Goal: Task Accomplishment & Management: Manage account settings

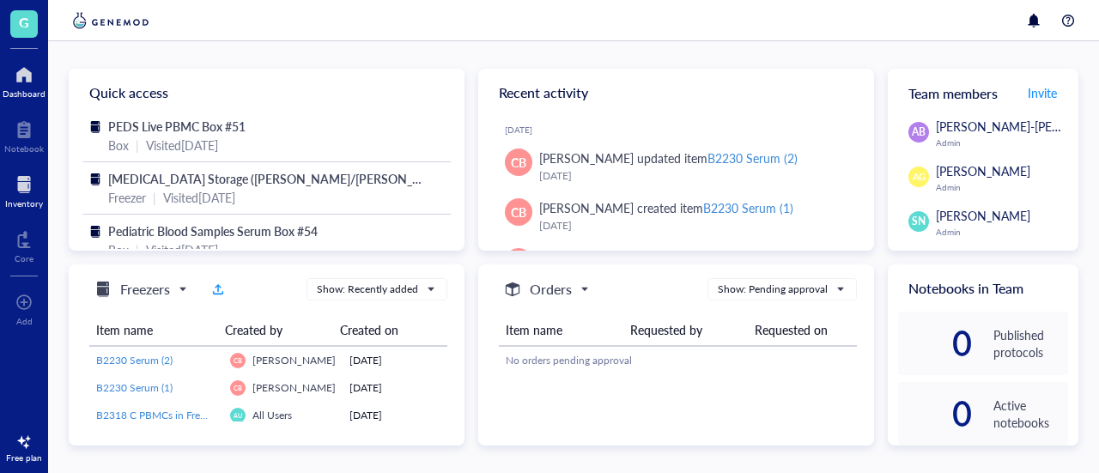
click at [39, 197] on div at bounding box center [24, 184] width 38 height 27
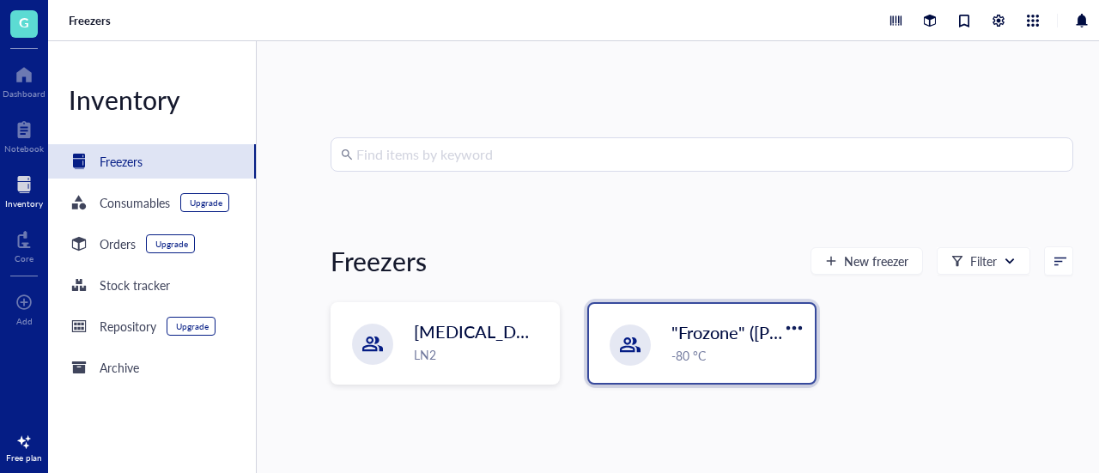
click at [664, 365] on div ""Frozone" ([PERSON_NAME]/[PERSON_NAME]) -80 °C" at bounding box center [702, 343] width 226 height 79
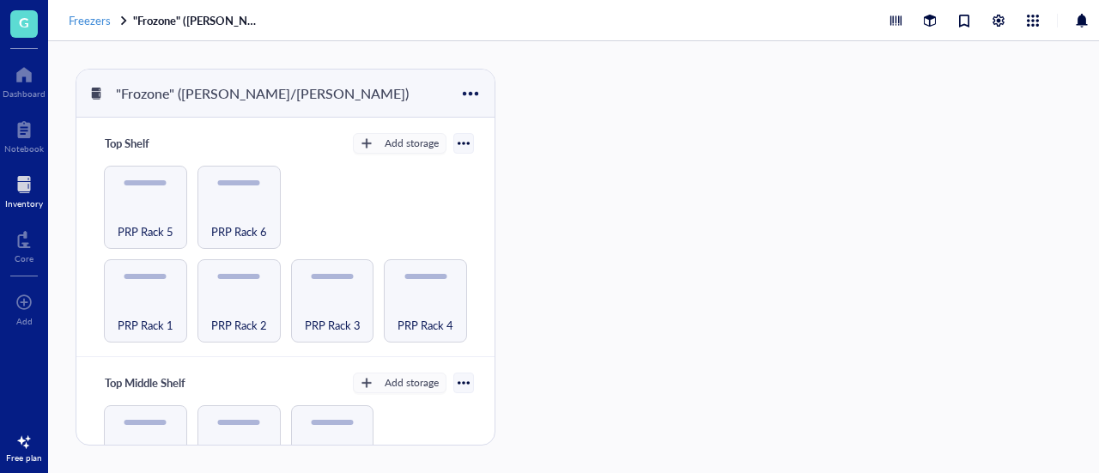
click at [88, 27] on span "Freezers" at bounding box center [90, 20] width 42 height 16
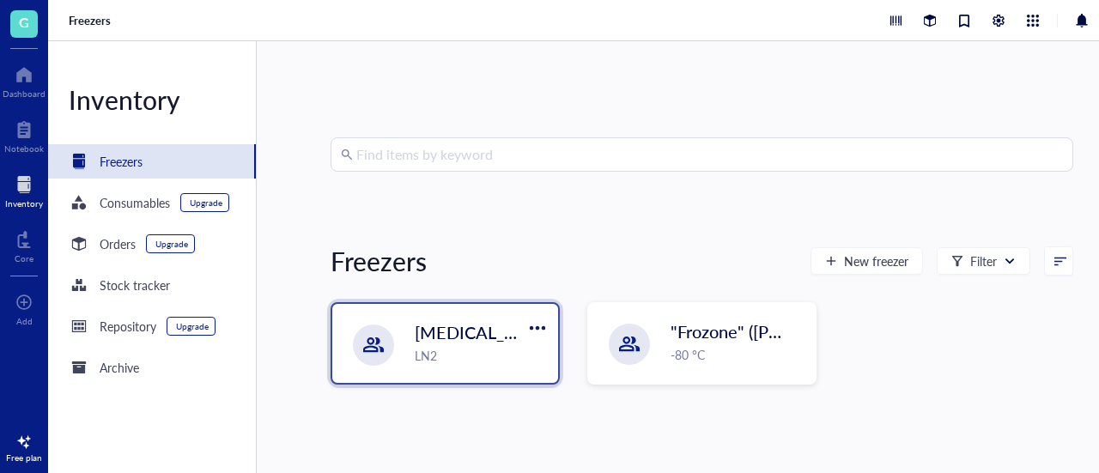
click at [467, 351] on div "LN2" at bounding box center [481, 355] width 133 height 19
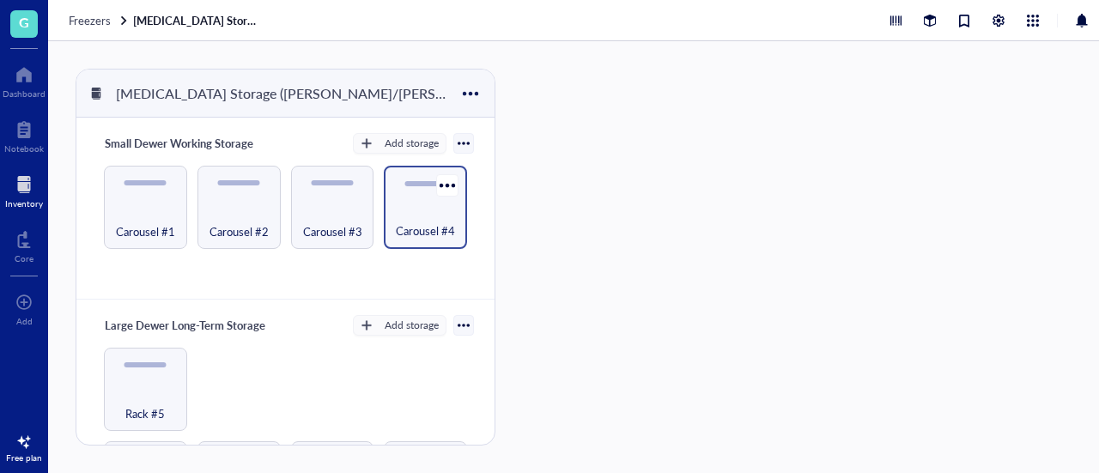
click at [426, 233] on span "Carousel #4" at bounding box center [425, 230] width 59 height 19
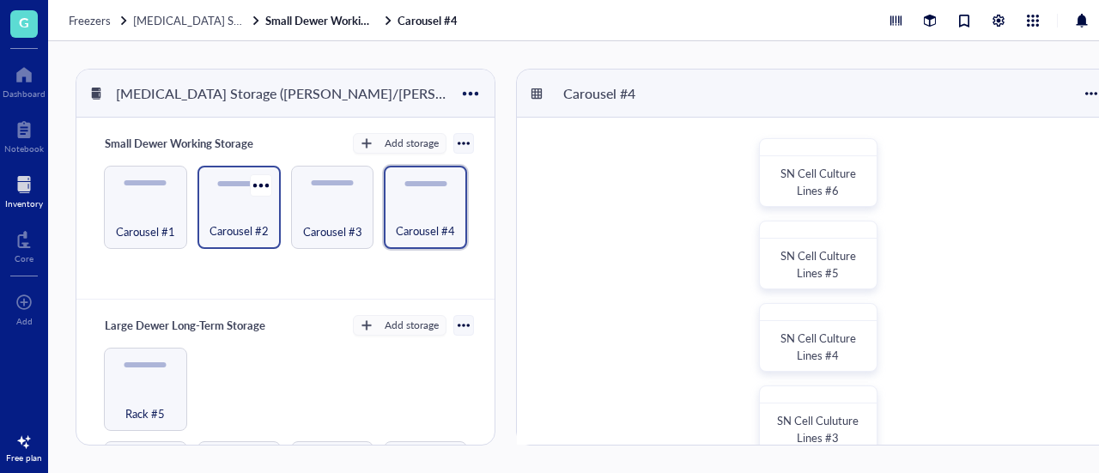
click at [228, 215] on div "Carousel #2" at bounding box center [239, 222] width 66 height 38
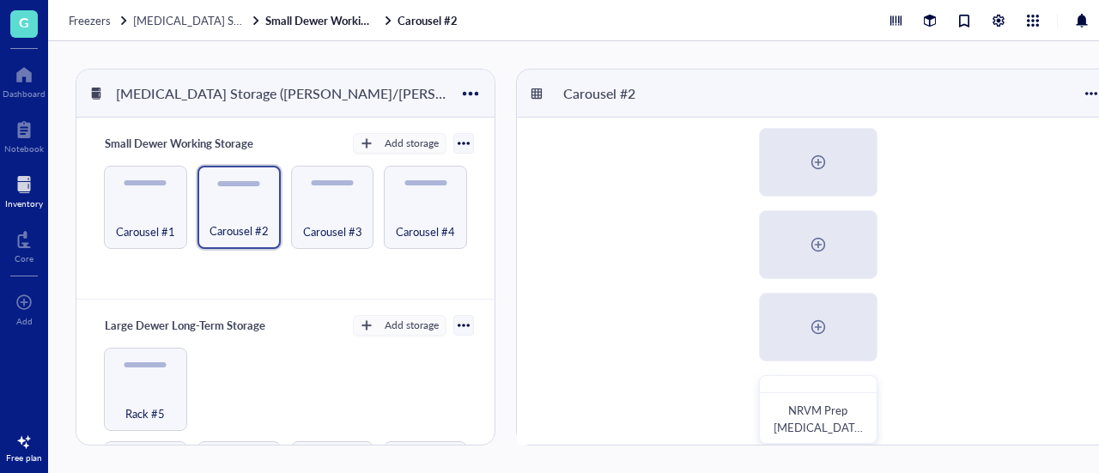
scroll to position [174, 0]
click at [148, 238] on div "Carousel #1" at bounding box center [145, 207] width 83 height 83
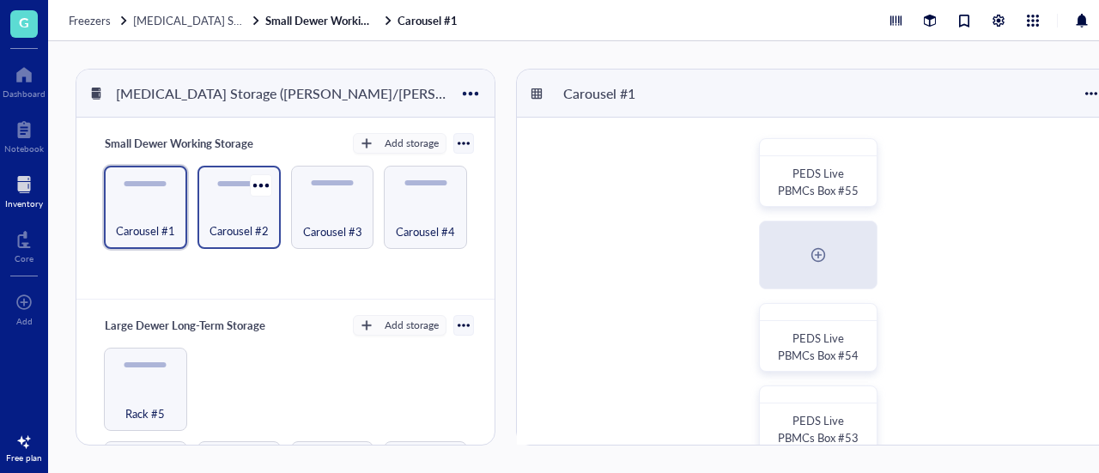
click at [230, 230] on span "Carousel #2" at bounding box center [238, 230] width 59 height 19
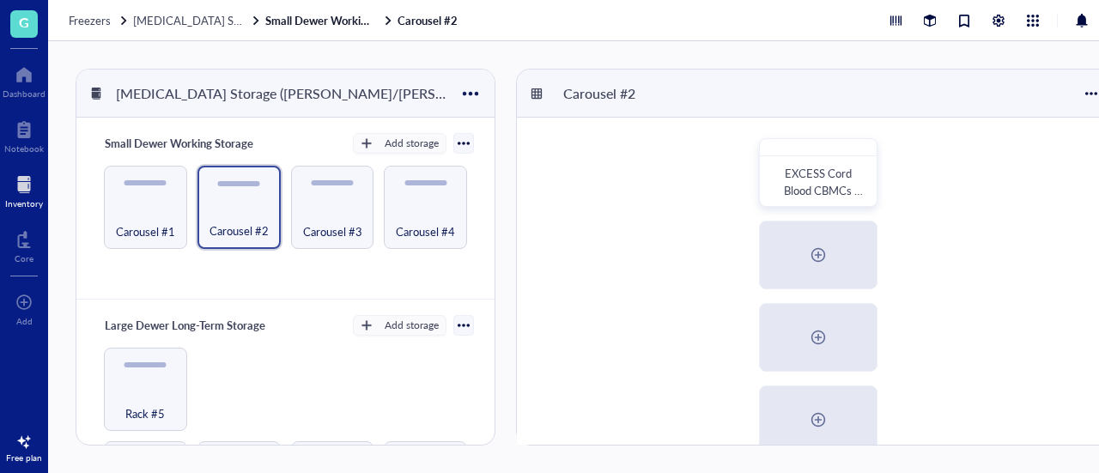
click at [283, 230] on div "Carousel #1 Carousel #2 Carousel #3 Carousel #4" at bounding box center [285, 207] width 377 height 83
click at [319, 233] on span "Carousel #3" at bounding box center [332, 230] width 59 height 19
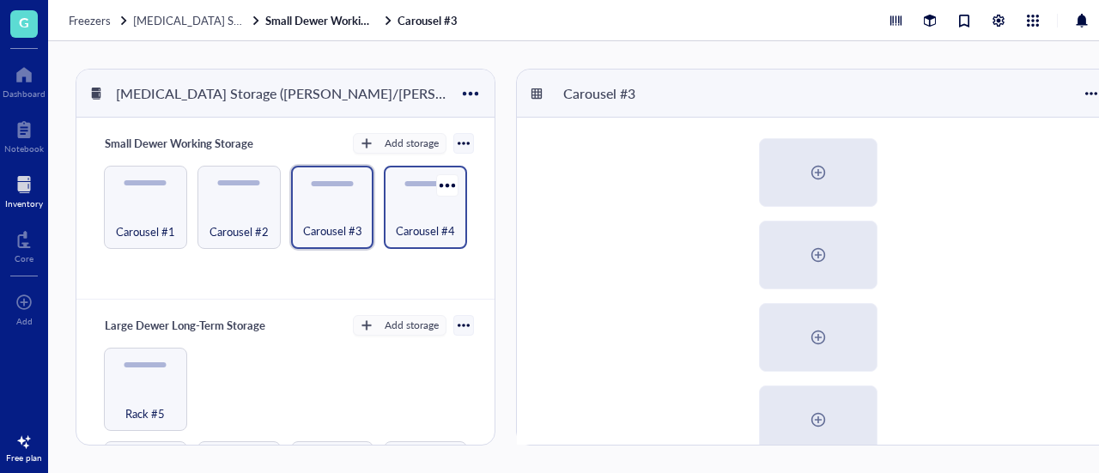
click at [433, 226] on span "Carousel #4" at bounding box center [425, 230] width 59 height 19
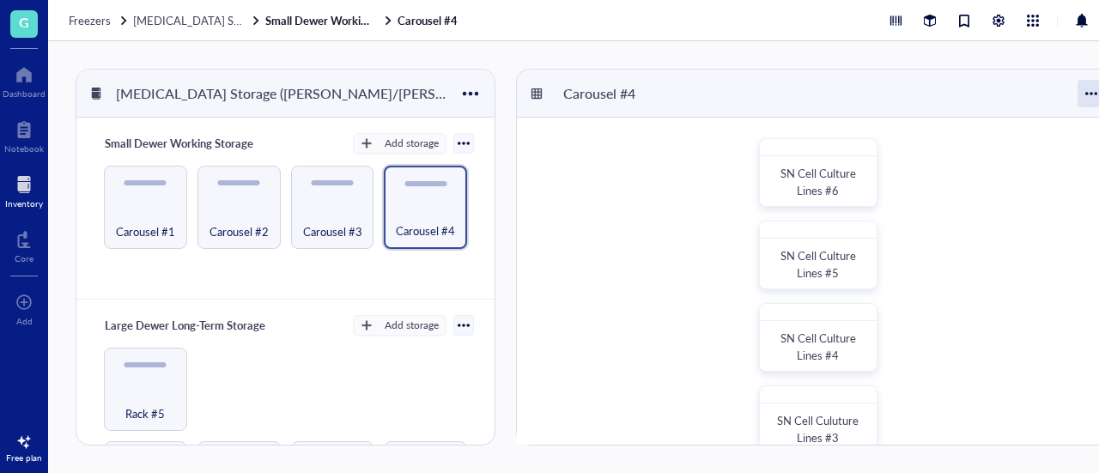
click at [1082, 100] on div at bounding box center [1090, 93] width 27 height 27
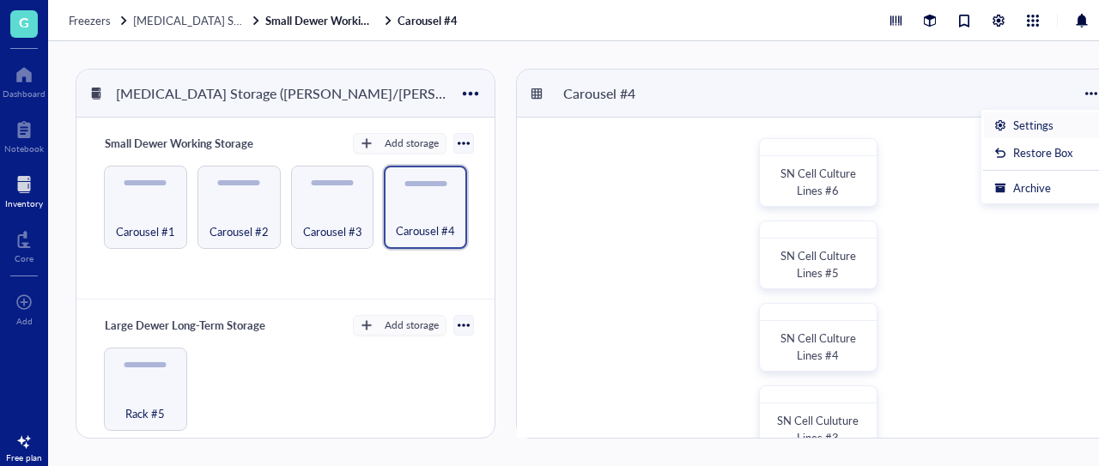
click at [1010, 127] on div "Settings" at bounding box center [1043, 125] width 98 height 15
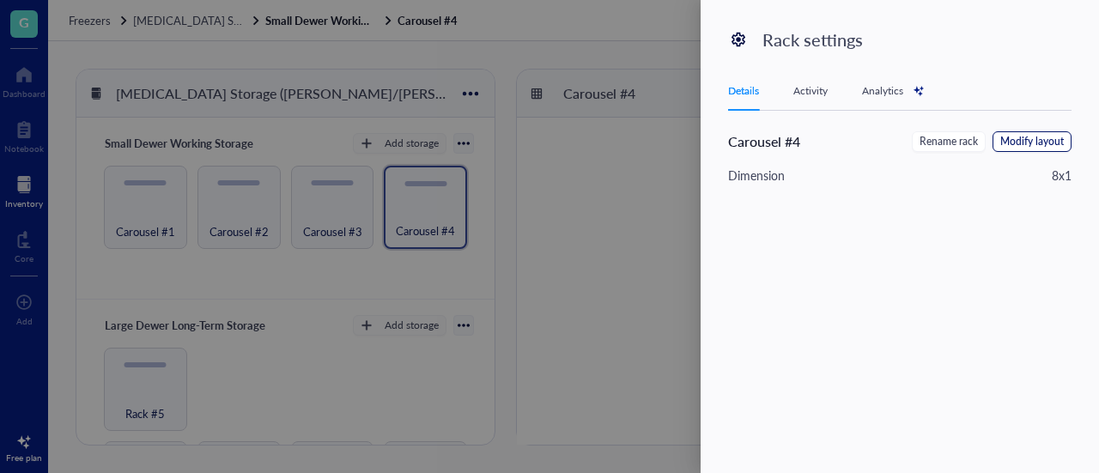
click at [1039, 140] on span "Modify layout" at bounding box center [1032, 142] width 64 height 16
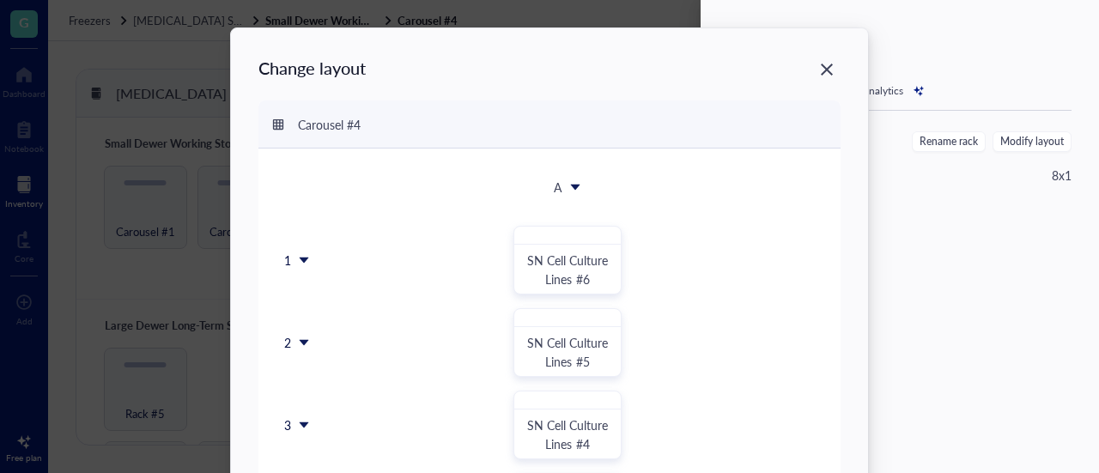
click at [565, 183] on div "A" at bounding box center [568, 187] width 100 height 36
click at [301, 260] on icon at bounding box center [304, 261] width 9 height 6
click at [309, 308] on div "Insert 1 above" at bounding box center [337, 313] width 98 height 15
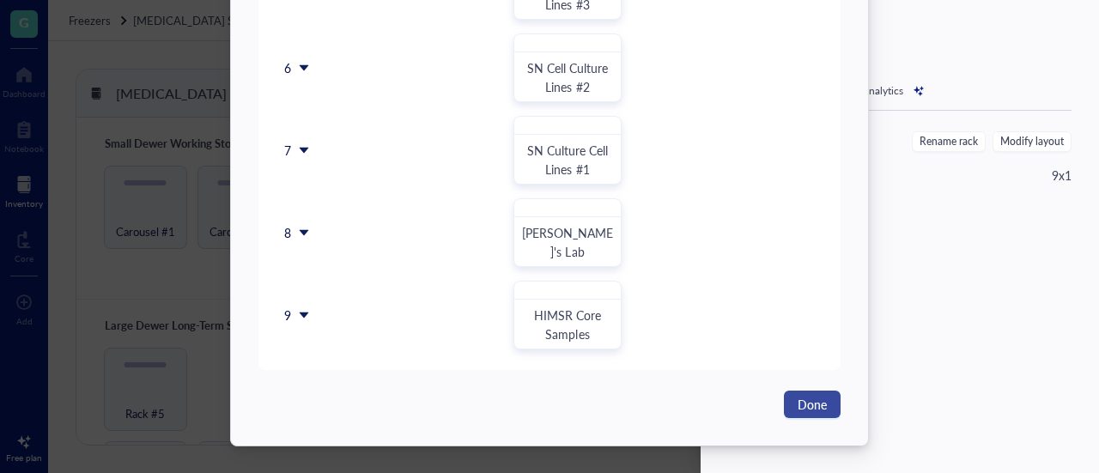
click at [802, 402] on span "Done" at bounding box center [812, 404] width 29 height 19
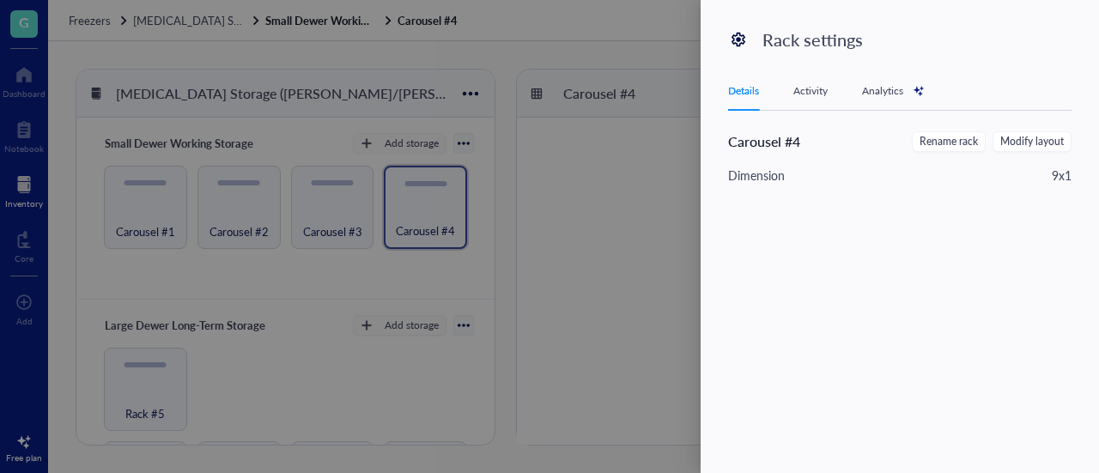
scroll to position [0, 0]
click at [504, 349] on div at bounding box center [549, 236] width 1099 height 473
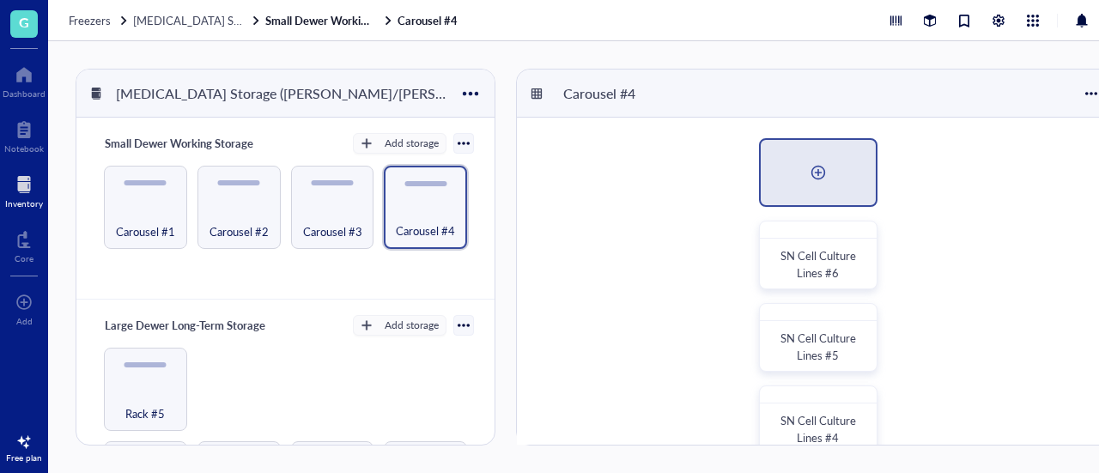
click at [798, 176] on div at bounding box center [818, 172] width 115 height 65
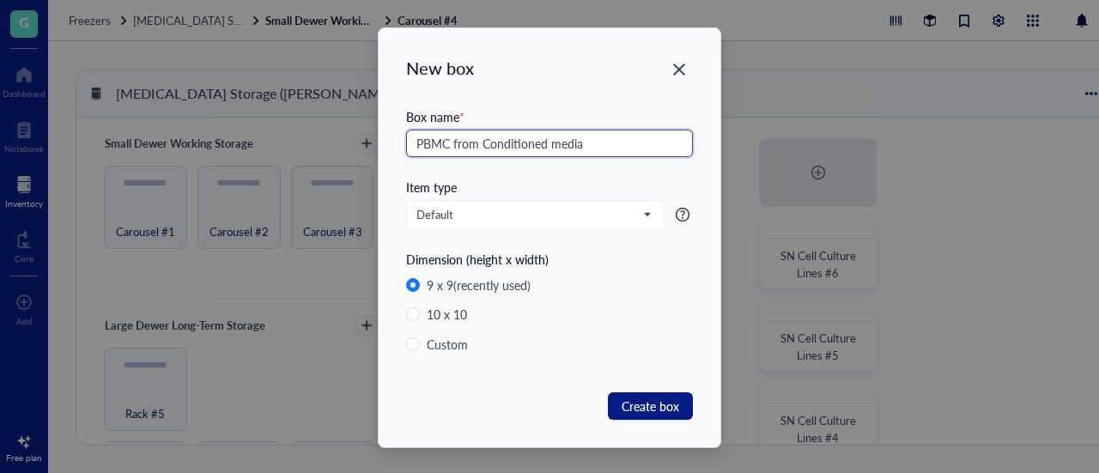
click at [552, 143] on input "PBMC from Conditioned media" at bounding box center [549, 143] width 287 height 27
click at [445, 143] on input "PBMC from Conditioned Media" at bounding box center [549, 143] width 287 height 27
type input "PBMCs from Conditioned Media"
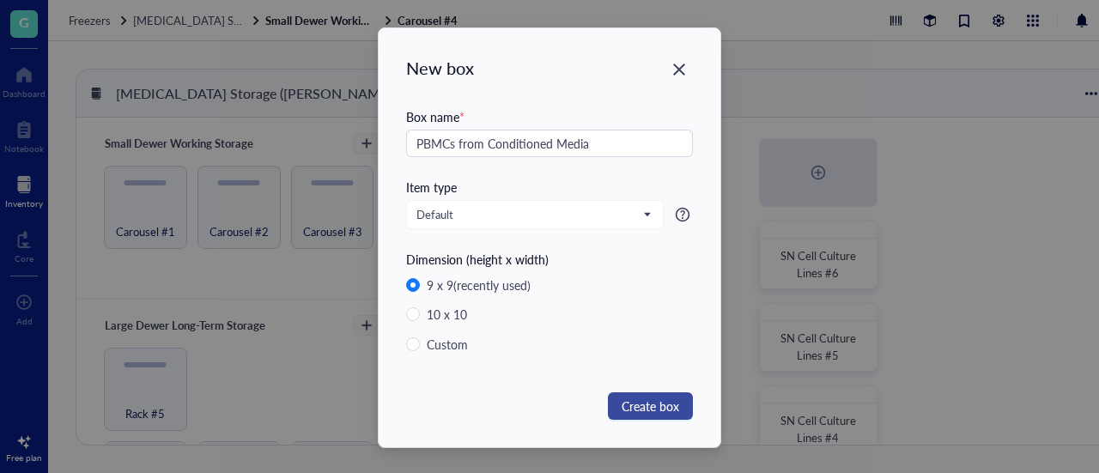
click at [625, 402] on span "Create box" at bounding box center [651, 406] width 58 height 19
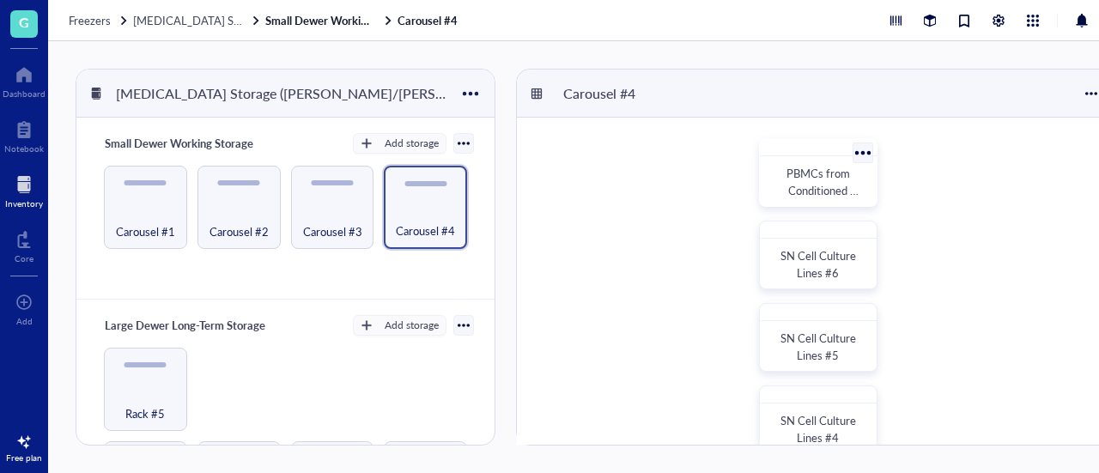
click at [790, 195] on span "PBMCs from Conditioned Media" at bounding box center [822, 190] width 73 height 51
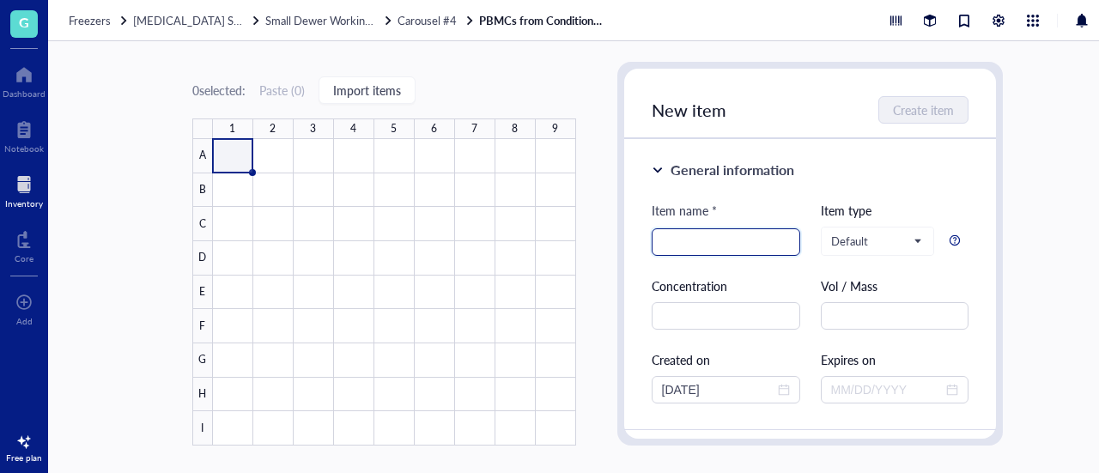
click at [671, 231] on input "search" at bounding box center [726, 242] width 128 height 26
type input "B23"
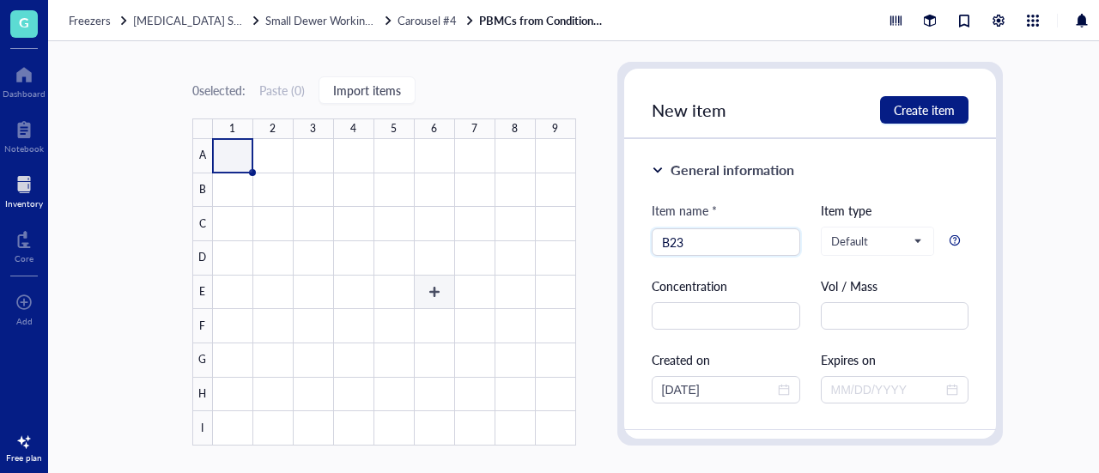
click at [444, 298] on div at bounding box center [394, 292] width 363 height 306
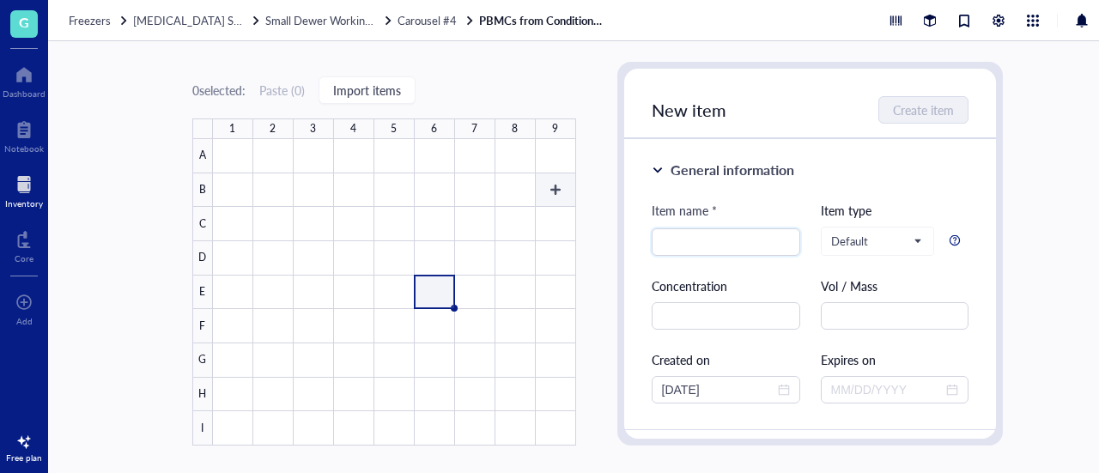
click at [565, 197] on div at bounding box center [394, 292] width 363 height 306
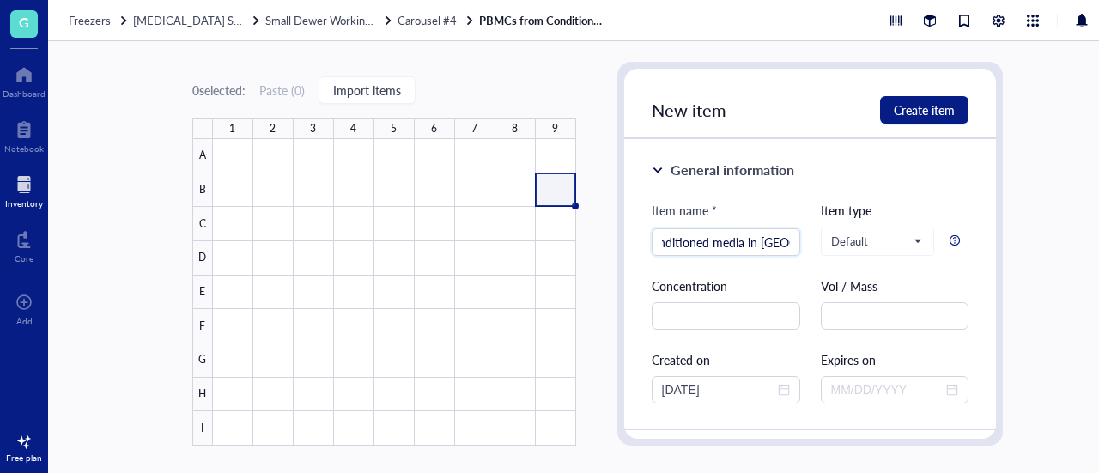
scroll to position [0, 130]
type input "B2324 PBMC from conditioned media in Freezing media"
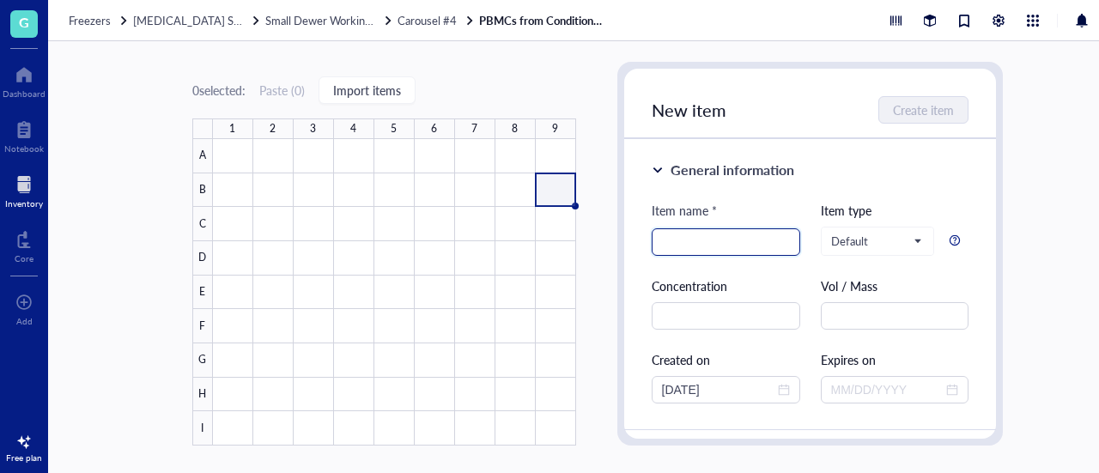
click at [747, 246] on input "search" at bounding box center [726, 242] width 128 height 26
click at [610, 273] on div "0 selected: Paste ( 0 ) Import items 1 2 3 4 5 6 7 8 9 A B C D E F G H I PBMCs …" at bounding box center [597, 257] width 1099 height 432
click at [552, 188] on div at bounding box center [394, 292] width 363 height 306
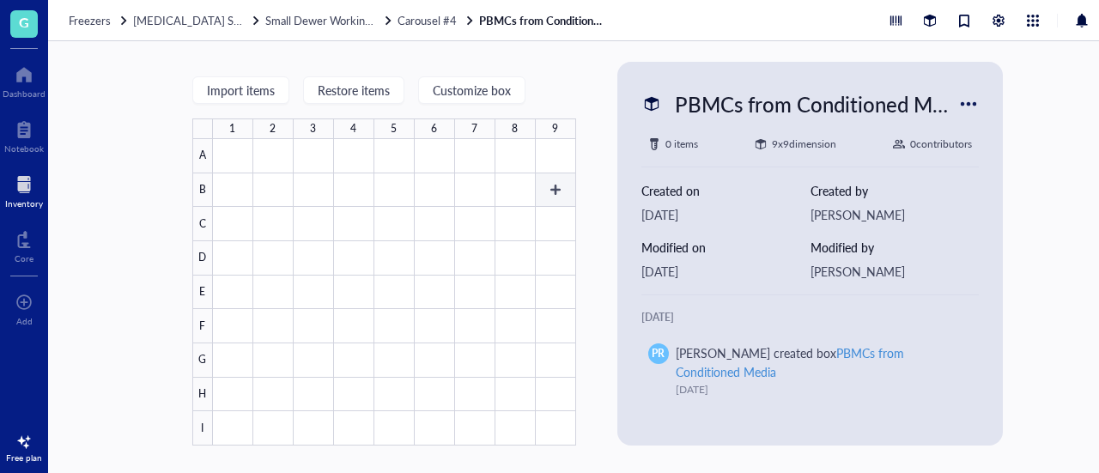
click at [553, 188] on div at bounding box center [394, 292] width 363 height 306
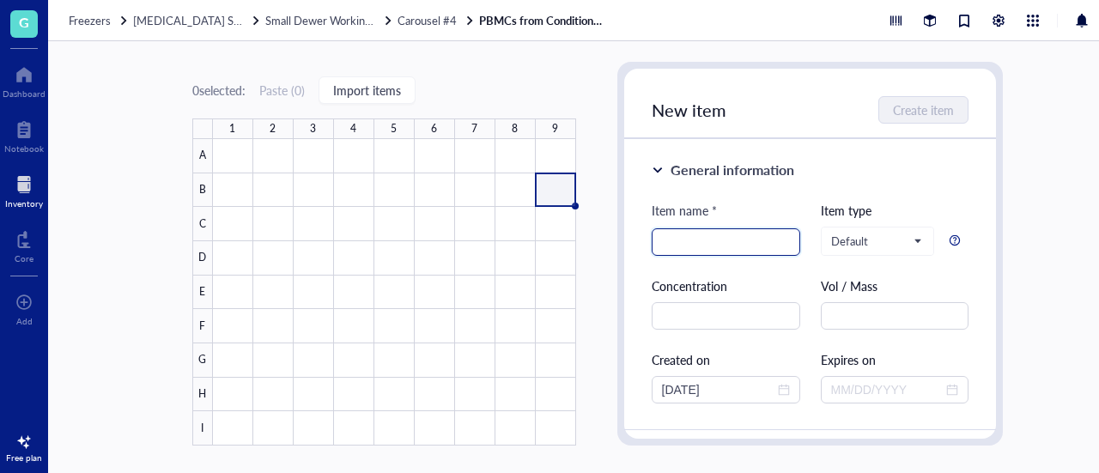
click at [696, 239] on input "search" at bounding box center [726, 242] width 128 height 26
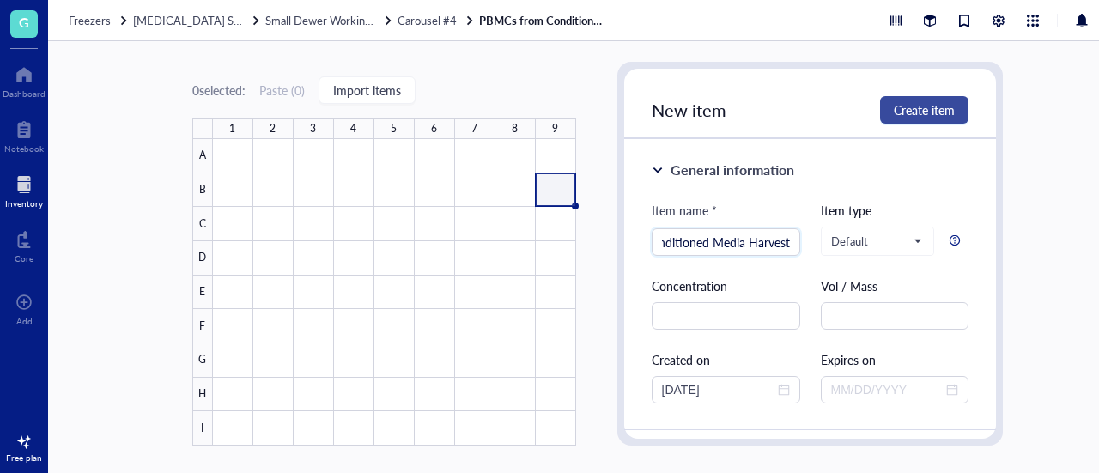
type input "POPC treated 5E5 PBMCs in Freezing media from Conditioned Media Harvest"
click at [949, 112] on span "Create item" at bounding box center [924, 110] width 61 height 14
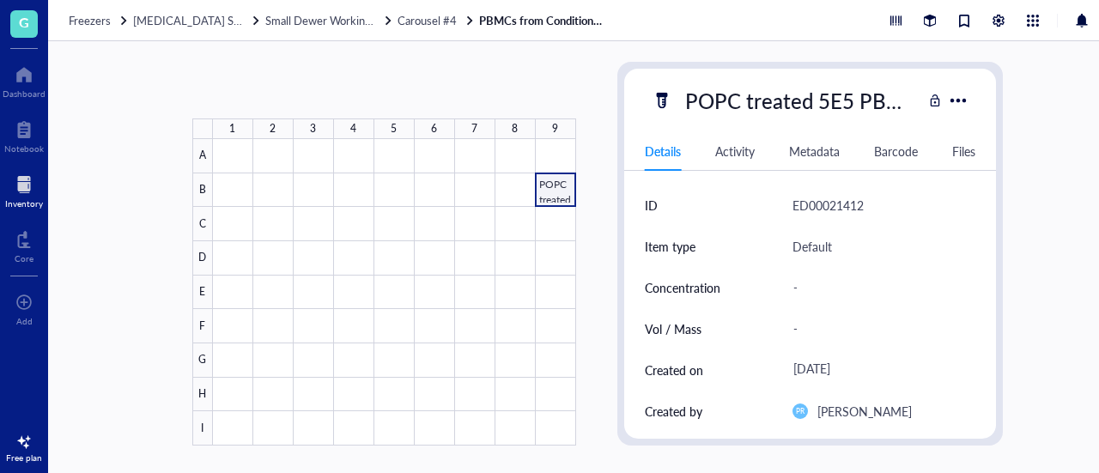
click at [576, 200] on div "1 2 3 4 5 6 7 8 9 A B C D E F G H I POPC treated 5E5 PBMCs in Freezing media fr…" at bounding box center [597, 257] width 1099 height 432
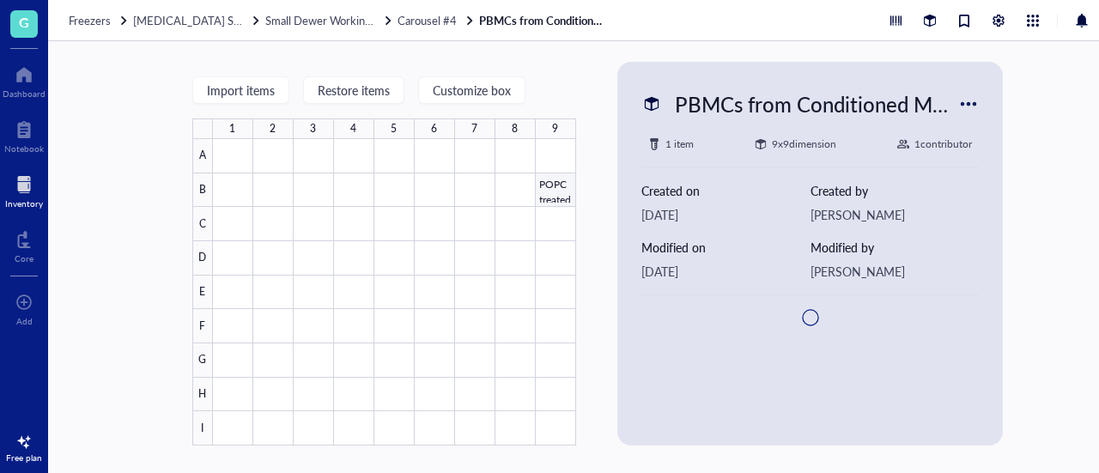
click at [549, 195] on div at bounding box center [394, 292] width 363 height 306
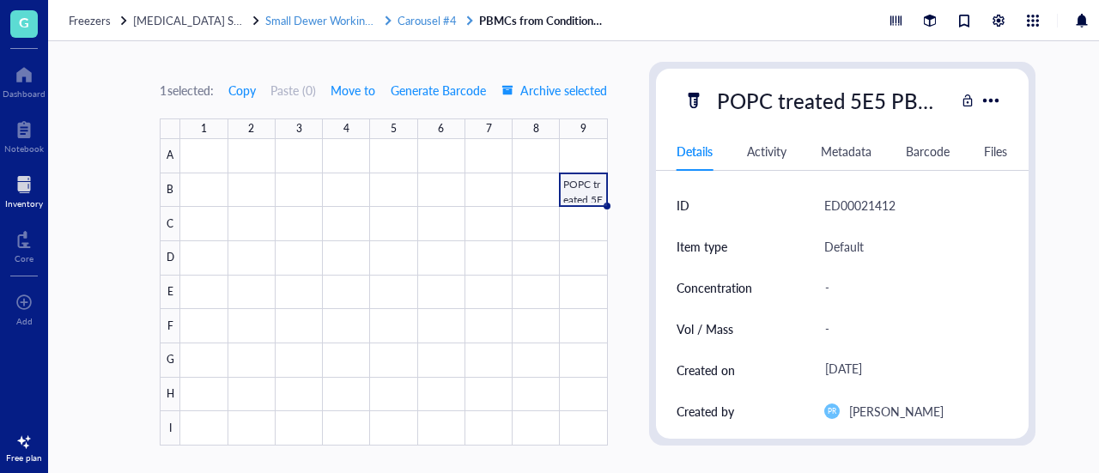
click at [433, 19] on span "Carousel #4" at bounding box center [426, 20] width 59 height 16
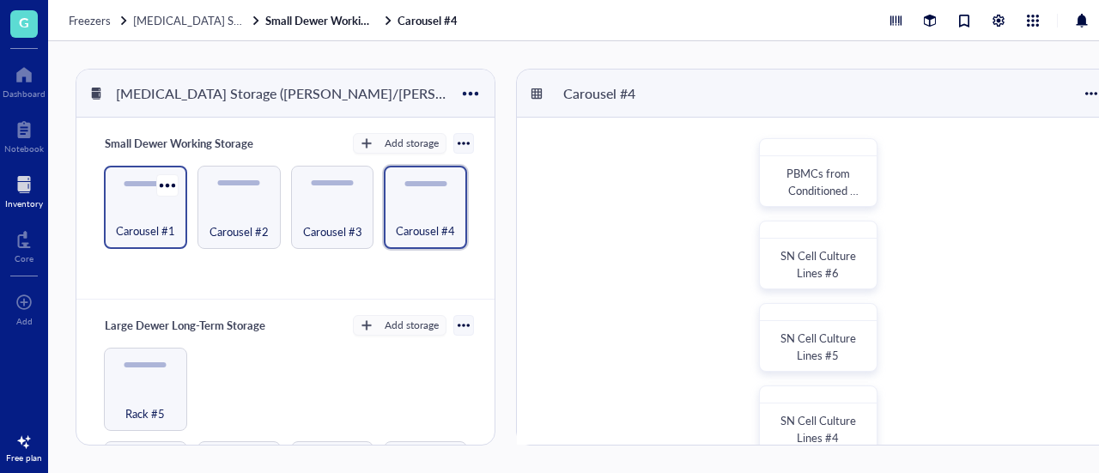
click at [165, 214] on div "Carousel #1" at bounding box center [145, 222] width 66 height 38
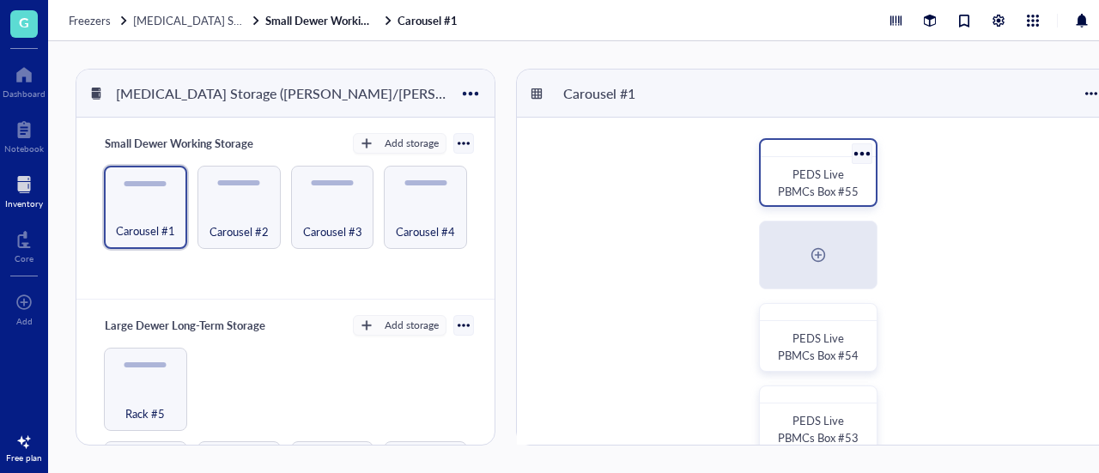
click at [796, 184] on span "PEDS Live PBMCs Box #55" at bounding box center [818, 182] width 81 height 33
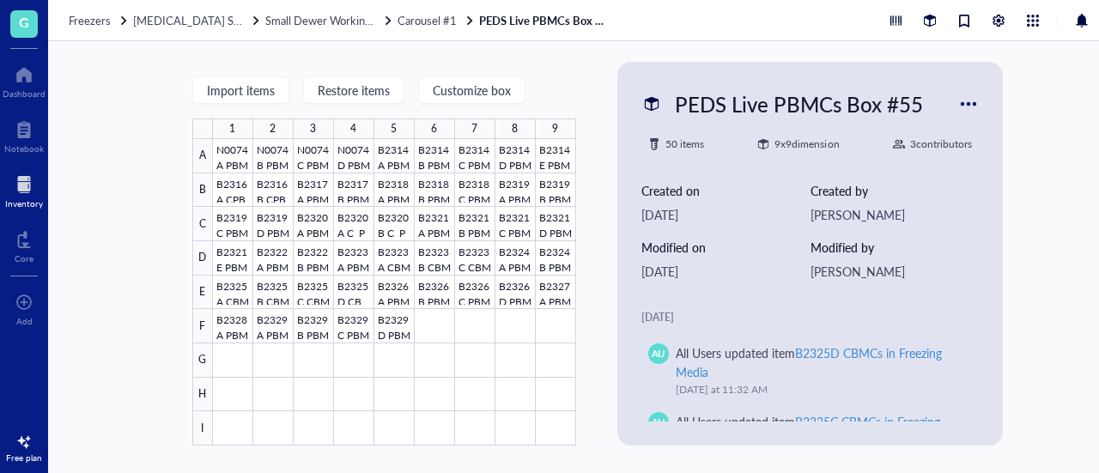
click at [33, 201] on div "Inventory" at bounding box center [24, 203] width 38 height 10
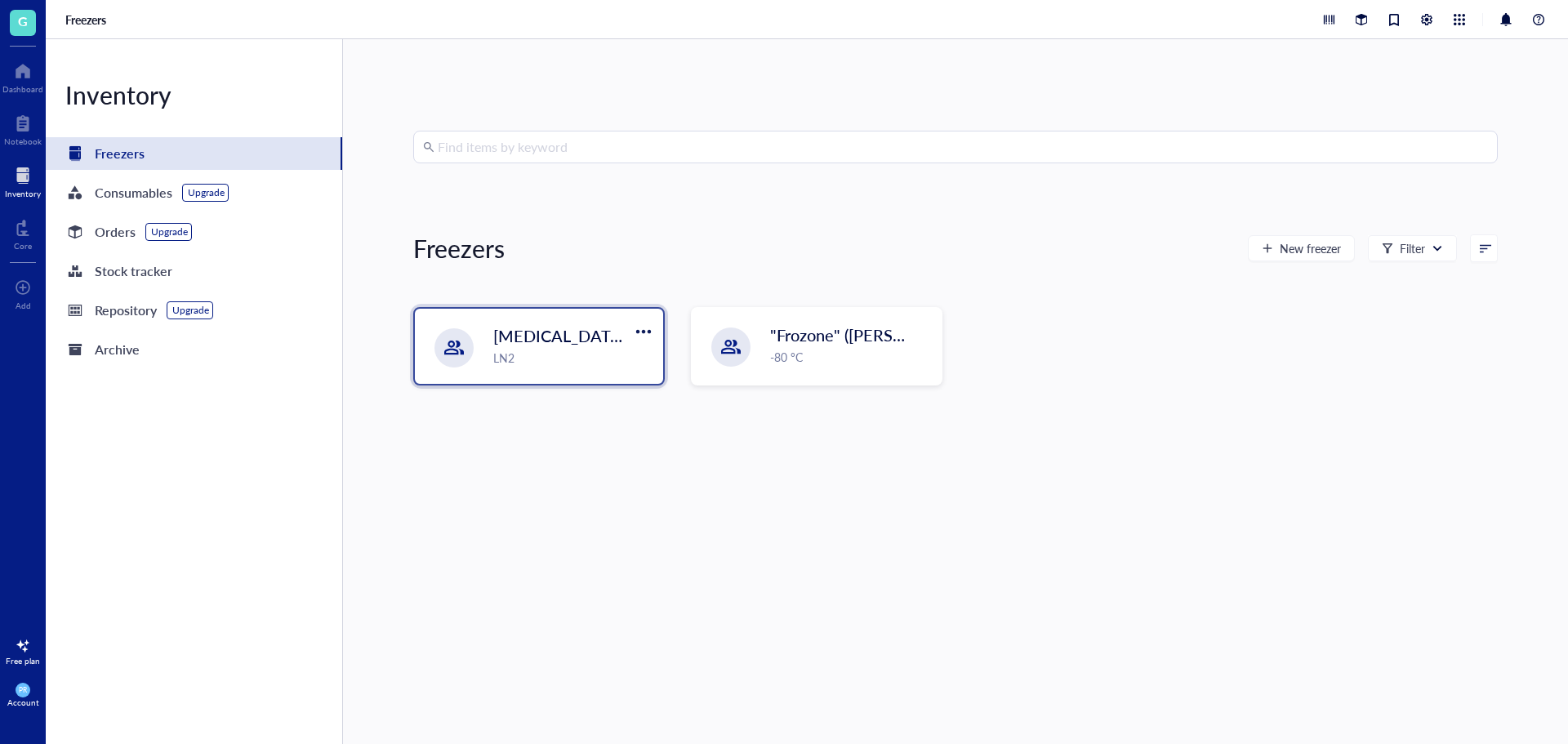
click at [508, 337] on span "[MEDICAL_DATA] Storage ([PERSON_NAME]/[PERSON_NAME])" at bounding box center [730, 336] width 473 height 23
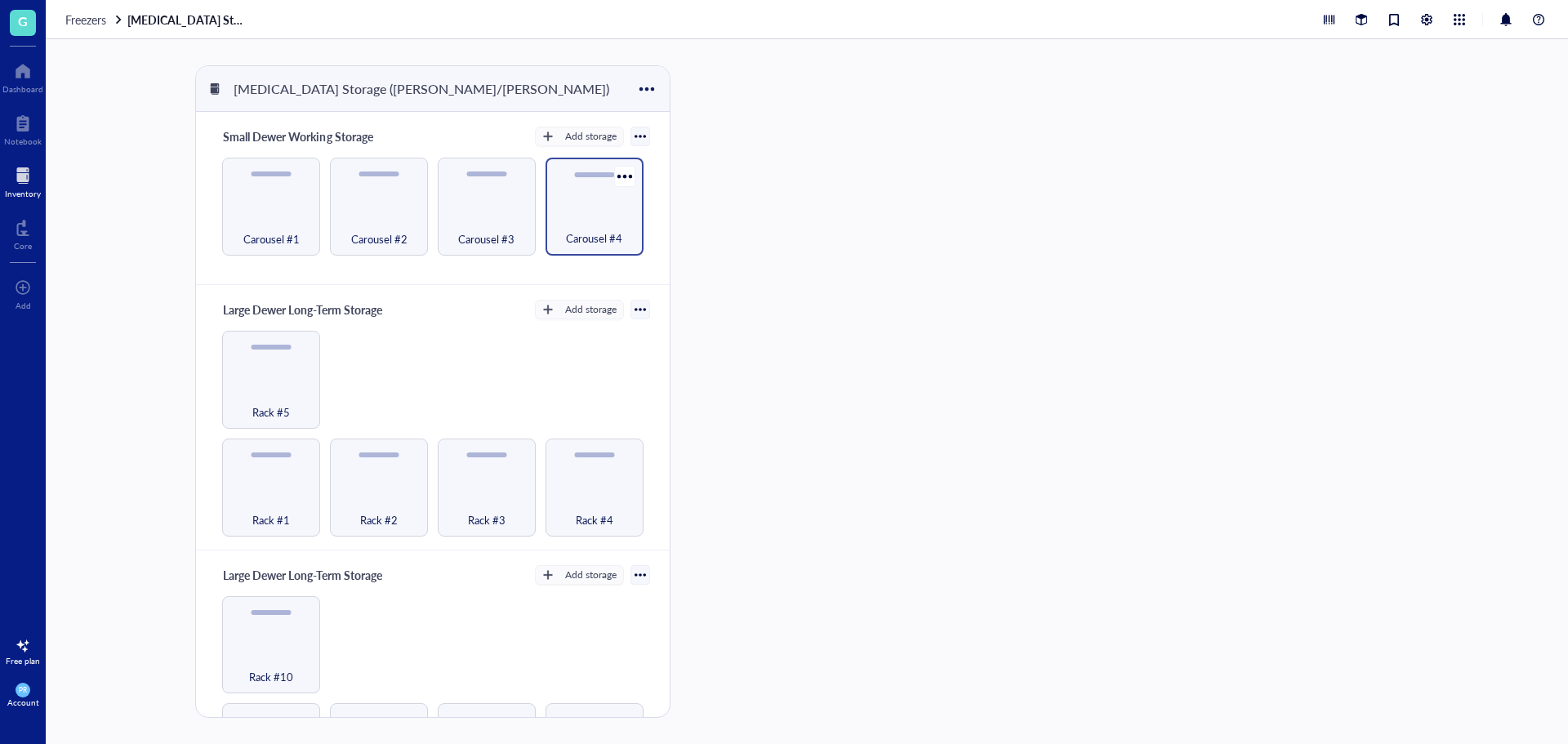
click at [622, 203] on div "Carousel #4" at bounding box center [594, 206] width 98 height 98
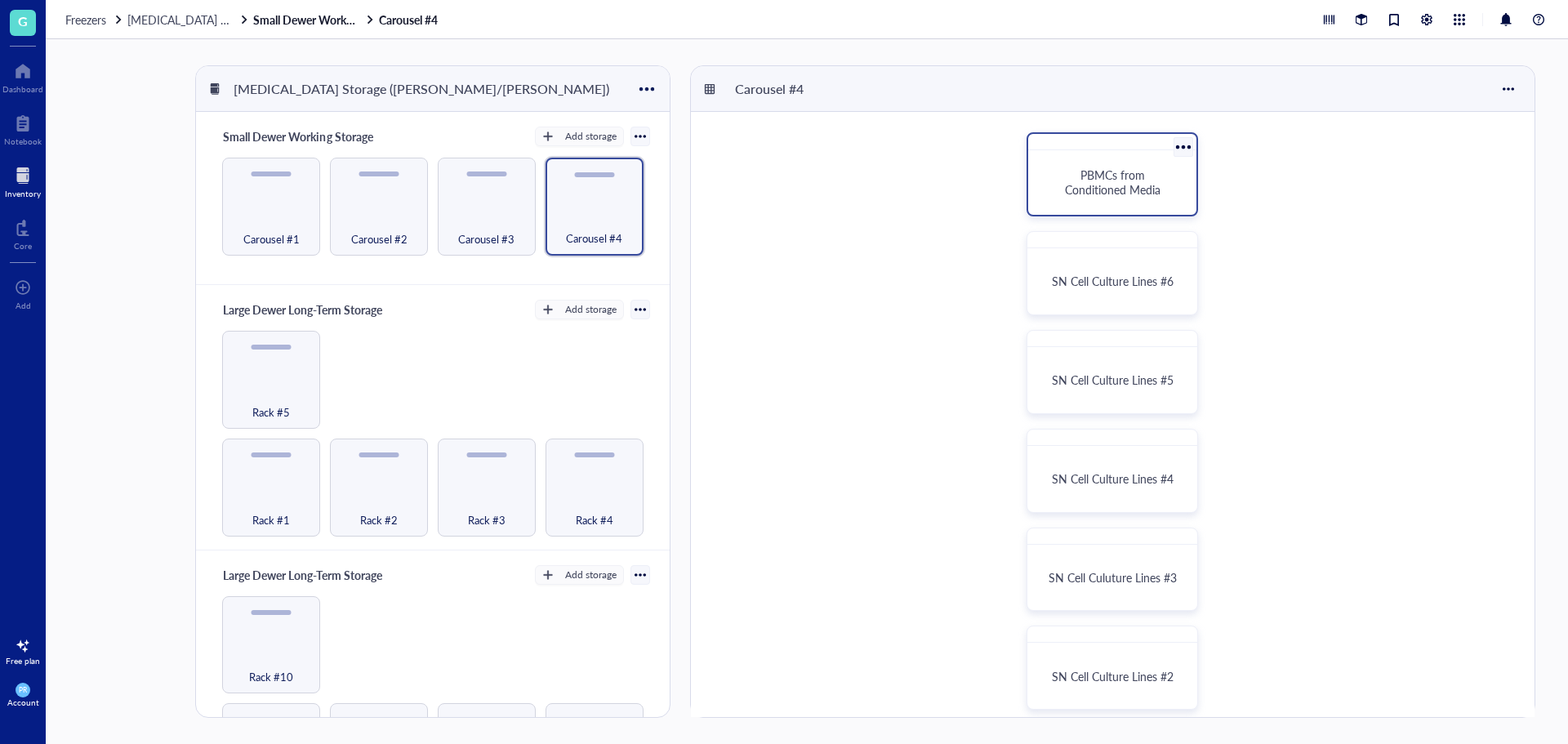
click at [1045, 175] on span "PBMCs from Conditioned Media" at bounding box center [1113, 182] width 95 height 31
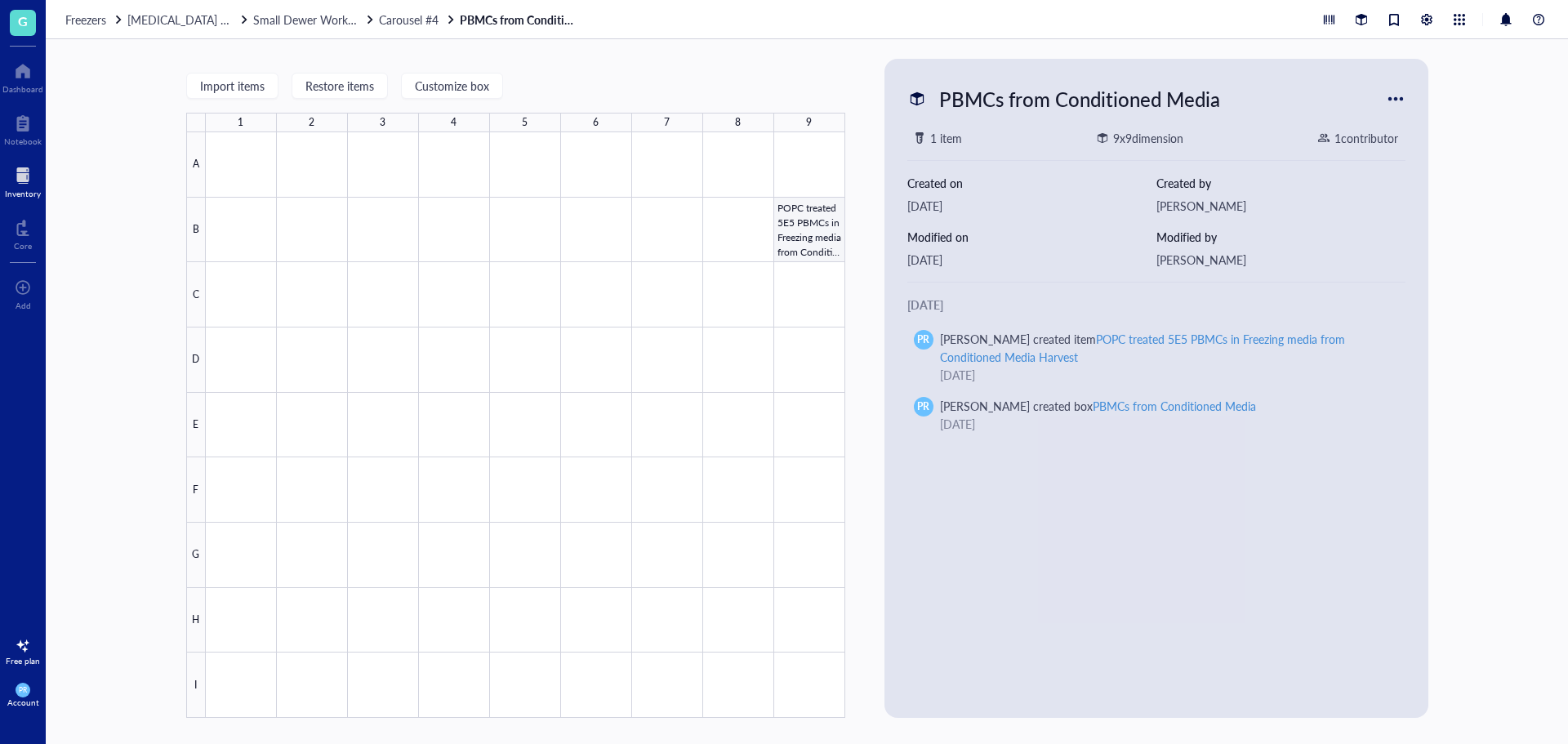
click at [826, 236] on div at bounding box center [525, 425] width 639 height 586
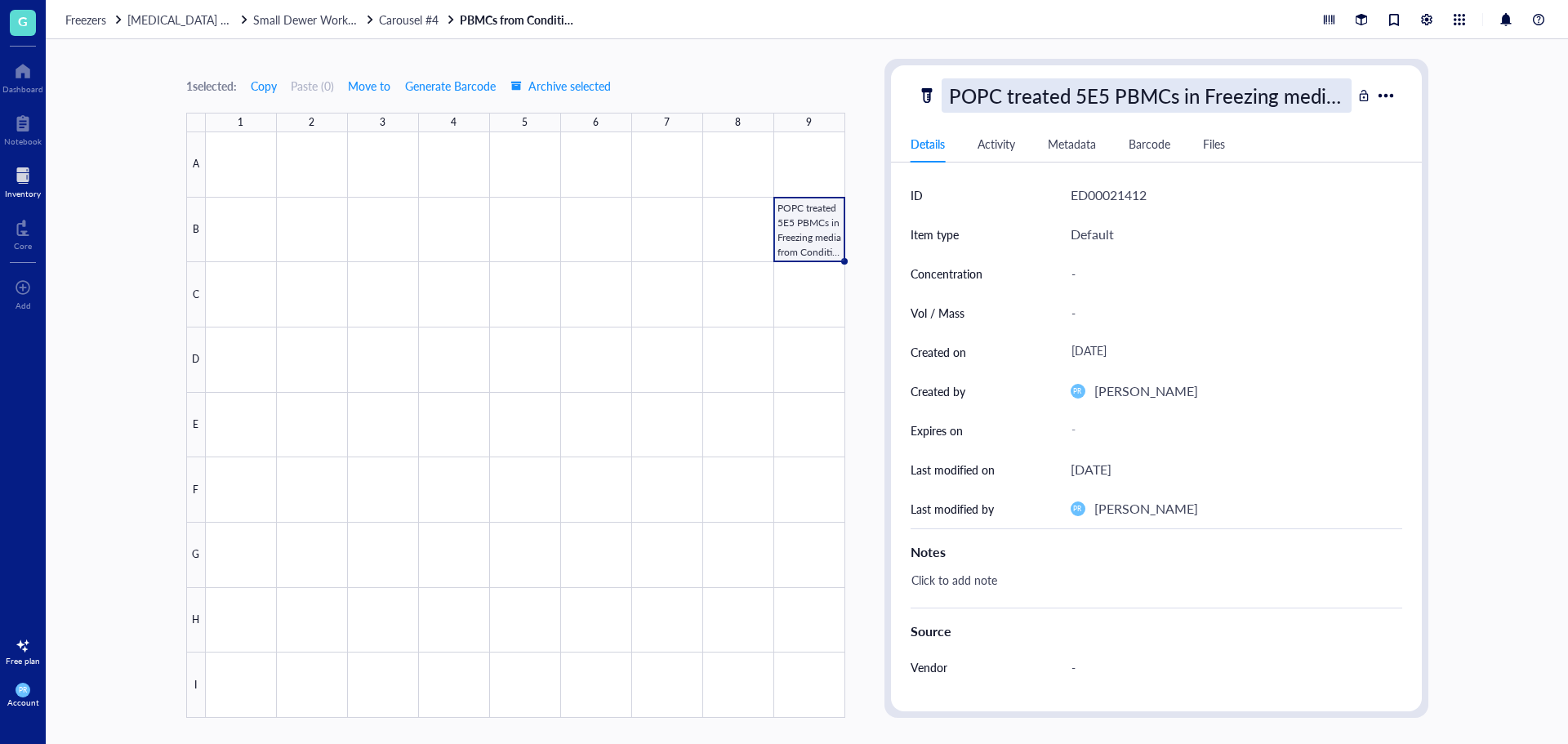
click at [952, 100] on div "POPC treated 5E5 PBMCs in Freezing media from Conditioned Media Harvest" at bounding box center [1147, 95] width 410 height 34
drag, startPoint x: 1346, startPoint y: 95, endPoint x: 443, endPoint y: 78, distance: 903.2
click at [443, 78] on div "1 selected: Copy Paste ( 0 ) Move to Generate Barcode Archive selected 1 2 3 4 …" at bounding box center [807, 391] width 1522 height 705
type input "Collected from cord blood"
click at [663, 235] on div at bounding box center [525, 425] width 639 height 586
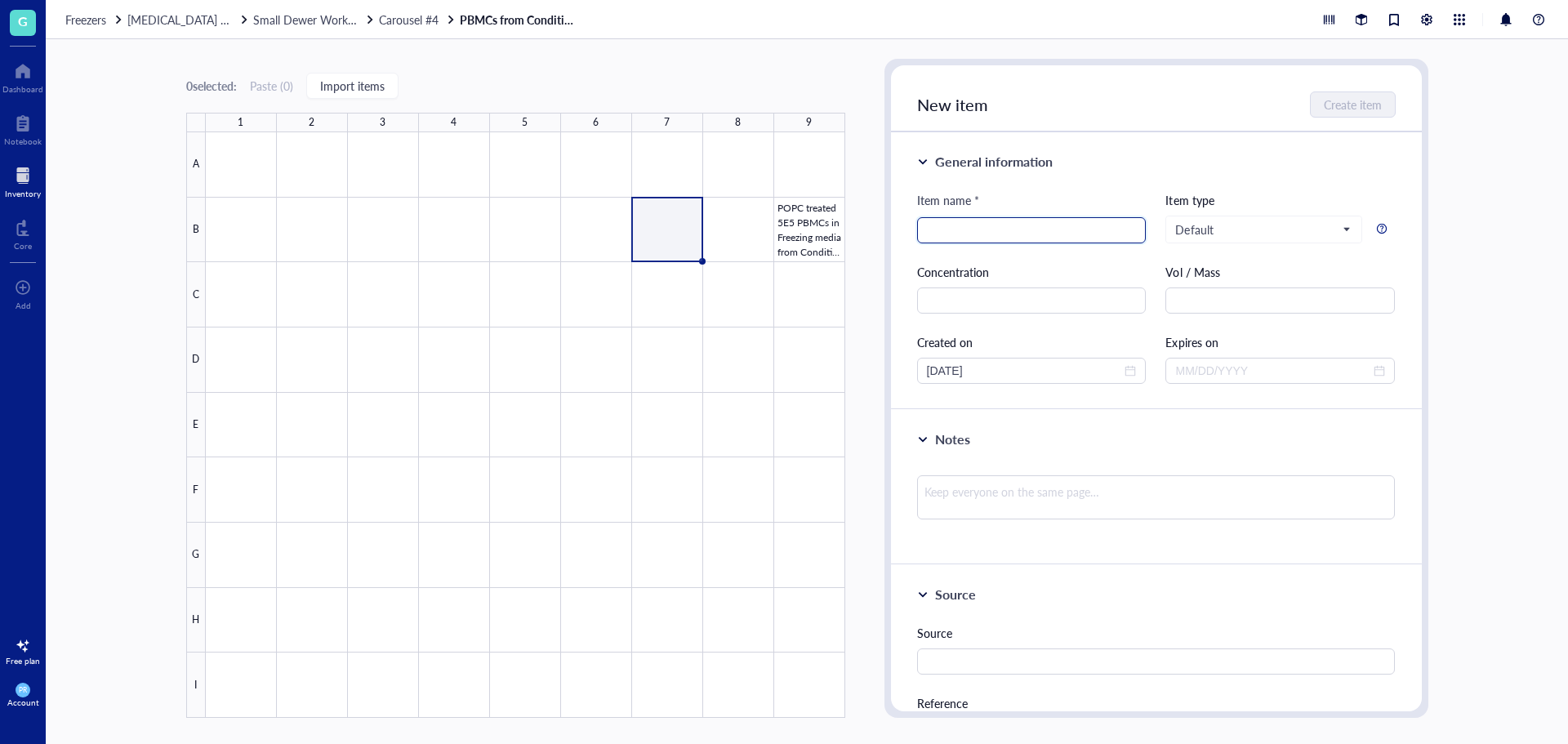
click at [1045, 234] on input "search" at bounding box center [1031, 230] width 210 height 25
click at [820, 233] on div at bounding box center [525, 425] width 639 height 586
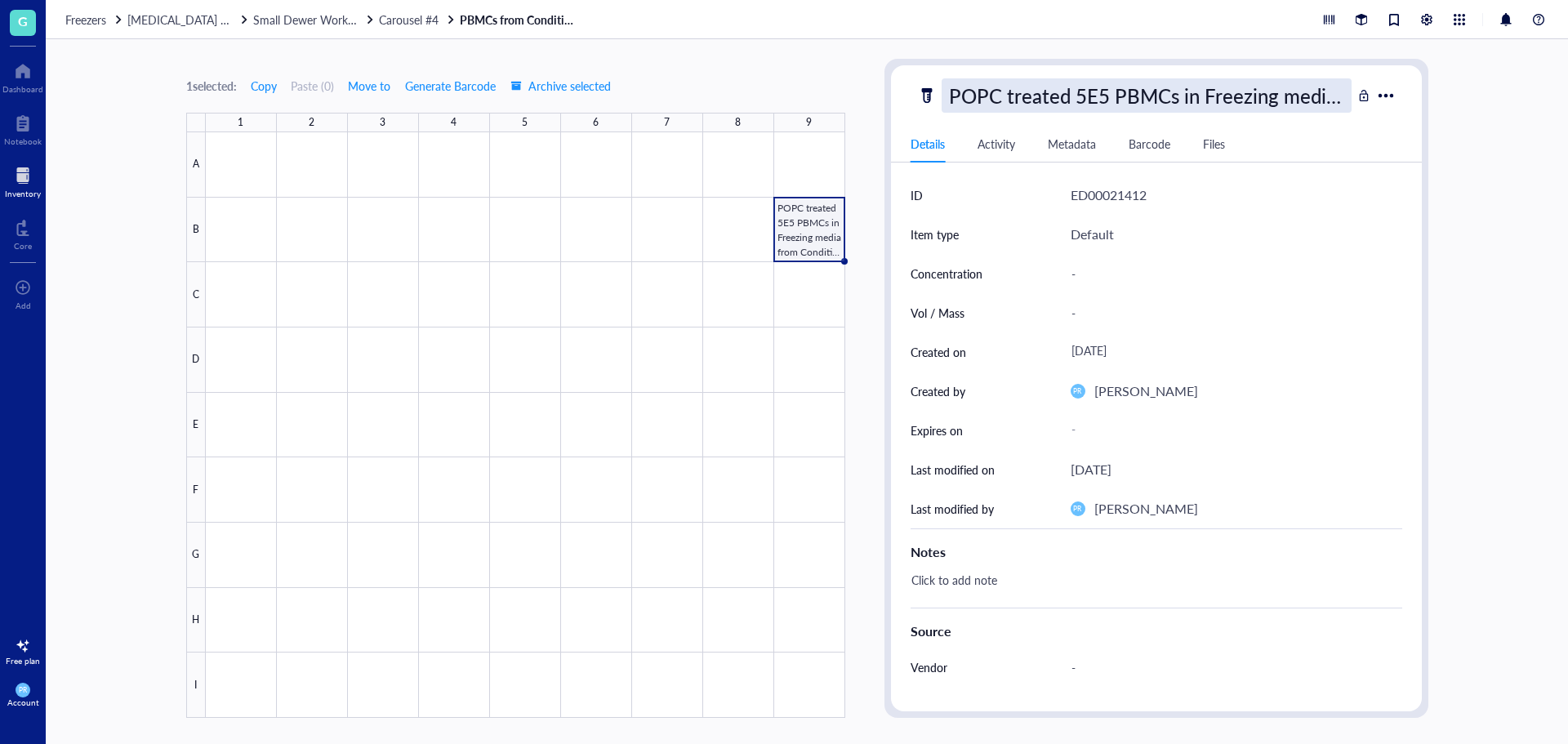
click at [959, 95] on div "POPC treated 5E5 PBMCs in Freezing media from Conditioned Media Harvest" at bounding box center [1147, 95] width 410 height 34
click at [966, 94] on input "POPC treated 5E5 PBMCs in Freezing media from Conditioned Media Harvest" at bounding box center [1147, 95] width 408 height 32
click at [789, 217] on div at bounding box center [525, 425] width 639 height 586
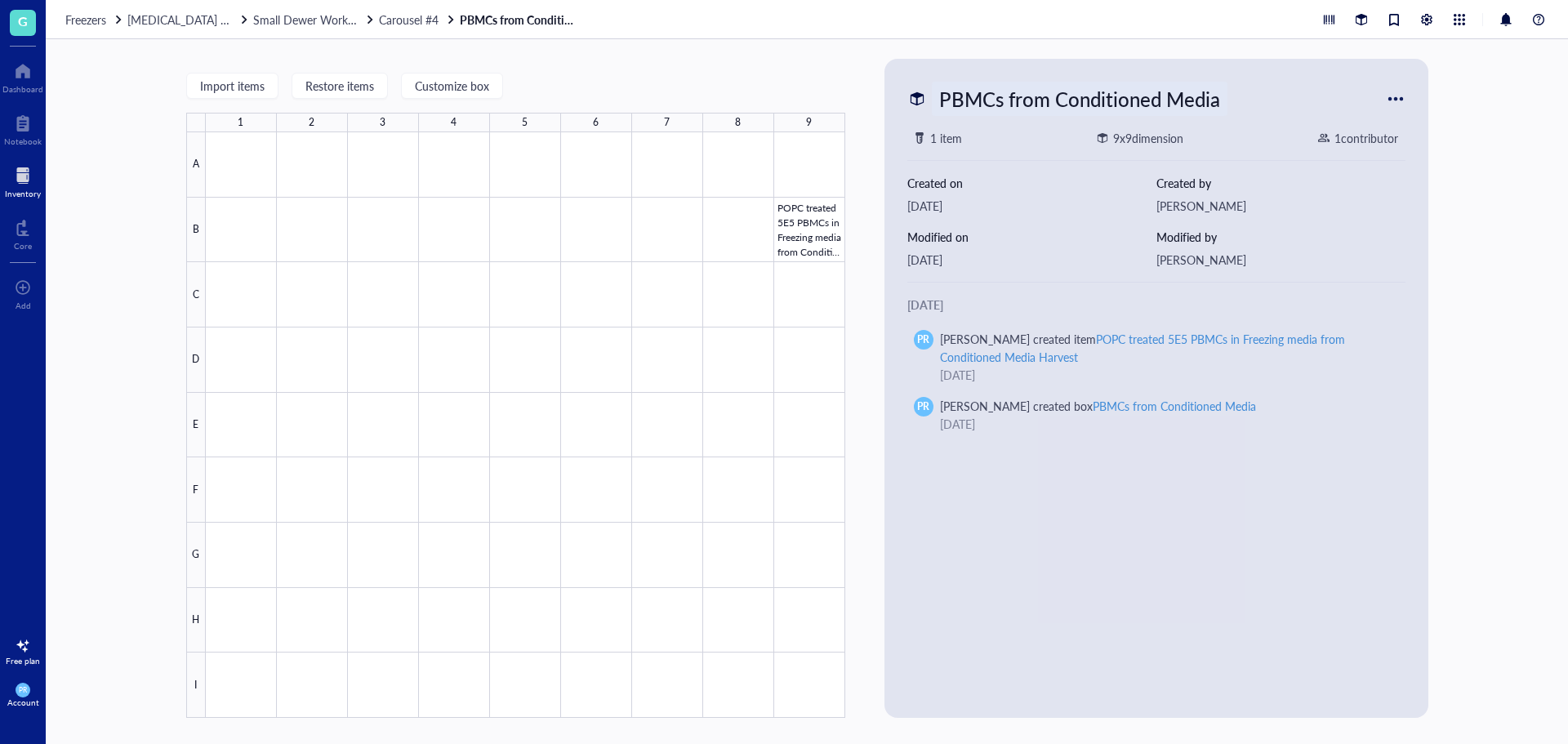
click at [956, 95] on div "PBMCs from Conditioned Media" at bounding box center [1080, 99] width 296 height 34
click at [794, 233] on div at bounding box center [525, 425] width 639 height 586
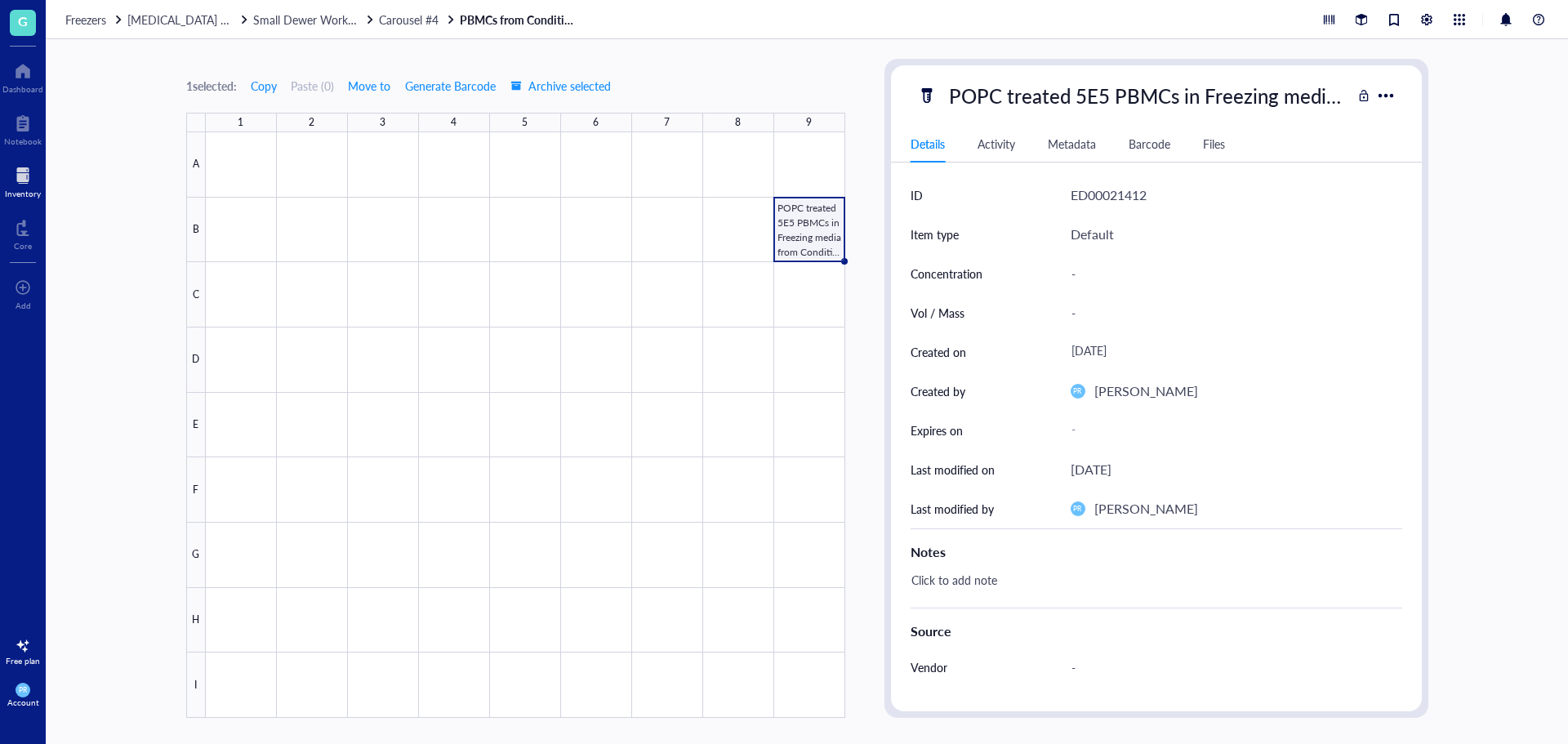
click at [812, 223] on div at bounding box center [525, 425] width 639 height 586
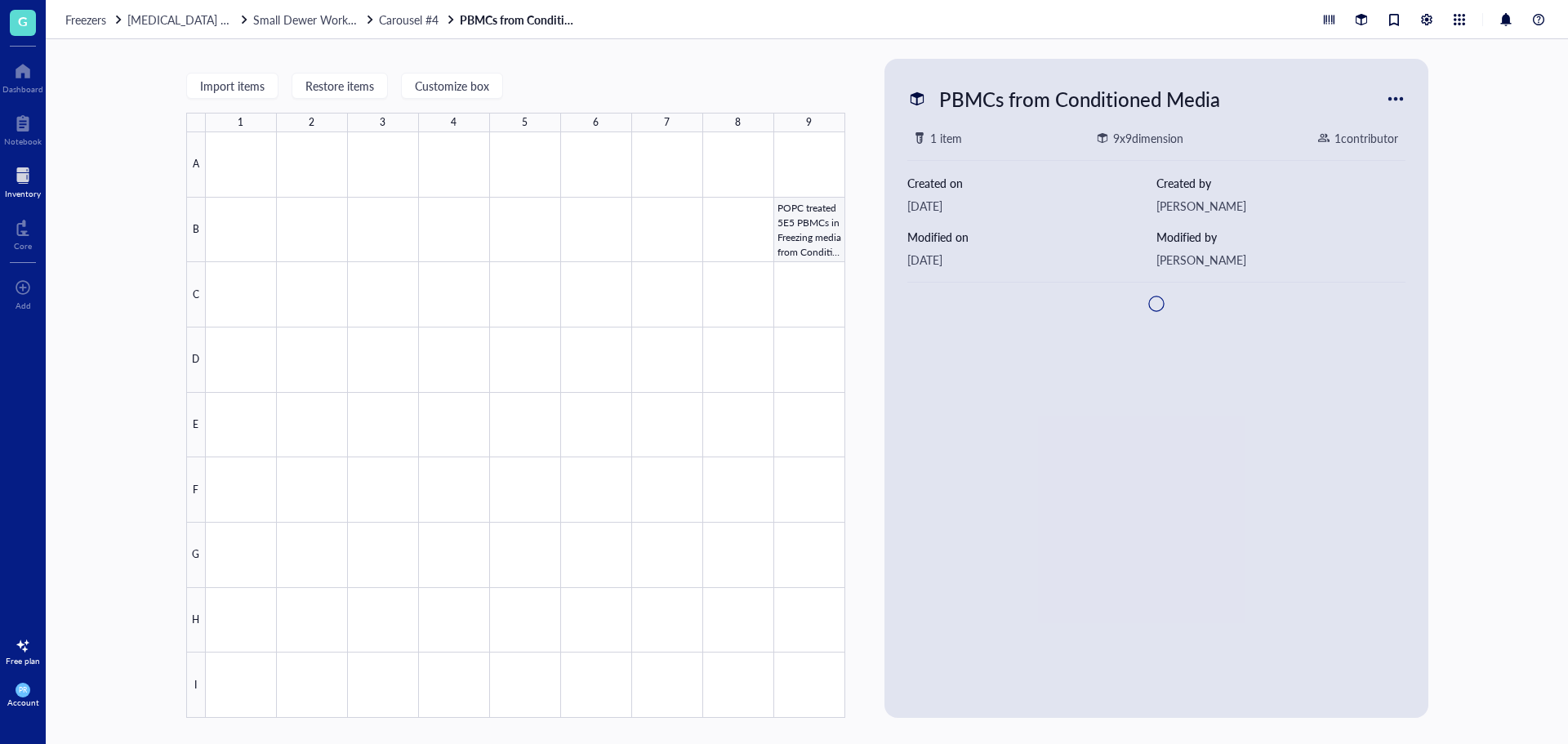
click at [812, 229] on div at bounding box center [525, 425] width 639 height 586
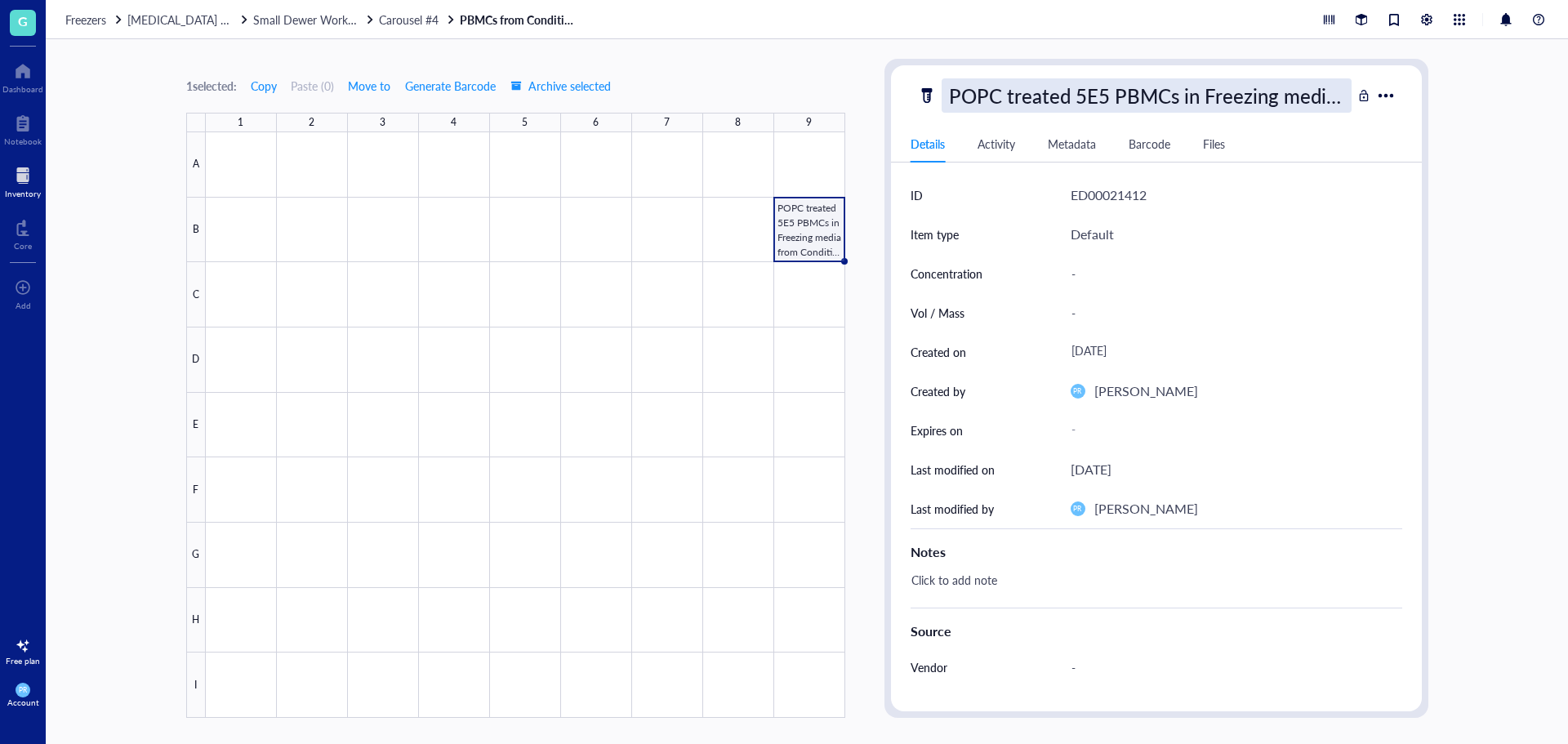
click at [954, 102] on div "POPC treated 5E5 PBMCs in Freezing media from Conditioned Media Harvest" at bounding box center [1147, 95] width 410 height 34
drag, startPoint x: 989, startPoint y: 100, endPoint x: 683, endPoint y: 108, distance: 306.1
click at [683, 108] on div "1 selected: Copy Paste ( 0 ) Move to Generate Barcode Archive selected 1 2 3 4 …" at bounding box center [807, 391] width 1522 height 705
click at [956, 103] on input "POPC treated 5E5 PBMCs in Freezing media from Conditioned Media Harvest" at bounding box center [1147, 95] width 408 height 32
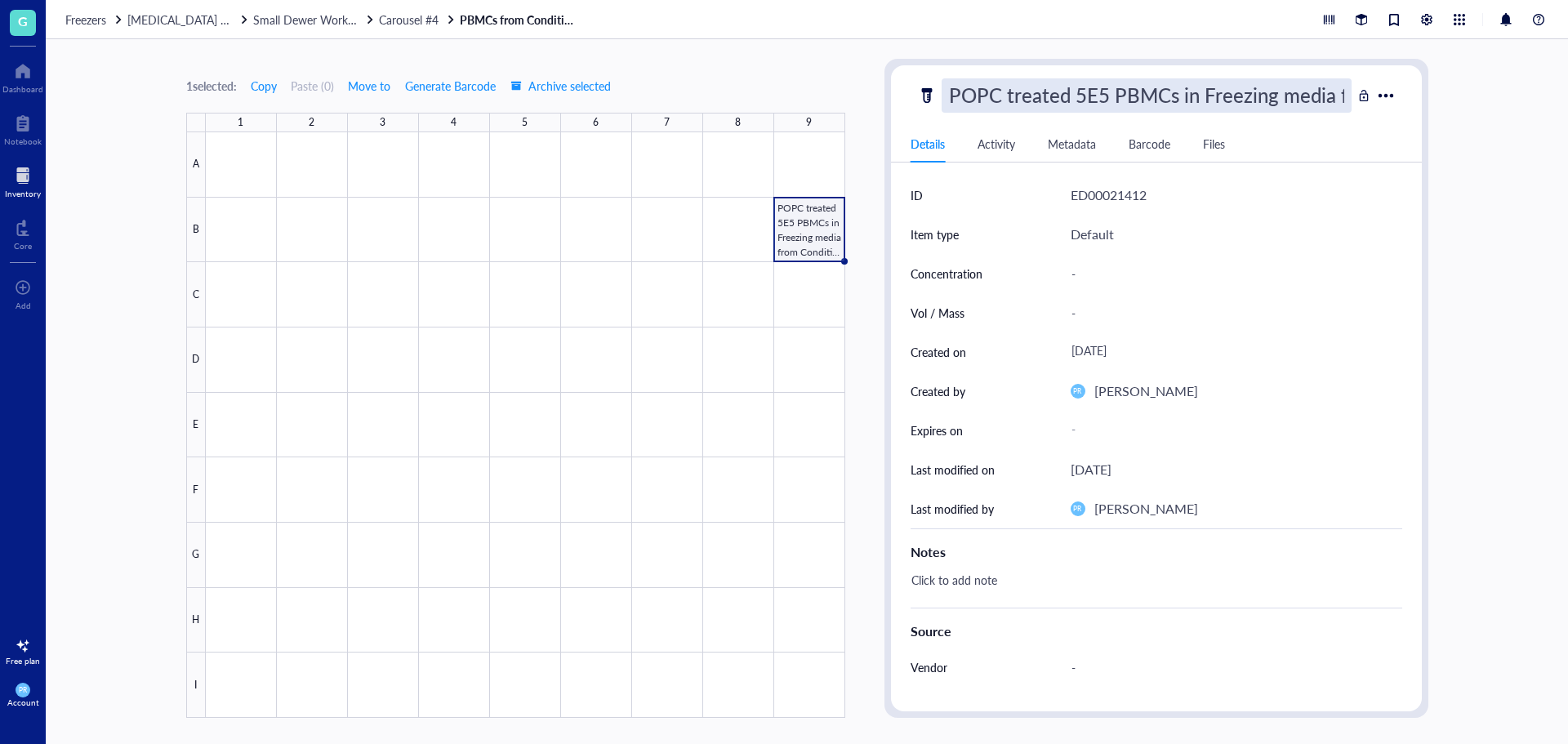
click at [948, 101] on input "POPC treated 5E5 PBMCs in Freezing media from Conditioned Media Harvest" at bounding box center [1147, 95] width 408 height 32
click at [1045, 95] on input "48hr POPC treated 5E5 PBMCs in Freezing media from Conditioned Media Harvest" at bounding box center [1147, 95] width 408 height 32
click at [950, 93] on input "48hr POPC treated 5E5 PBMCs in Freezing media from Conditioned Media Harvest" at bounding box center [1147, 95] width 408 height 32
type input "B2324 48hr POPC treated 5E5 PBMCs in Freezing media from Conditioned Media Harv…"
click at [806, 229] on div at bounding box center [525, 425] width 639 height 586
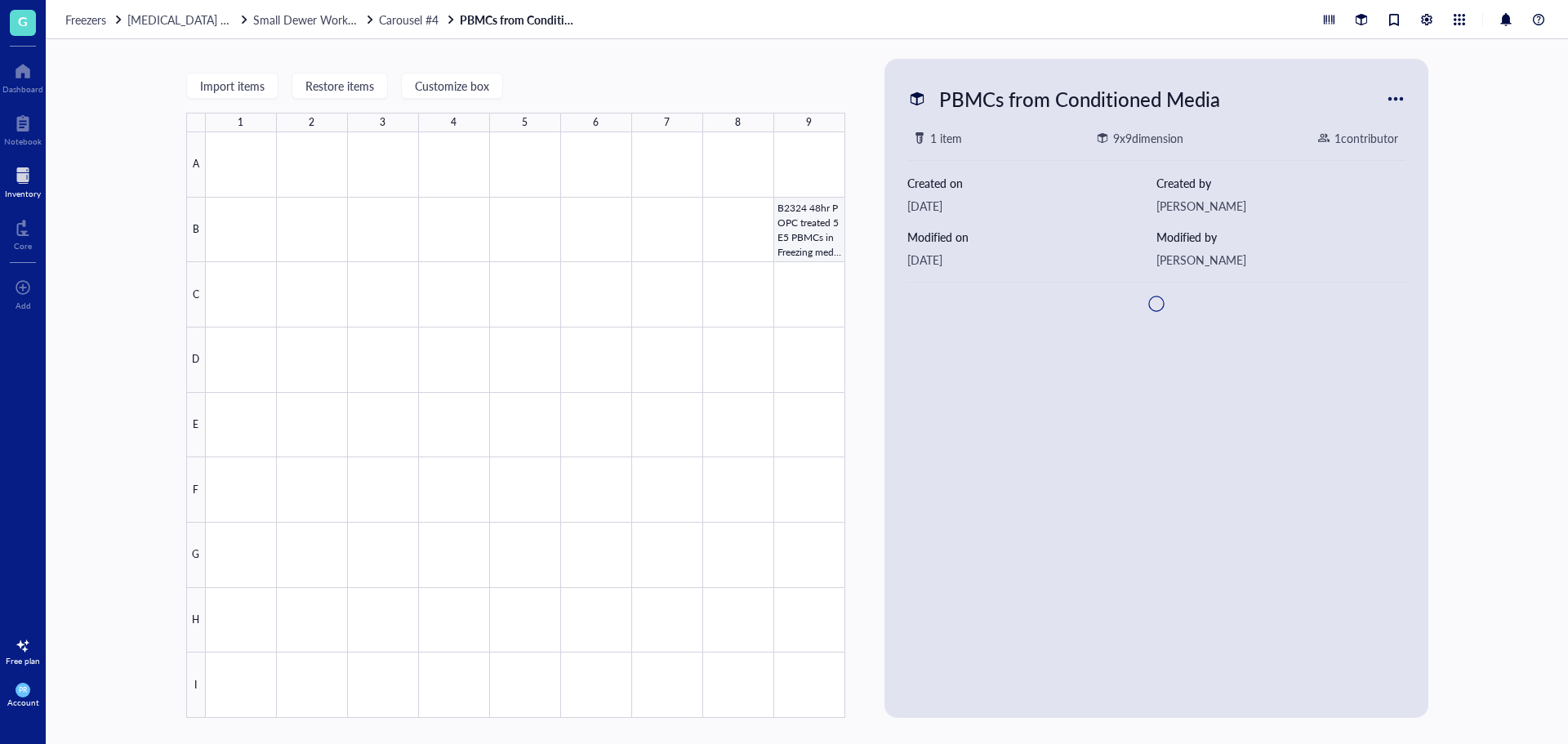
click at [806, 229] on div at bounding box center [525, 425] width 639 height 586
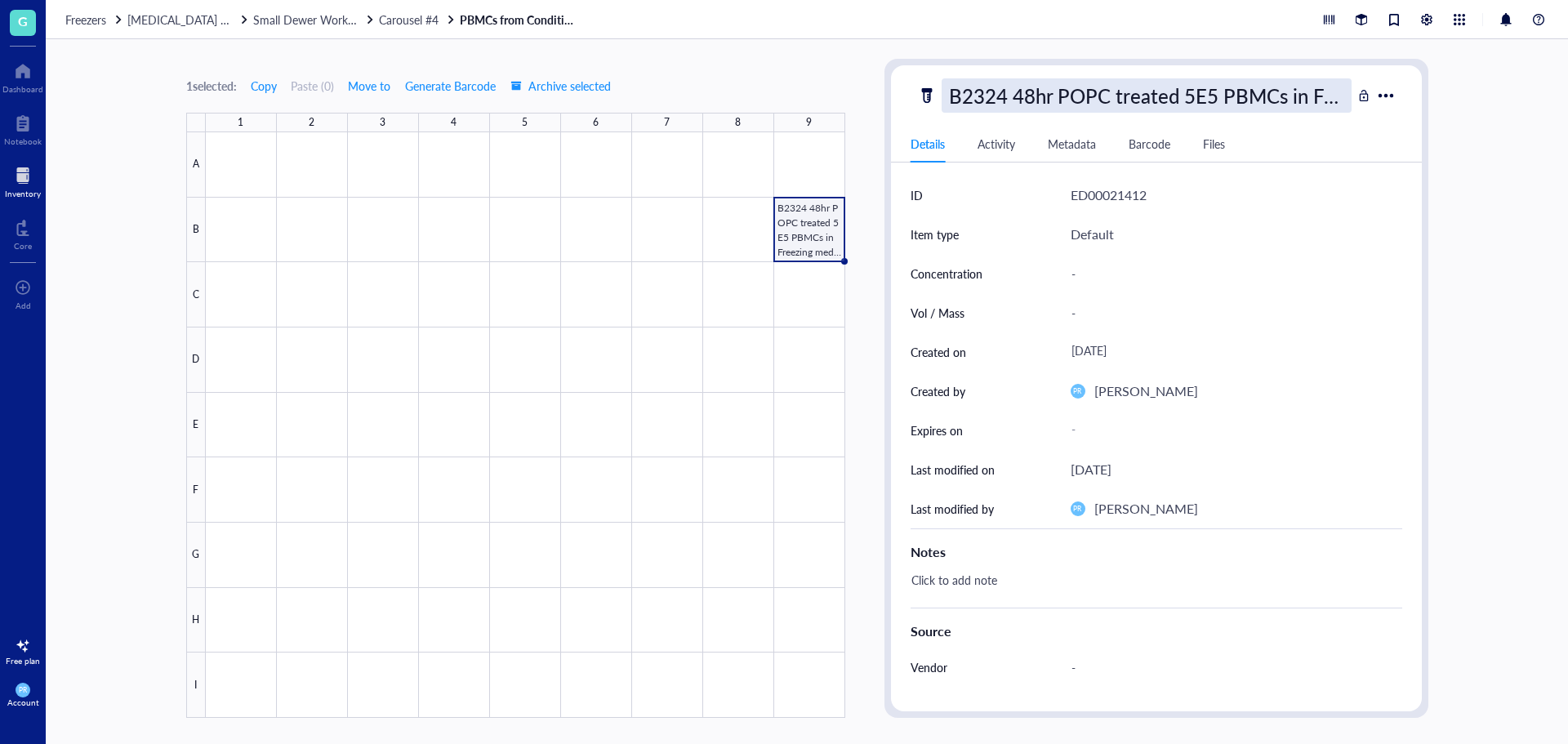
click at [1045, 108] on div "B2324 48hr POPC treated 5E5 PBMCs in Freezing media from Conditioned Media Harv…" at bounding box center [1147, 95] width 410 height 34
click at [1045, 103] on input "B2324 48hr POPC treated 5E5 PBMCs in Freezing media from Conditioned Media Harv…" at bounding box center [1147, 95] width 408 height 32
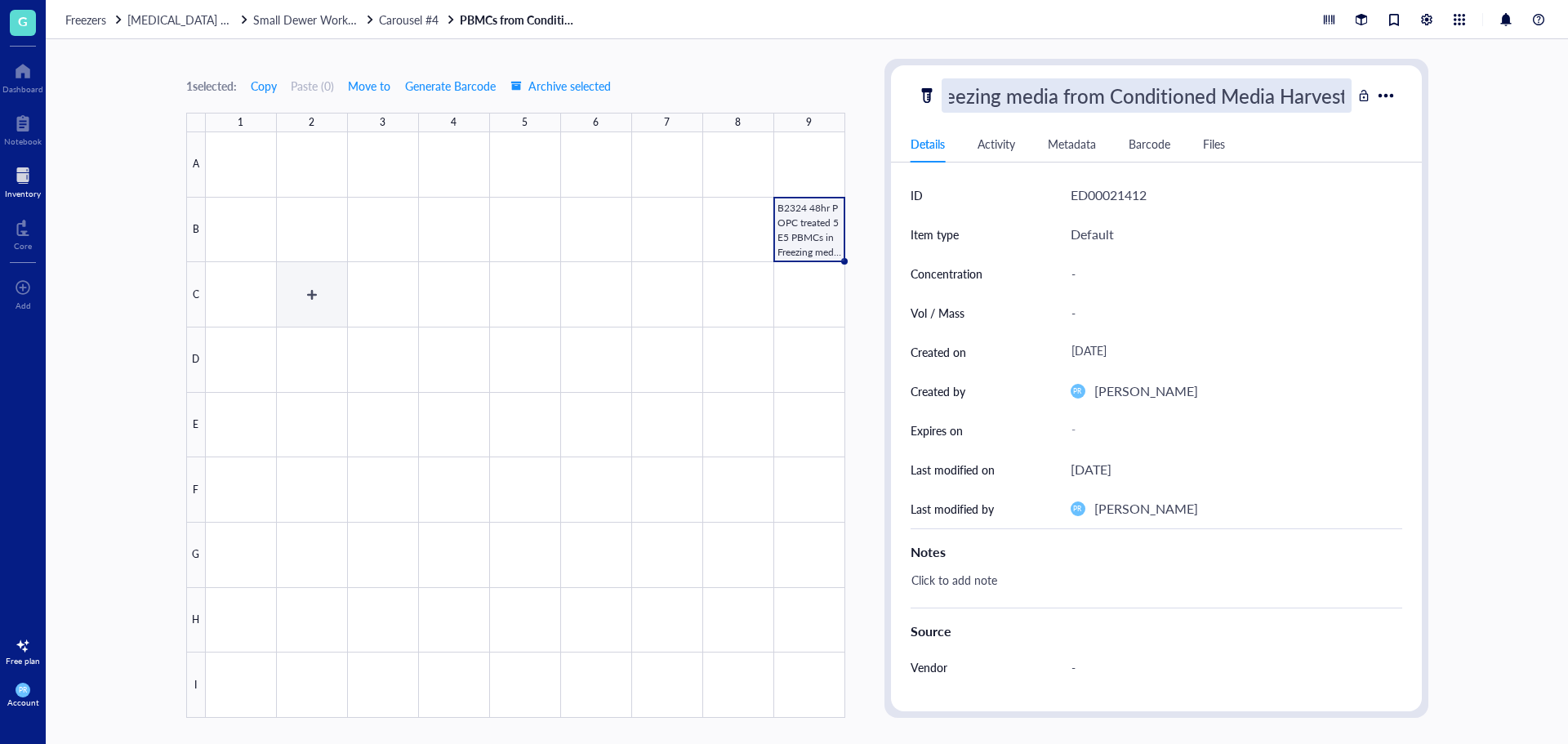
click at [283, 303] on div at bounding box center [525, 425] width 639 height 586
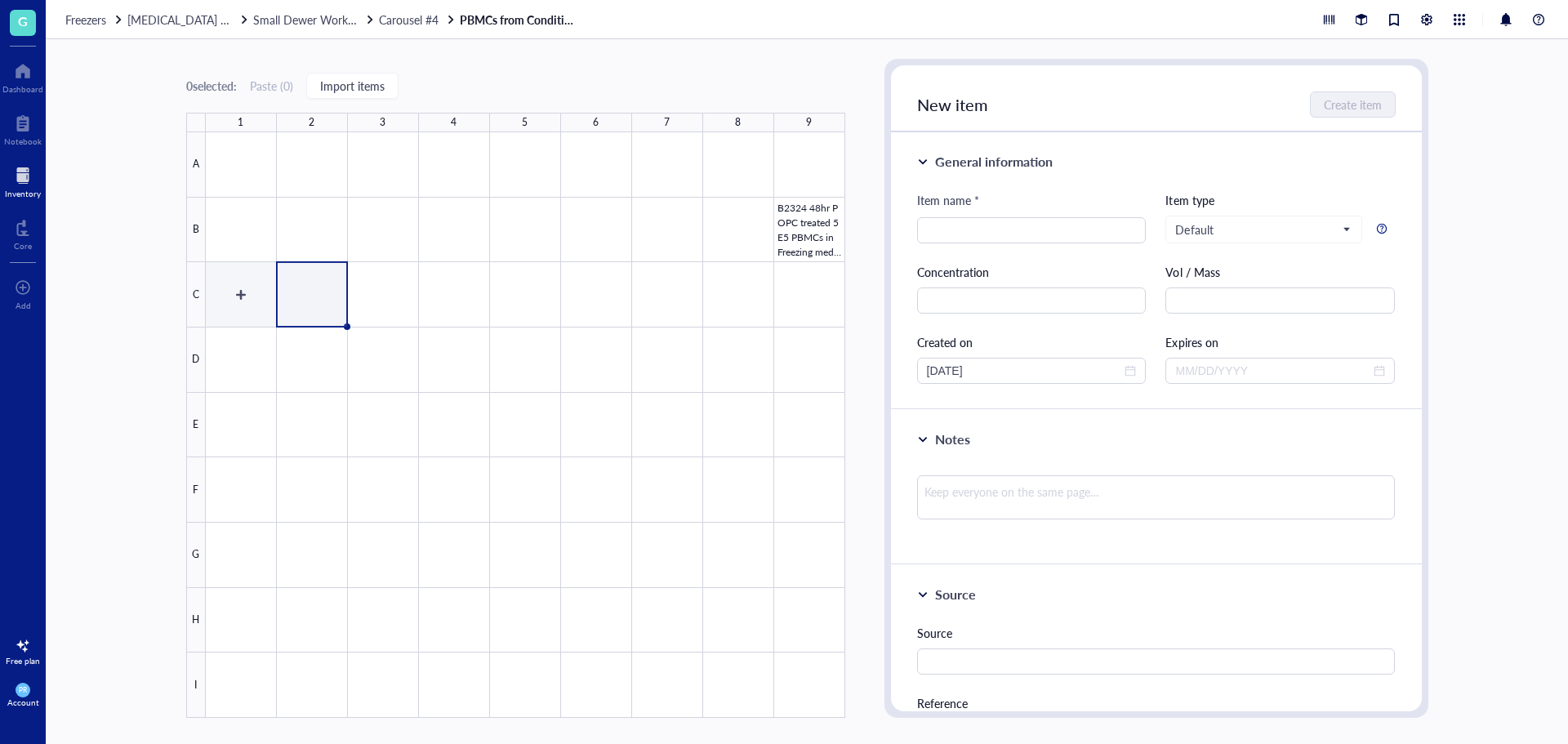
click at [265, 302] on div at bounding box center [525, 425] width 639 height 586
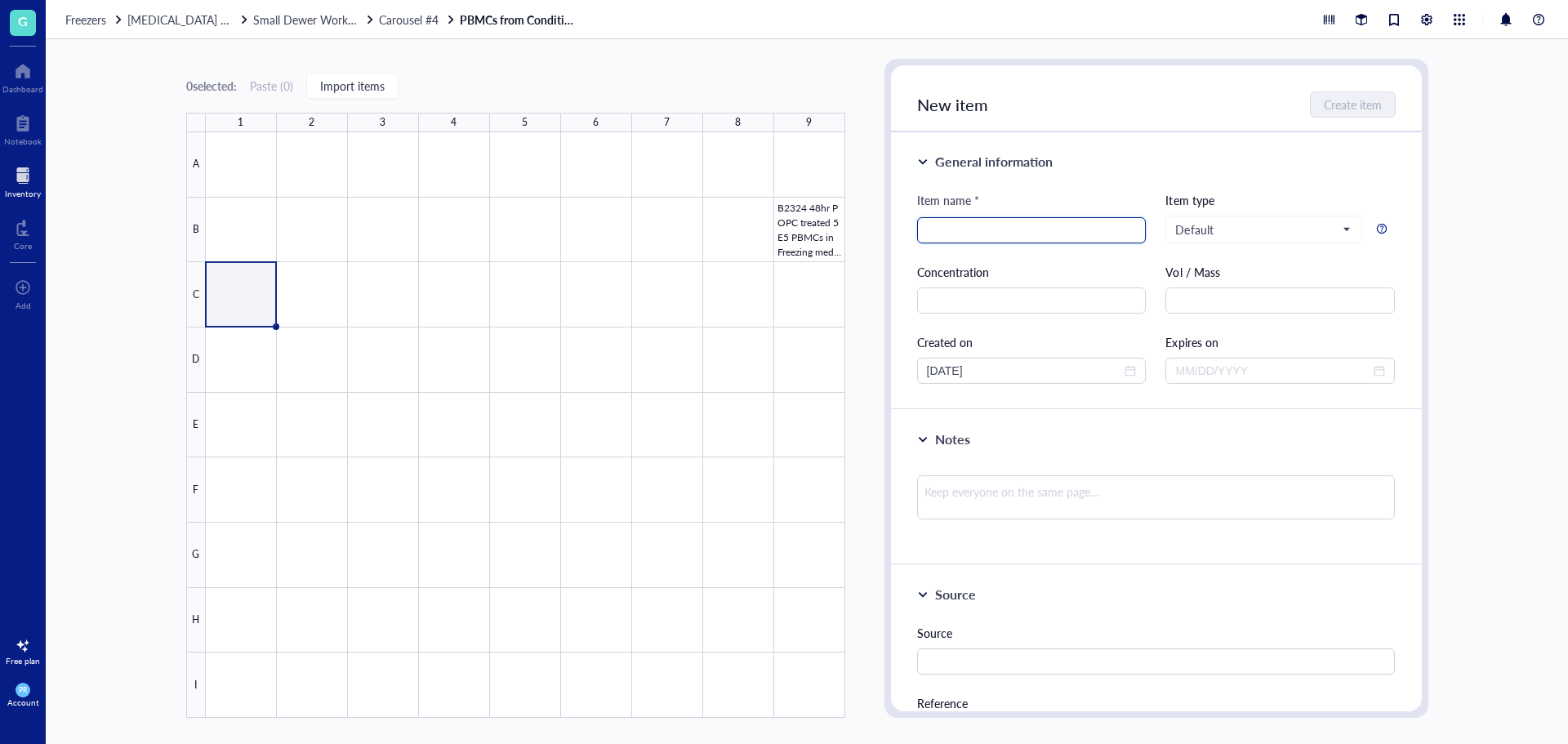
click at [961, 229] on input "search" at bounding box center [1031, 230] width 210 height 25
paste input "B2324 48hr POPC treated 5E5 PBMCs in Freezing media from Conditioned Media Harv…"
drag, startPoint x: 944, startPoint y: 234, endPoint x: 796, endPoint y: 231, distance: 148.0
click at [796, 231] on div "0 selected: Paste ( 0 ) Import items 1 2 3 4 5 6 7 8 9 A B C D E F G H I B2324 …" at bounding box center [807, 391] width 1522 height 705
click at [1015, 226] on input "B2324 48hr POPC treated 5E5 PBMCs in Freezing media from Conditioned Media Harv…" at bounding box center [1031, 230] width 210 height 25
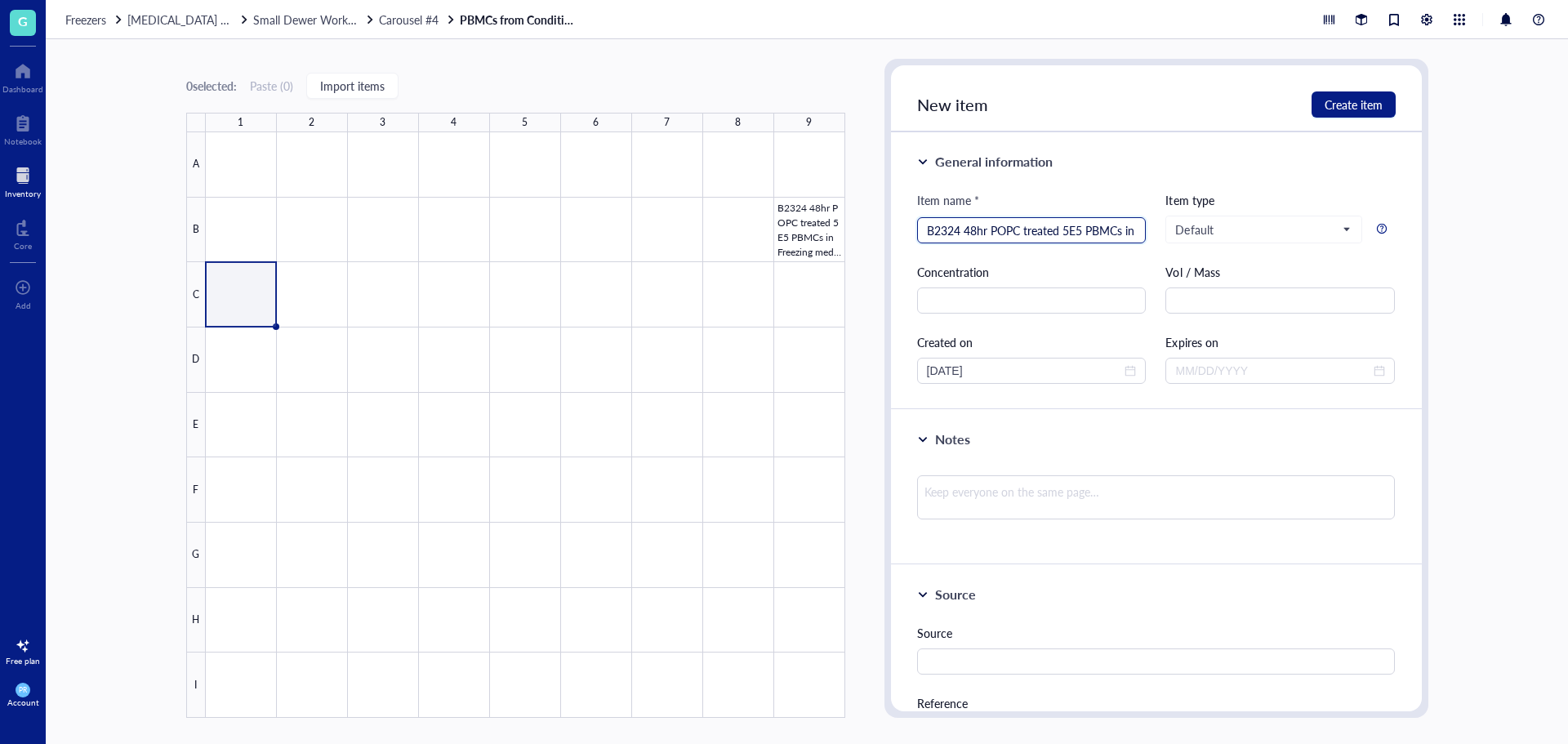
click at [1020, 228] on input "B2324 48hr POPC treated 5E5 PBMCs in Freezing media from Conditioned Media Harv…" at bounding box center [1031, 230] width 210 height 25
type input "B2324 48hr LacCer treated 5E5 PBMCs in Freezing media from Conditioned Media Ha…"
click at [1045, 104] on span "Create item" at bounding box center [1354, 105] width 58 height 13
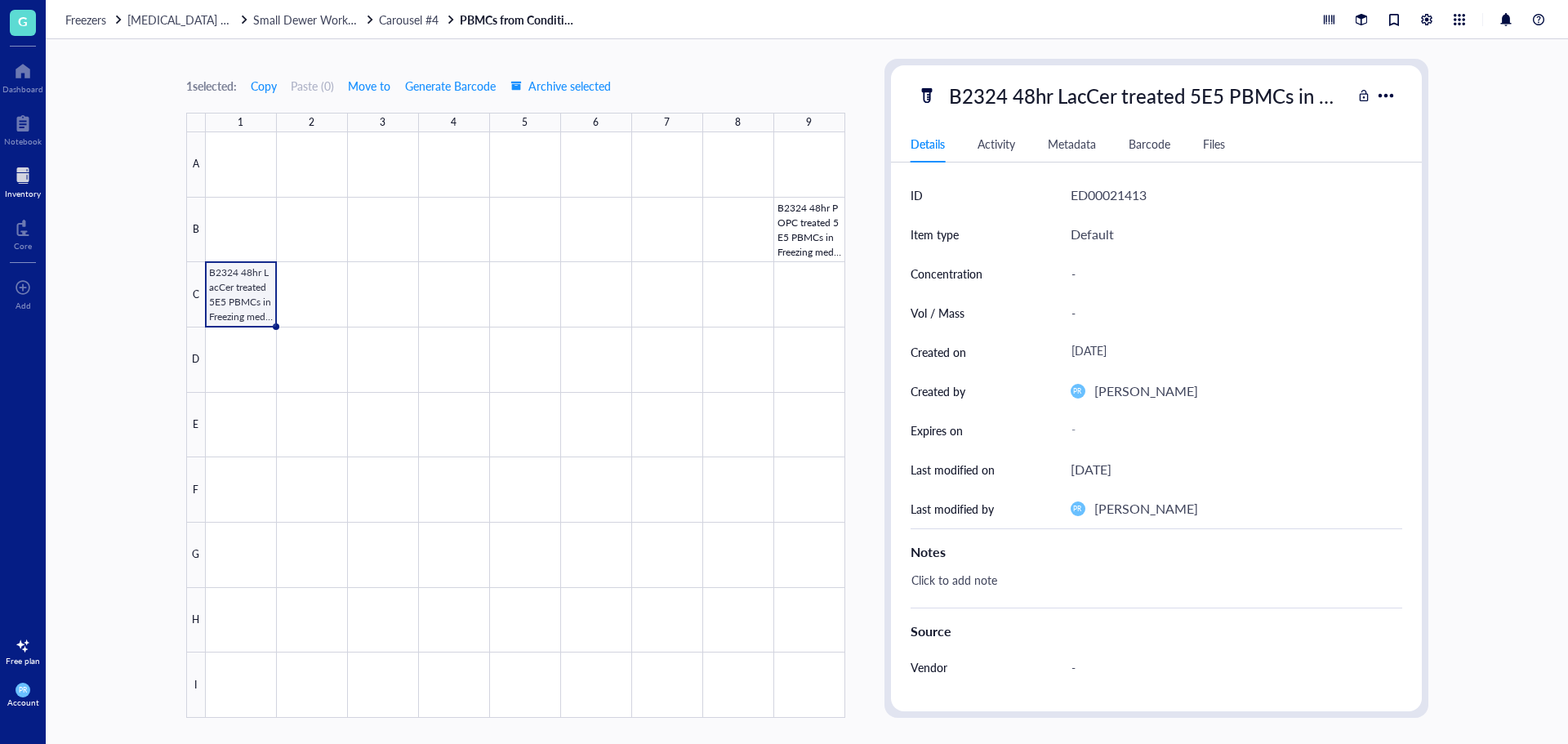
click at [511, 21] on link "PBMCs from Conditioned Media" at bounding box center [520, 19] width 123 height 14
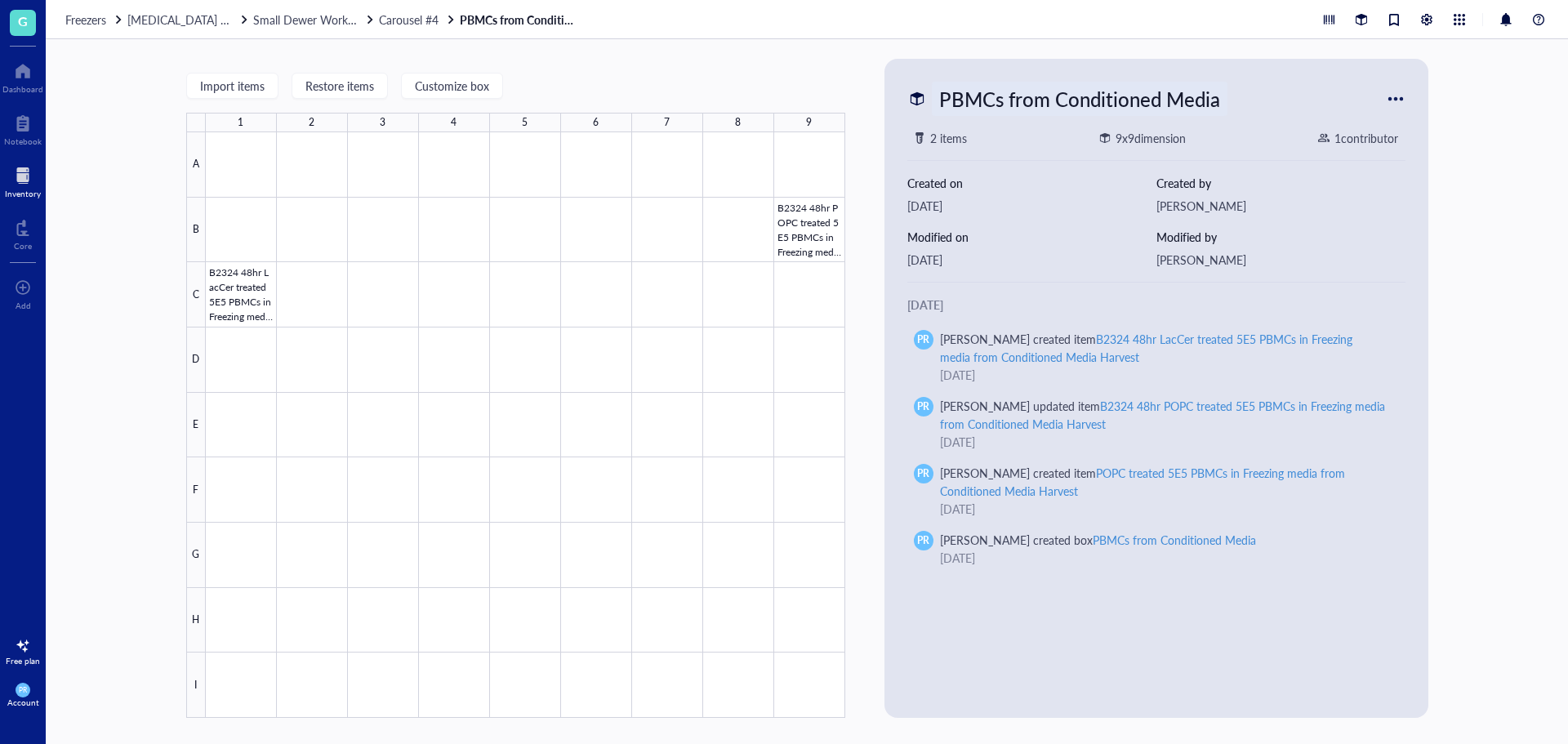
click at [985, 103] on div "PBMCs from Conditioned Media" at bounding box center [1080, 99] width 296 height 34
click at [1008, 101] on input "PBMCs from Conditioned Media" at bounding box center [1104, 99] width 343 height 32
click at [1004, 101] on input "PBMCs from Conditioned Media" at bounding box center [1104, 99] width 343 height 32
type input "PBMCs/T-Cells from Conditioned Media"
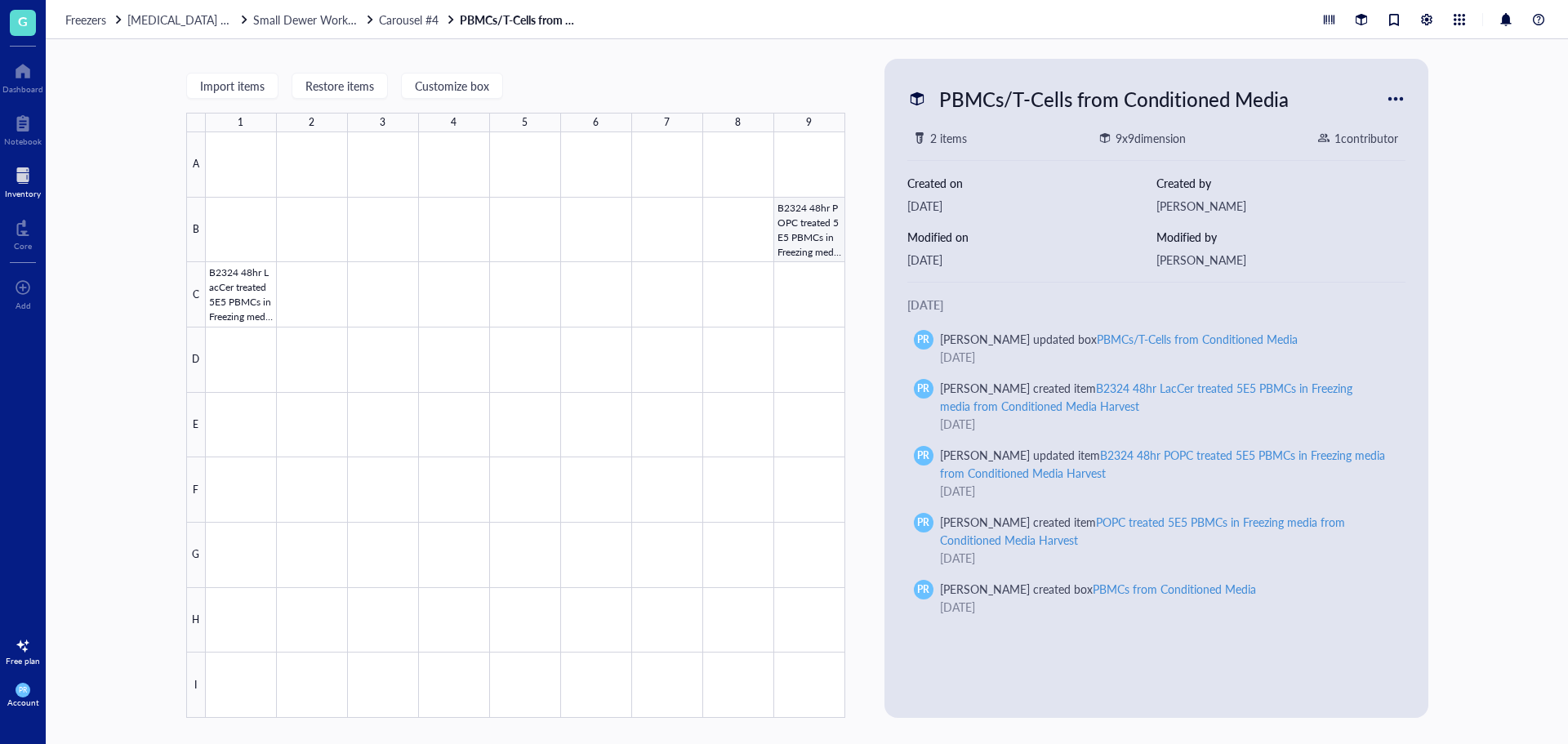
click at [788, 236] on div at bounding box center [525, 425] width 639 height 586
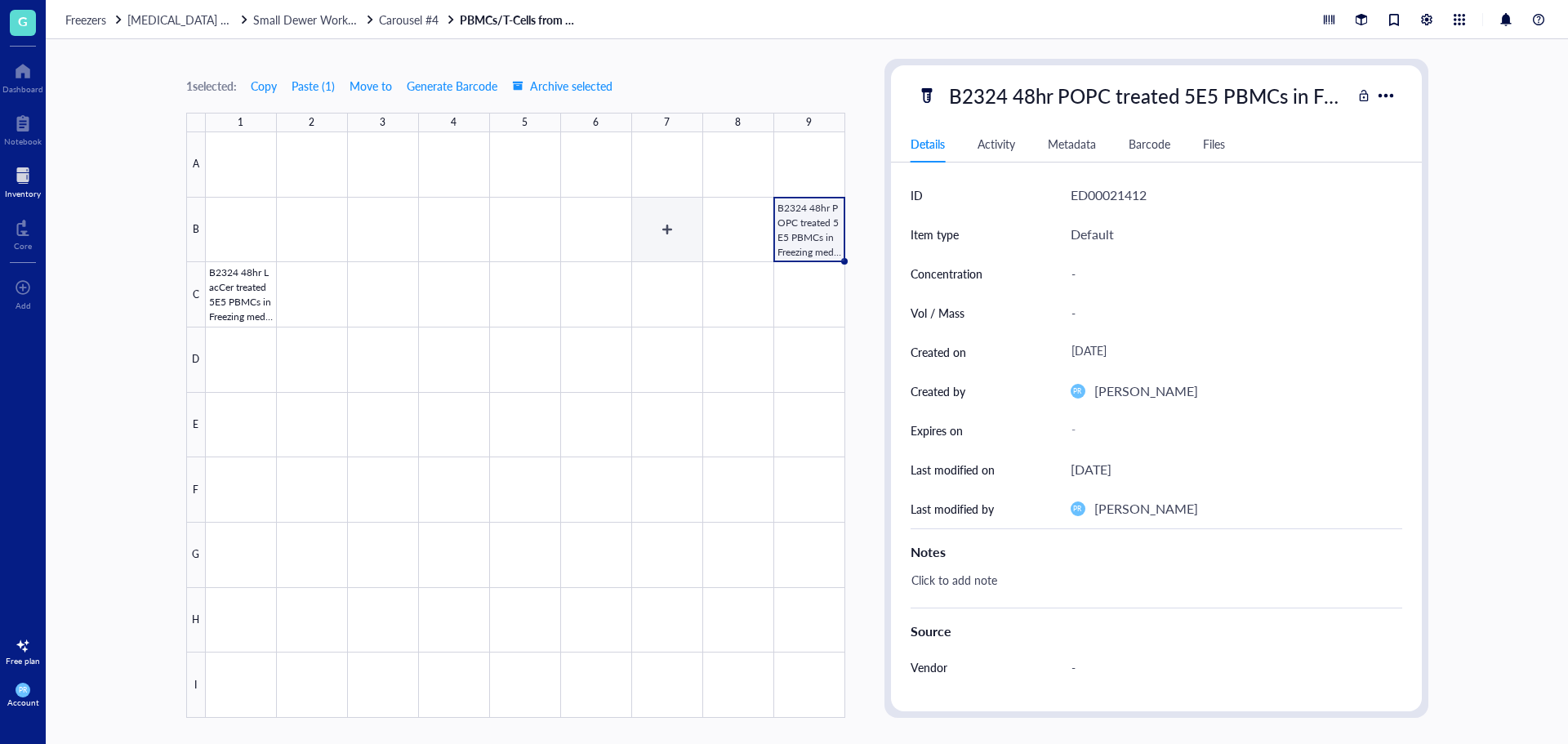
click at [647, 235] on div at bounding box center [525, 425] width 639 height 586
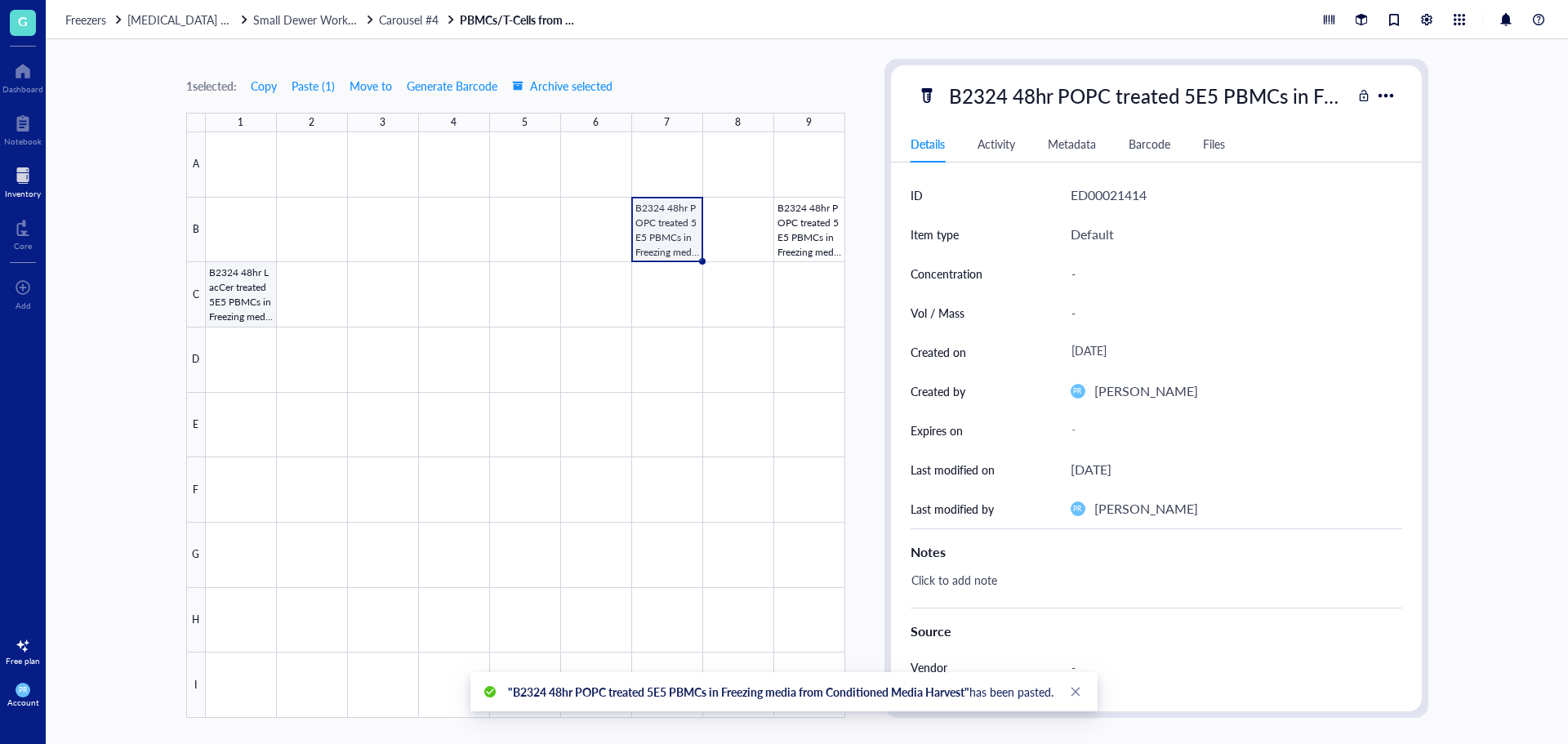
click at [259, 310] on div at bounding box center [525, 425] width 639 height 586
click at [745, 230] on div at bounding box center [525, 425] width 639 height 586
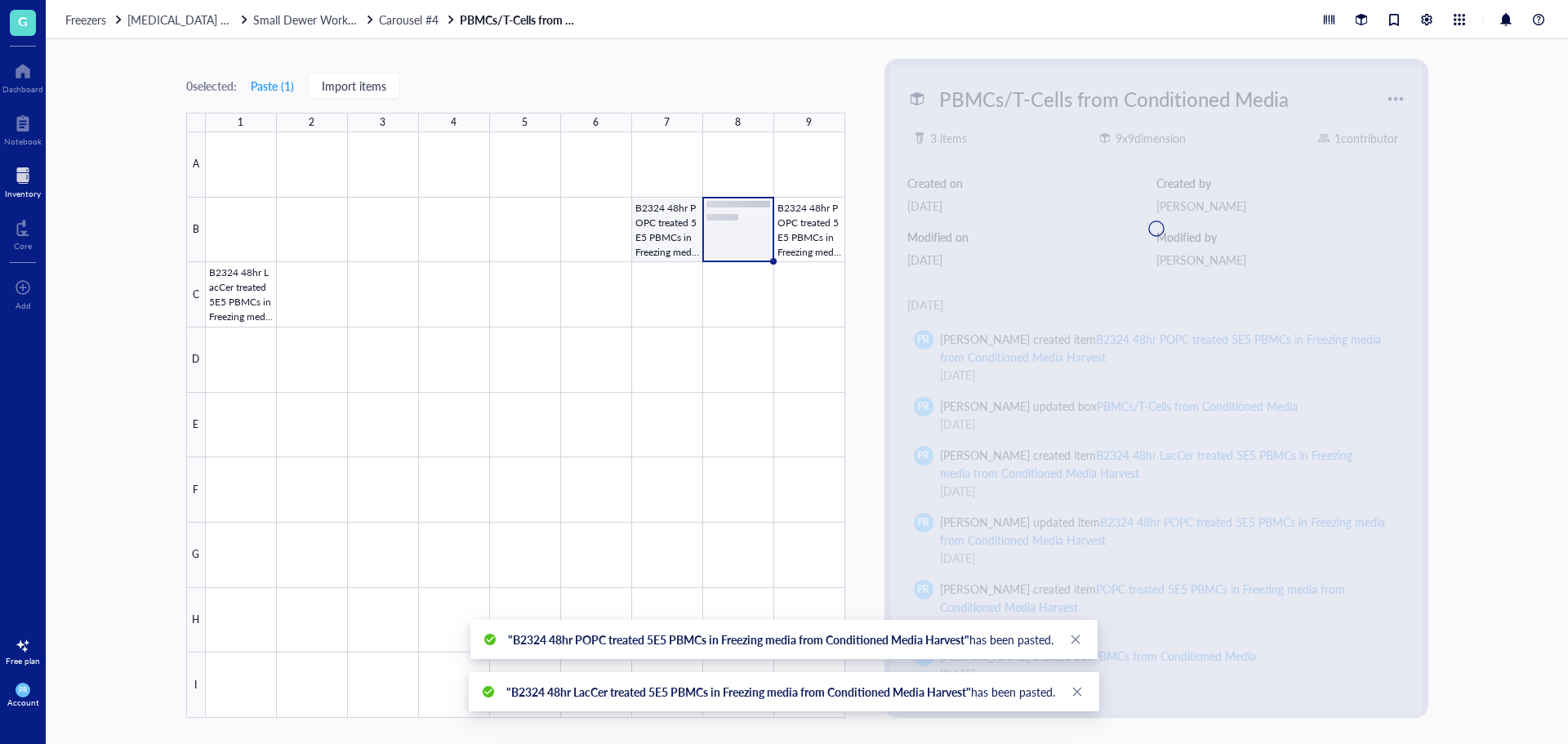
click at [673, 237] on div at bounding box center [525, 425] width 639 height 586
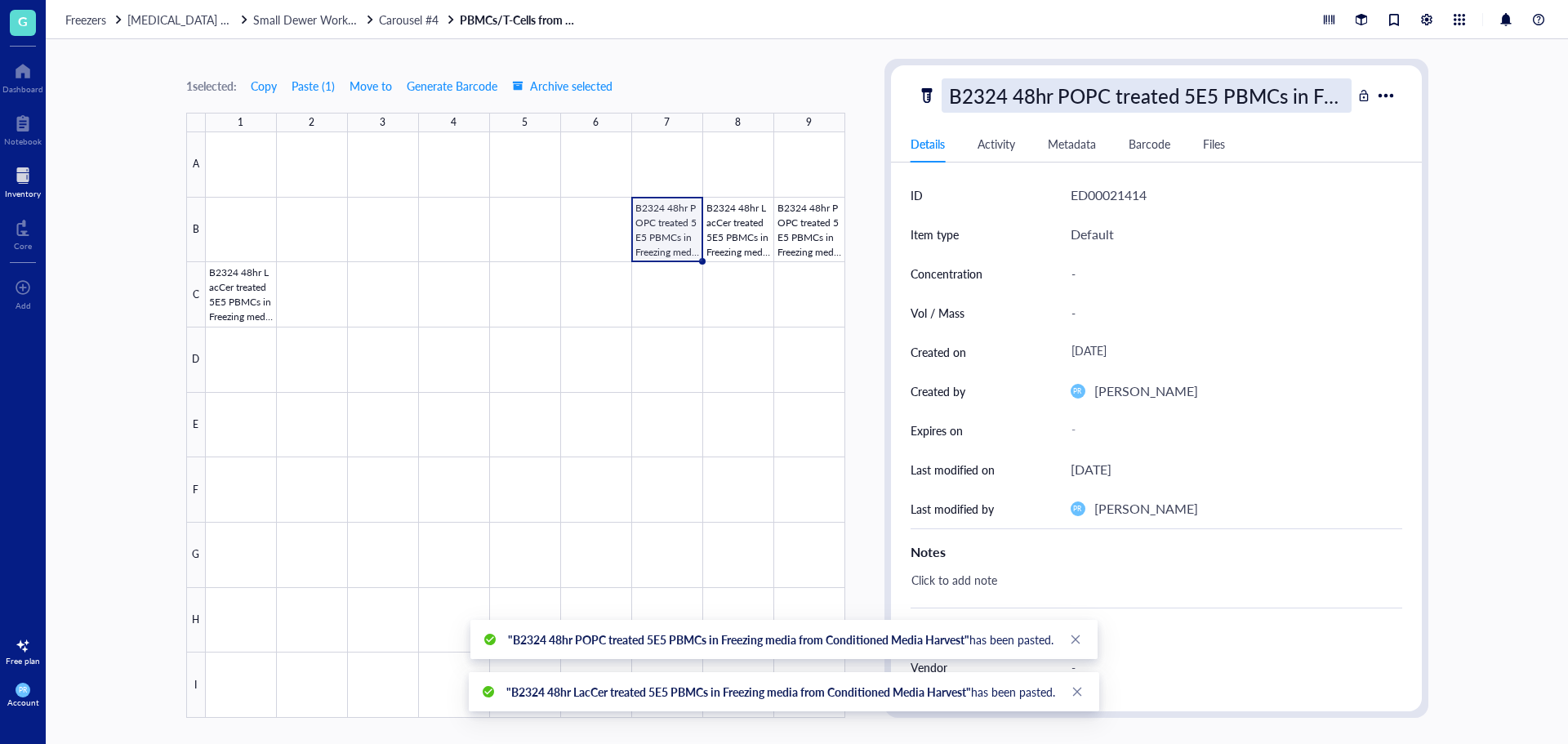
click at [1029, 101] on div "B2324 48hr POPC treated 5E5 PBMCs in Freezing media from Conditioned Media Harv…" at bounding box center [1147, 95] width 410 height 34
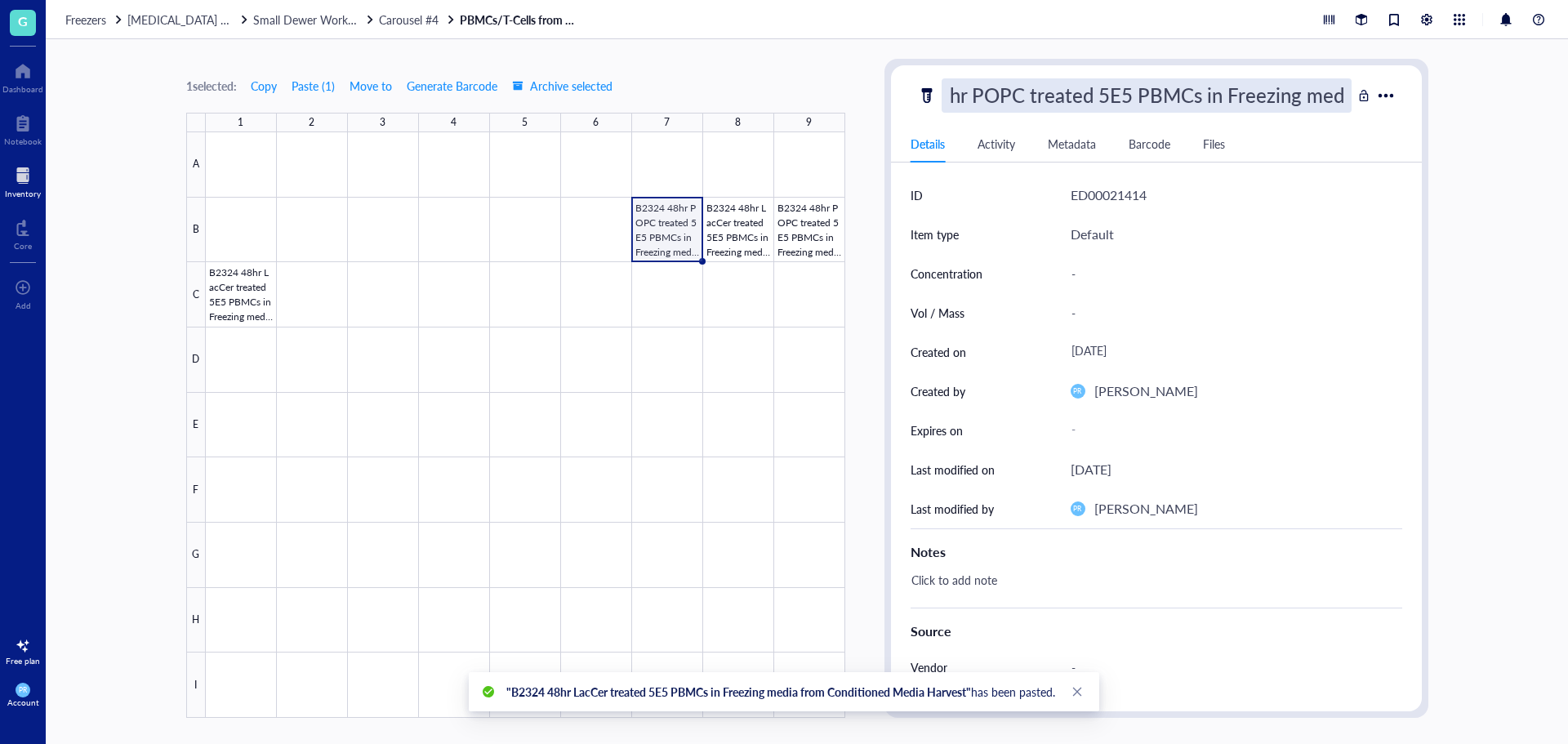
scroll to position [1, 0]
drag, startPoint x: 1033, startPoint y: 101, endPoint x: 723, endPoint y: 112, distance: 310.2
click at [723, 112] on div "1 selected: Copy Paste ( 1 ) Move to Generate Barcode Archive selected 1 2 3 4 …" at bounding box center [807, 391] width 1522 height 705
click at [1031, 99] on input "B2324 48hr POPC treated 5E5 PBMCs in Freezing media from Conditioned Media Harv…" at bounding box center [1147, 95] width 408 height 32
type input "B2324 24hr POPC treated 5E5 PBMCs in Freezing media from Conditioned Media Harv…"
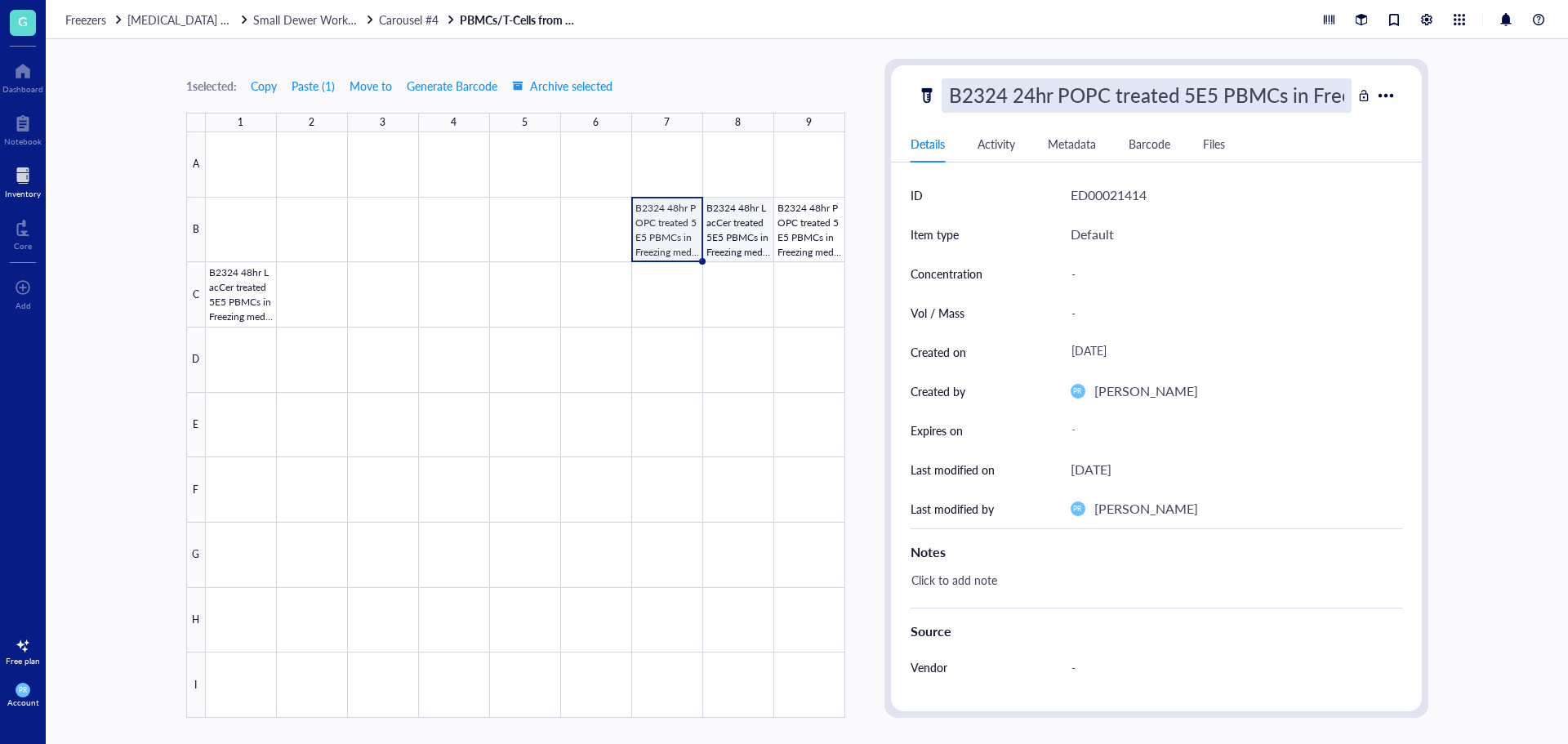
click at [724, 228] on div at bounding box center [525, 425] width 639 height 586
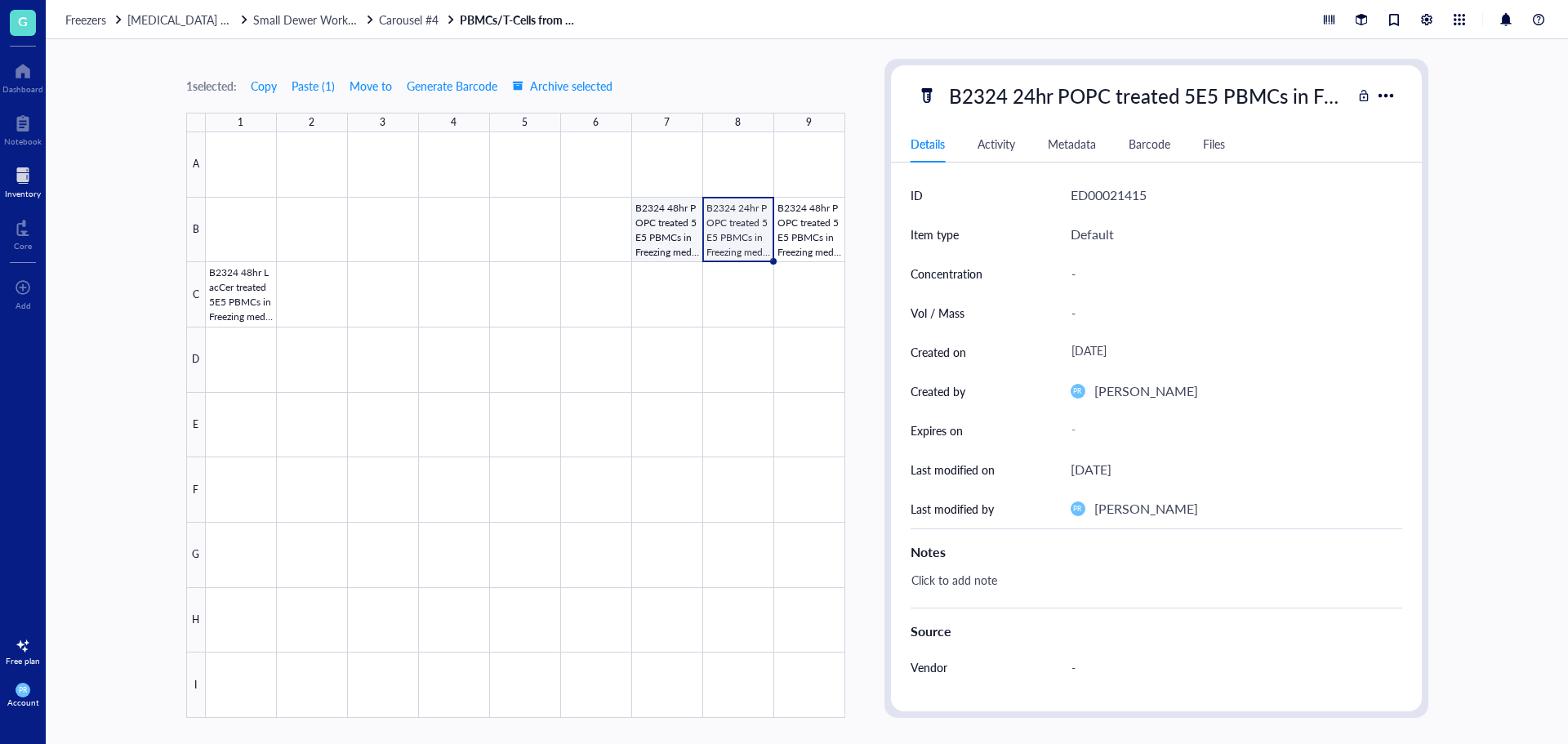
drag, startPoint x: 677, startPoint y: 232, endPoint x: 684, endPoint y: 225, distance: 9.9
click at [677, 232] on div at bounding box center [525, 425] width 639 height 586
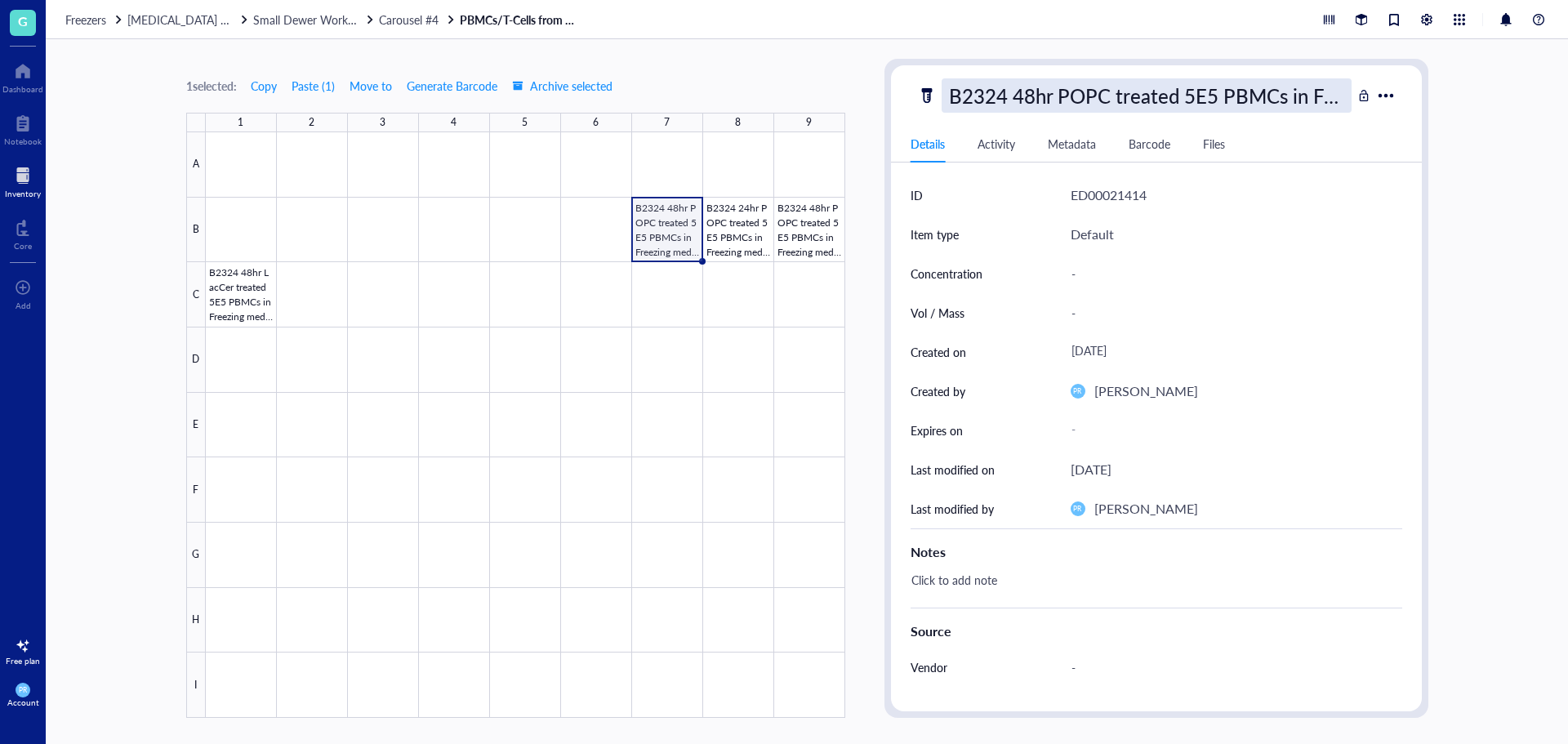
click at [1025, 94] on div "B2324 48hr POPC treated 5E5 PBMCs in Freezing media from Conditioned Media Harv…" at bounding box center [1147, 95] width 410 height 34
drag, startPoint x: 1029, startPoint y: 94, endPoint x: 611, endPoint y: 77, distance: 418.3
click at [611, 77] on div "1 selected: Copy Paste ( 1 ) Move to Generate Barcode Archive selected 1 2 3 4 …" at bounding box center [807, 391] width 1522 height 705
click at [1040, 105] on input "B2324 48hr POPC treated 5E5 PBMCs in Freezing media from Conditioned Media Harv…" at bounding box center [1147, 95] width 408 height 32
type input "B2324 24hr POPC treated 5E5 PBMCs in Freezing media from Conditioned Media Harv…"
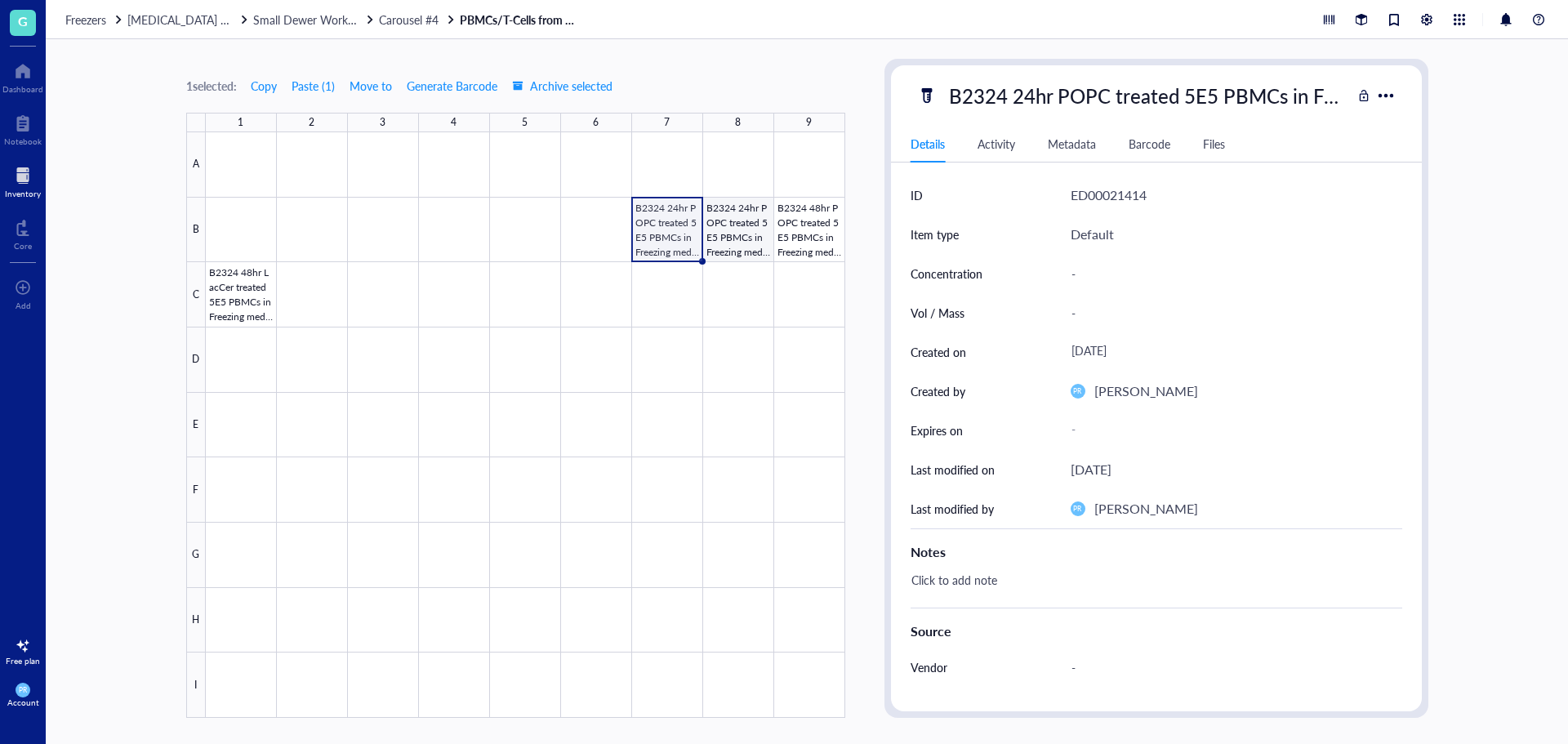
click at [751, 250] on div at bounding box center [525, 425] width 639 height 586
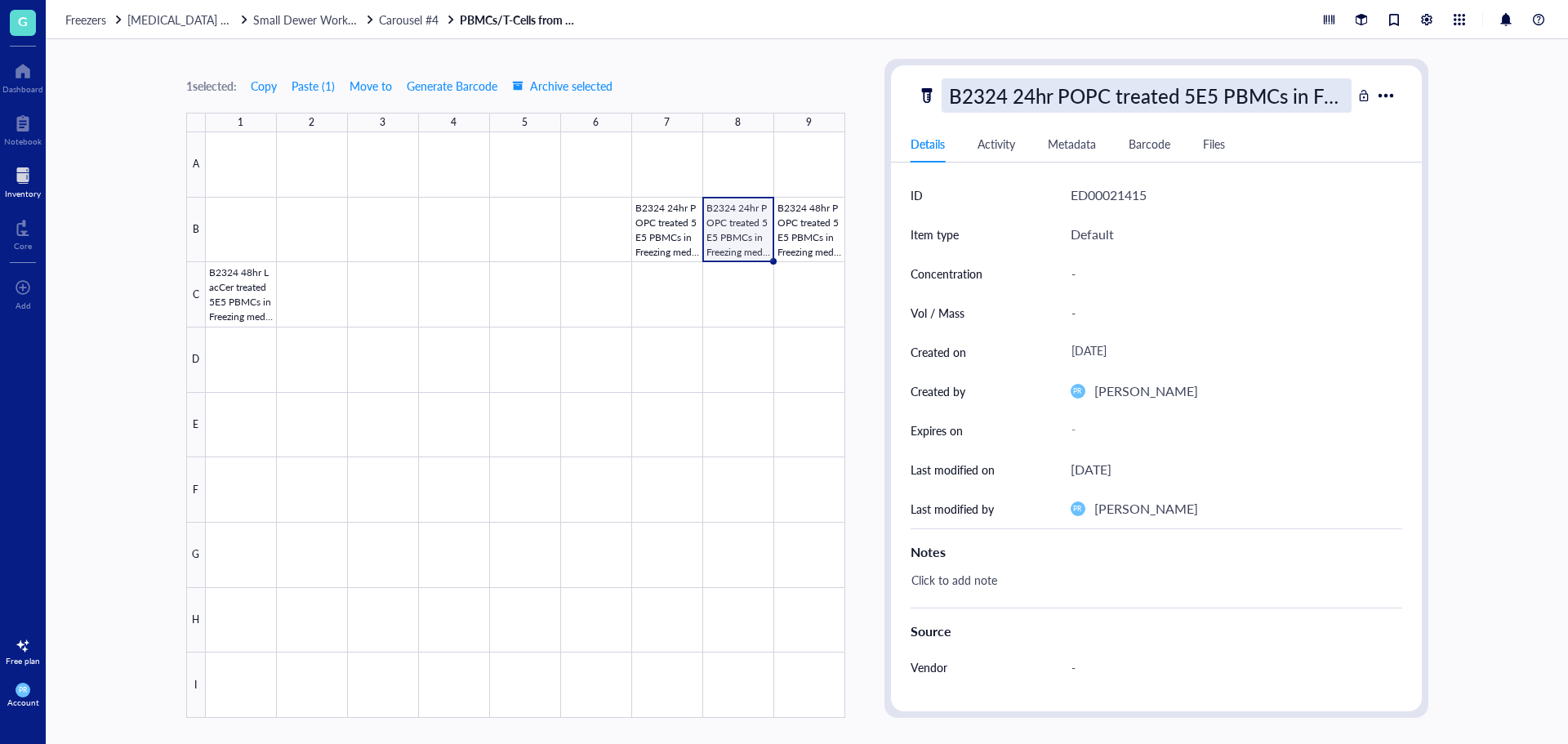
click at [1045, 95] on div "B2324 24hr POPC treated 5E5 PBMCs in Freezing media from Conditioned Media Harv…" at bounding box center [1147, 95] width 410 height 34
drag, startPoint x: 1144, startPoint y: 97, endPoint x: 817, endPoint y: 96, distance: 327.0
click at [817, 96] on div "1 selected: Copy Paste ( 1 ) Move to Generate Barcode Archive selected 1 2 3 4 …" at bounding box center [807, 391] width 1522 height 705
click at [1045, 95] on input "B2324 24hr POPC treated 5E5 PBMCs in Freezing media from Conditioned Media Harv…" at bounding box center [1147, 95] width 408 height 32
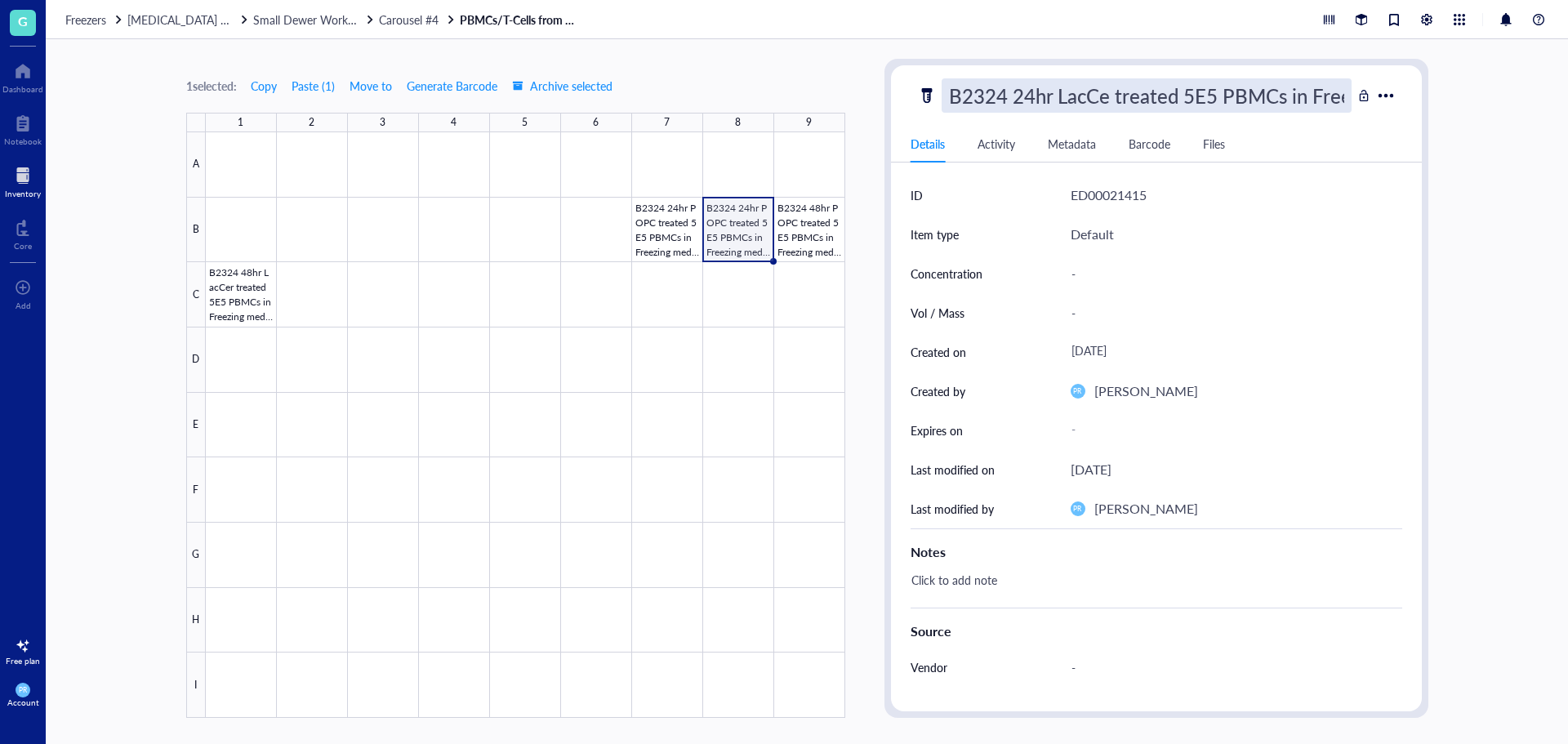
type input "B2324 24hr LacCer treated 5E5 PBMCs in Freezing media from Conditioned Media Ha…"
click at [318, 314] on div at bounding box center [525, 425] width 639 height 586
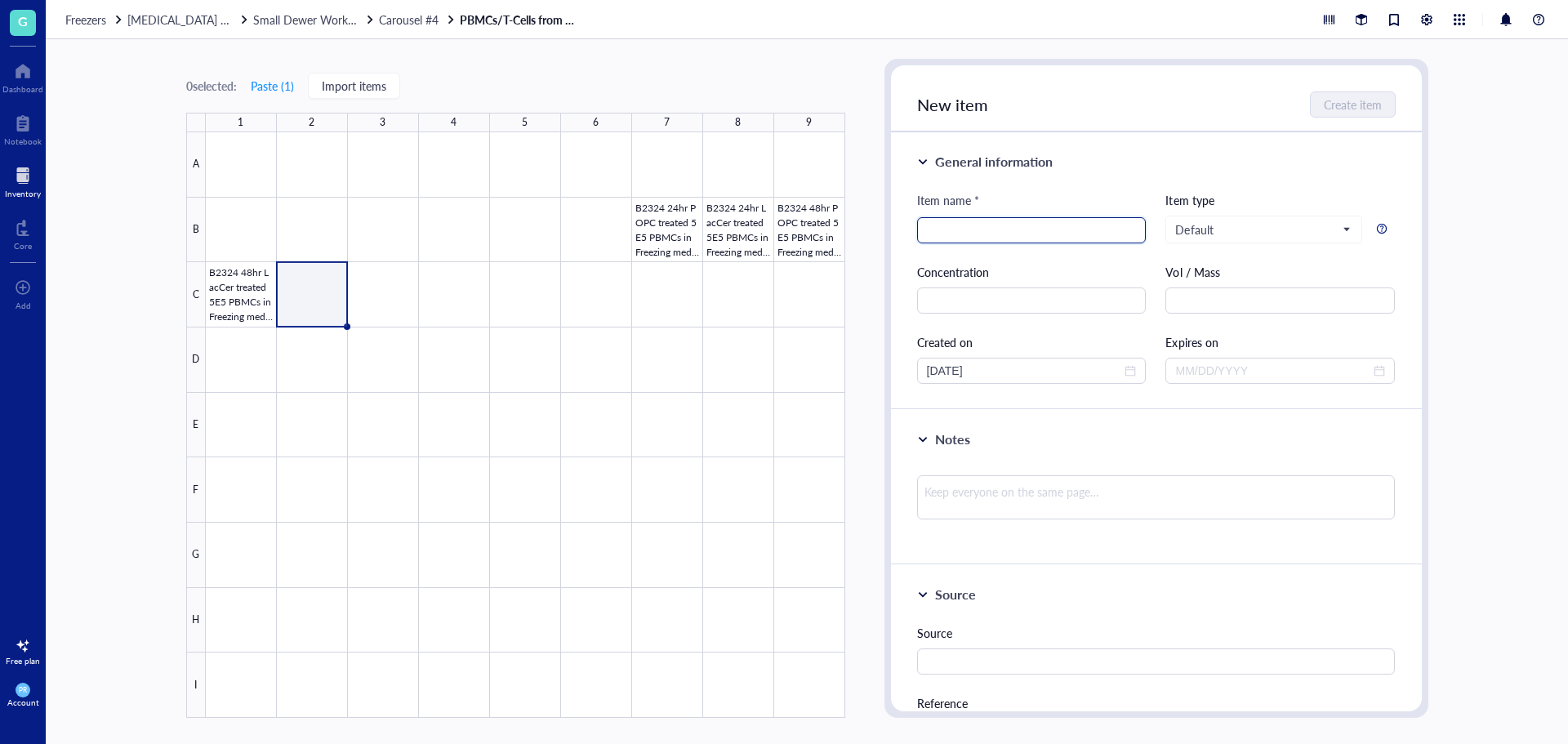
type input "v"
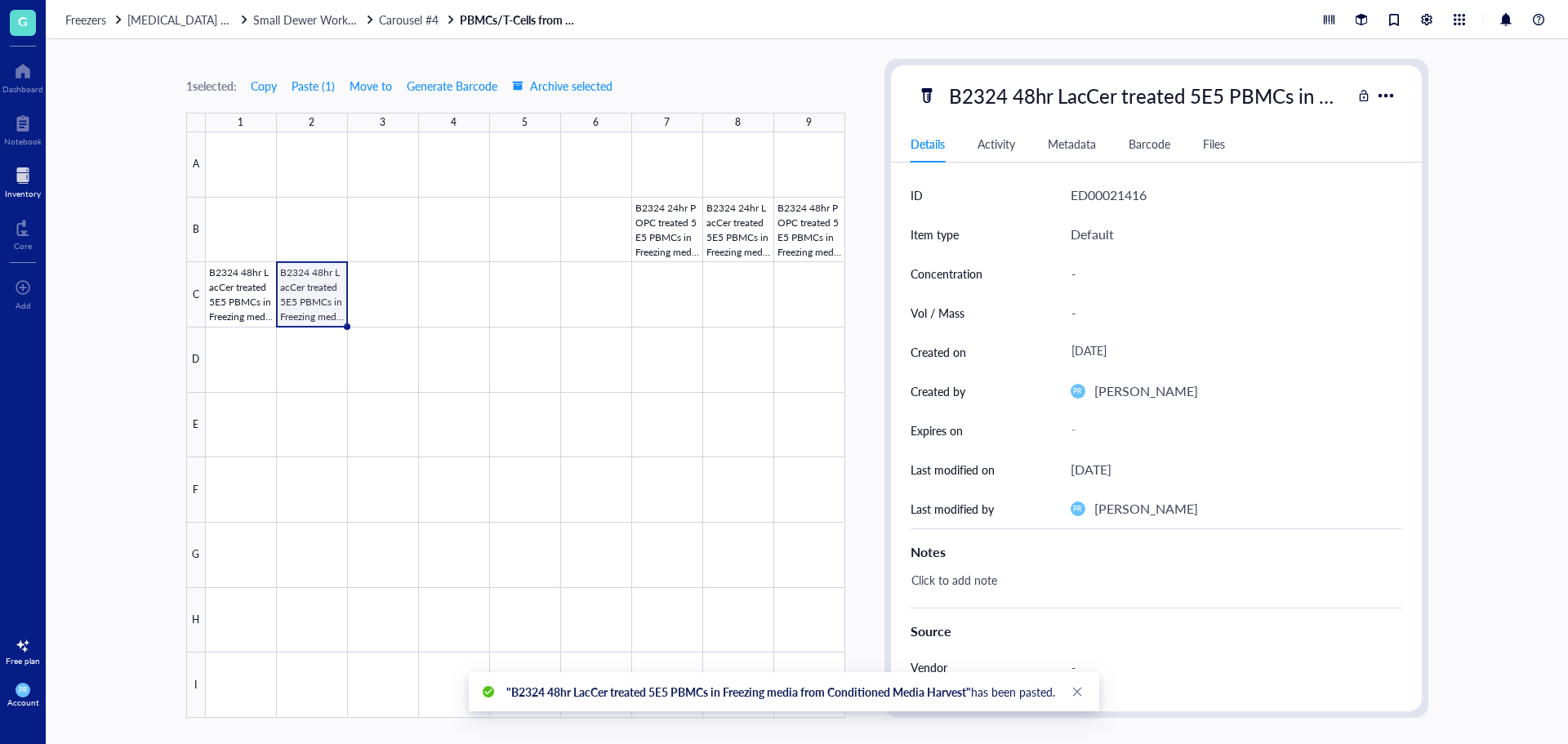
click at [322, 309] on div at bounding box center [525, 425] width 639 height 586
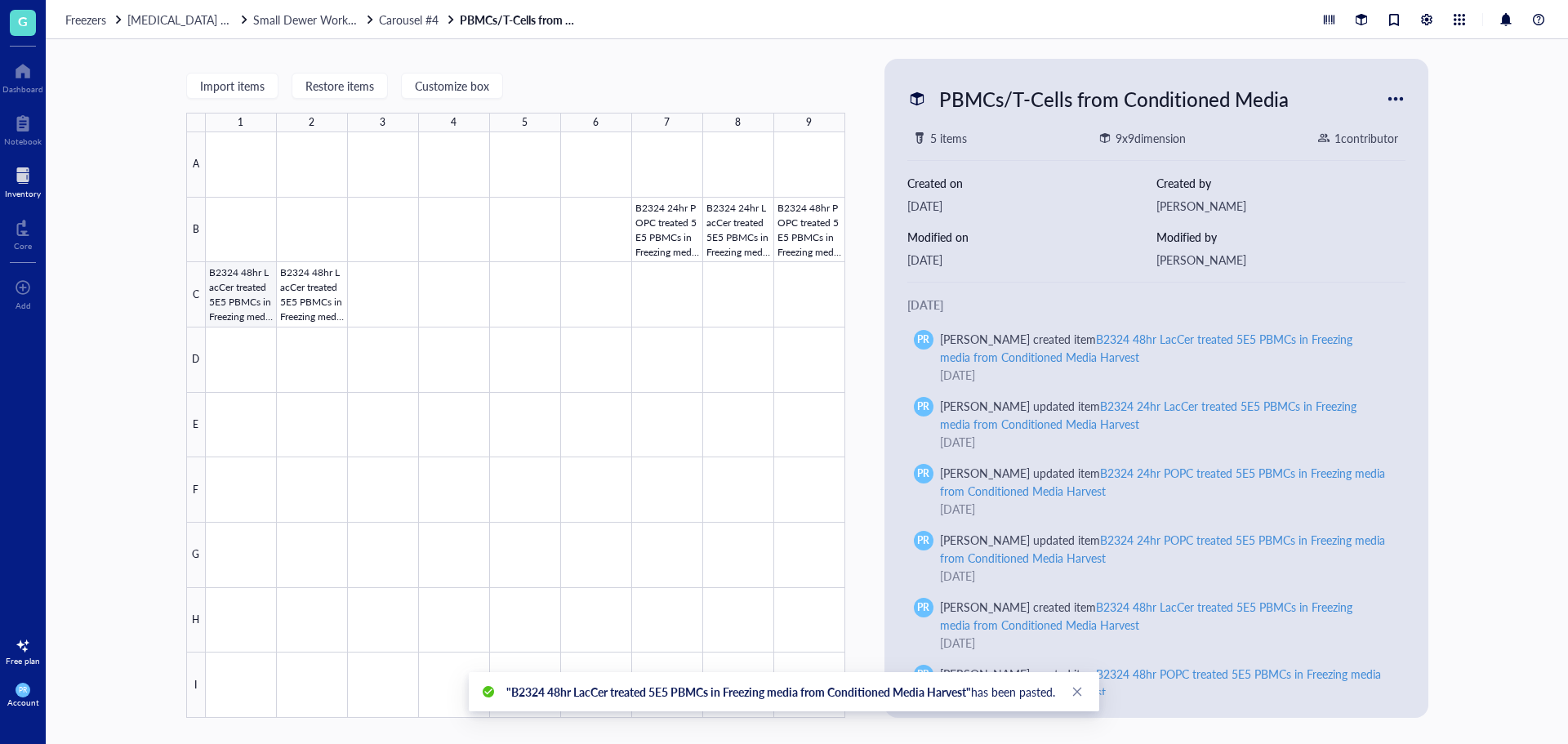
click at [276, 285] on div at bounding box center [525, 425] width 639 height 586
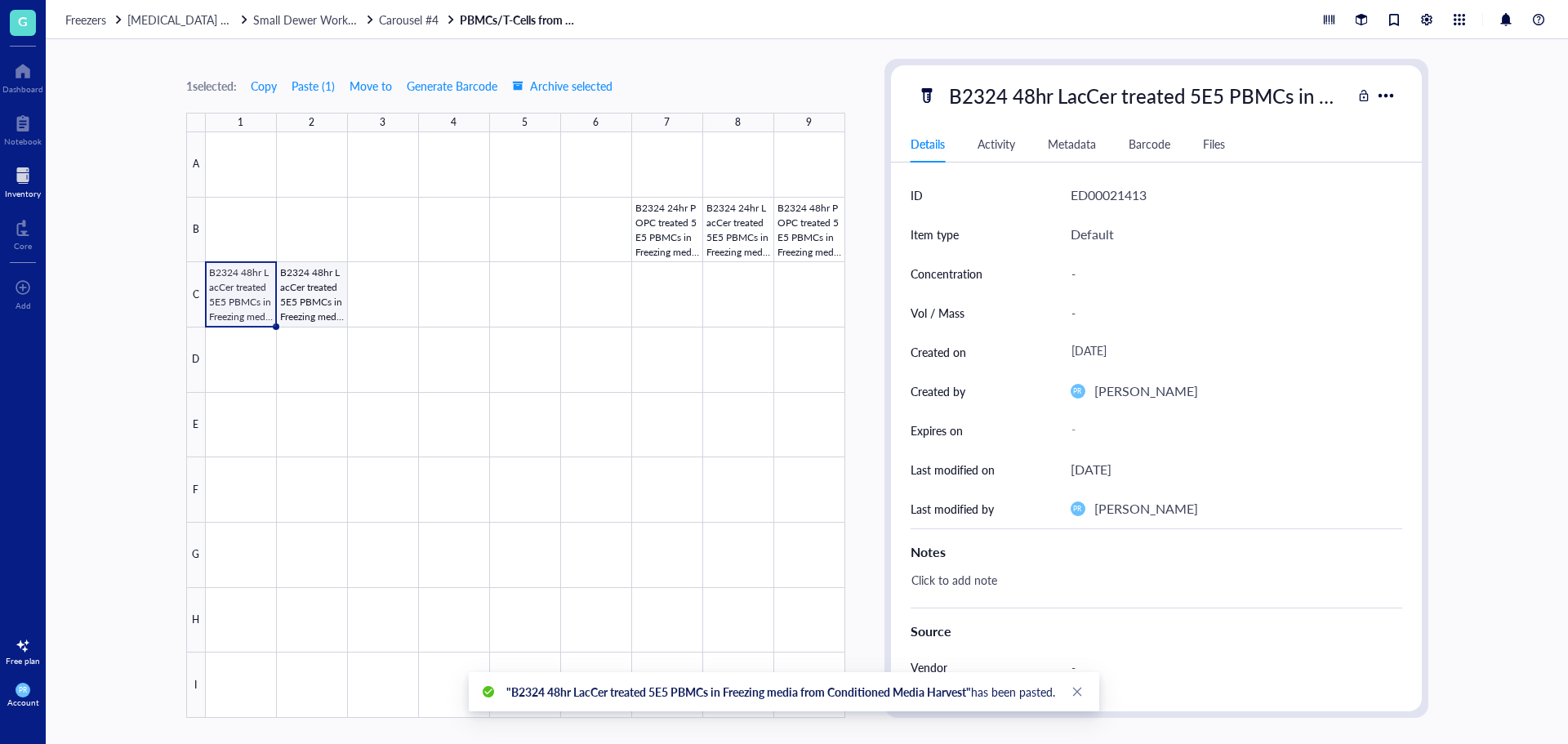
click at [304, 297] on div at bounding box center [525, 425] width 639 height 586
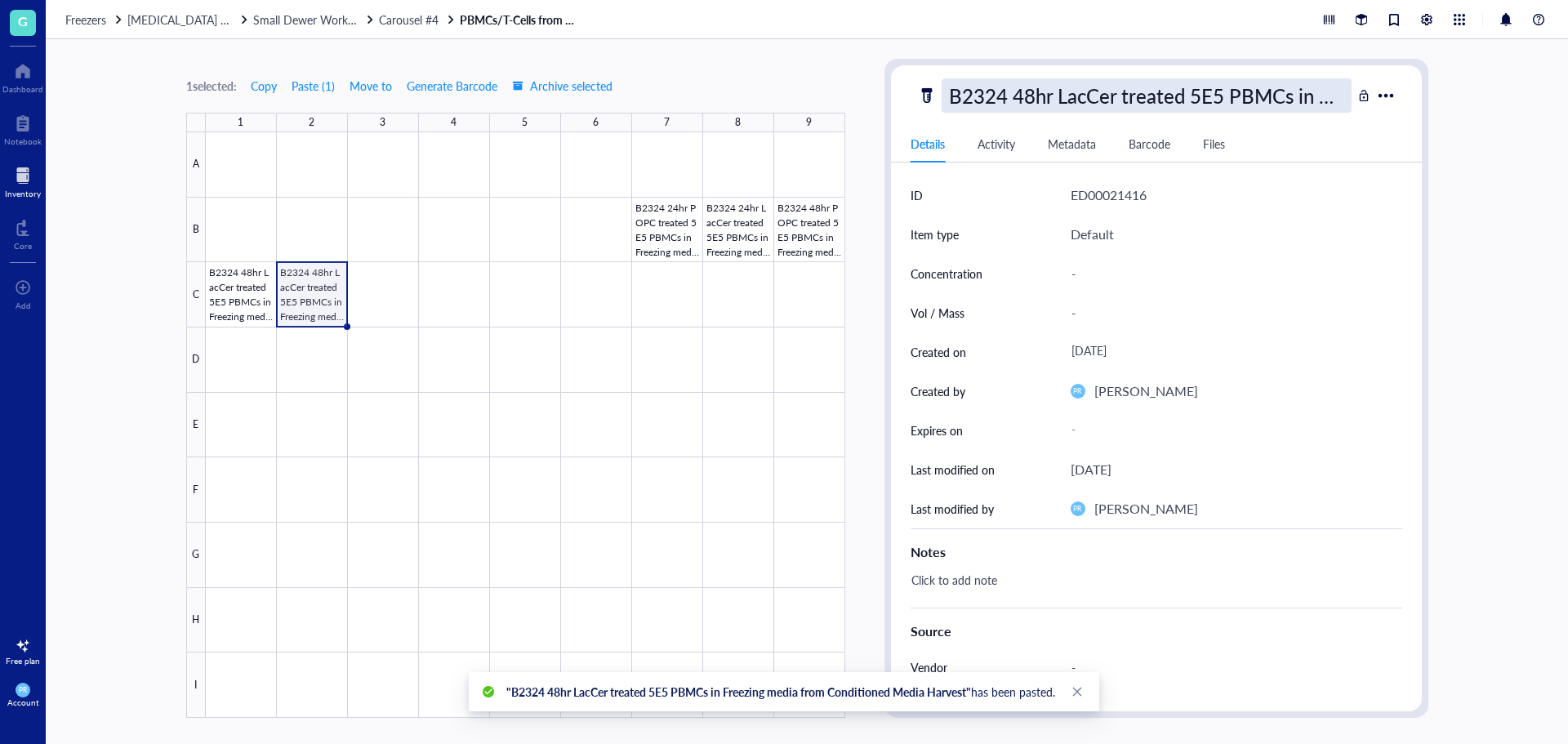
click at [1045, 100] on div "B2324 48hr LacCer treated 5E5 PBMCs in Freezing media from Conditioned Media Ha…" at bounding box center [1147, 95] width 410 height 34
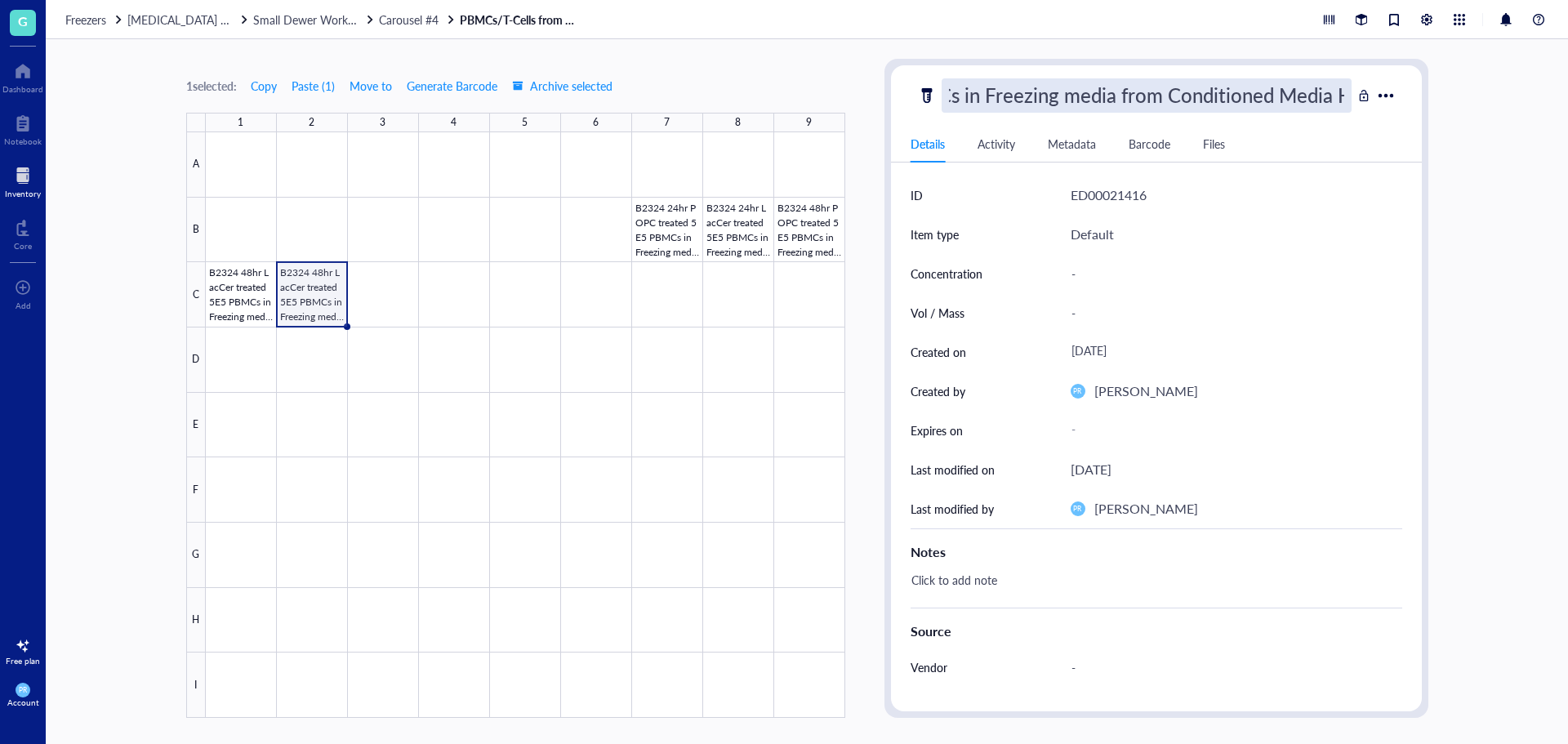
scroll to position [1, 0]
drag, startPoint x: 1015, startPoint y: 94, endPoint x: 1090, endPoint y: 98, distance: 75.1
click at [881, 108] on div "1 selected: Copy Paste ( 1 ) Move to Generate Barcode Archive selected 1 2 3 4 …" at bounding box center [807, 391] width 1522 height 705
click at [1045, 102] on input "B2324 48hr LacCer treated 5E5 PBMCs in Freezing media from Conditioned Media Ha…" at bounding box center [1147, 95] width 408 height 32
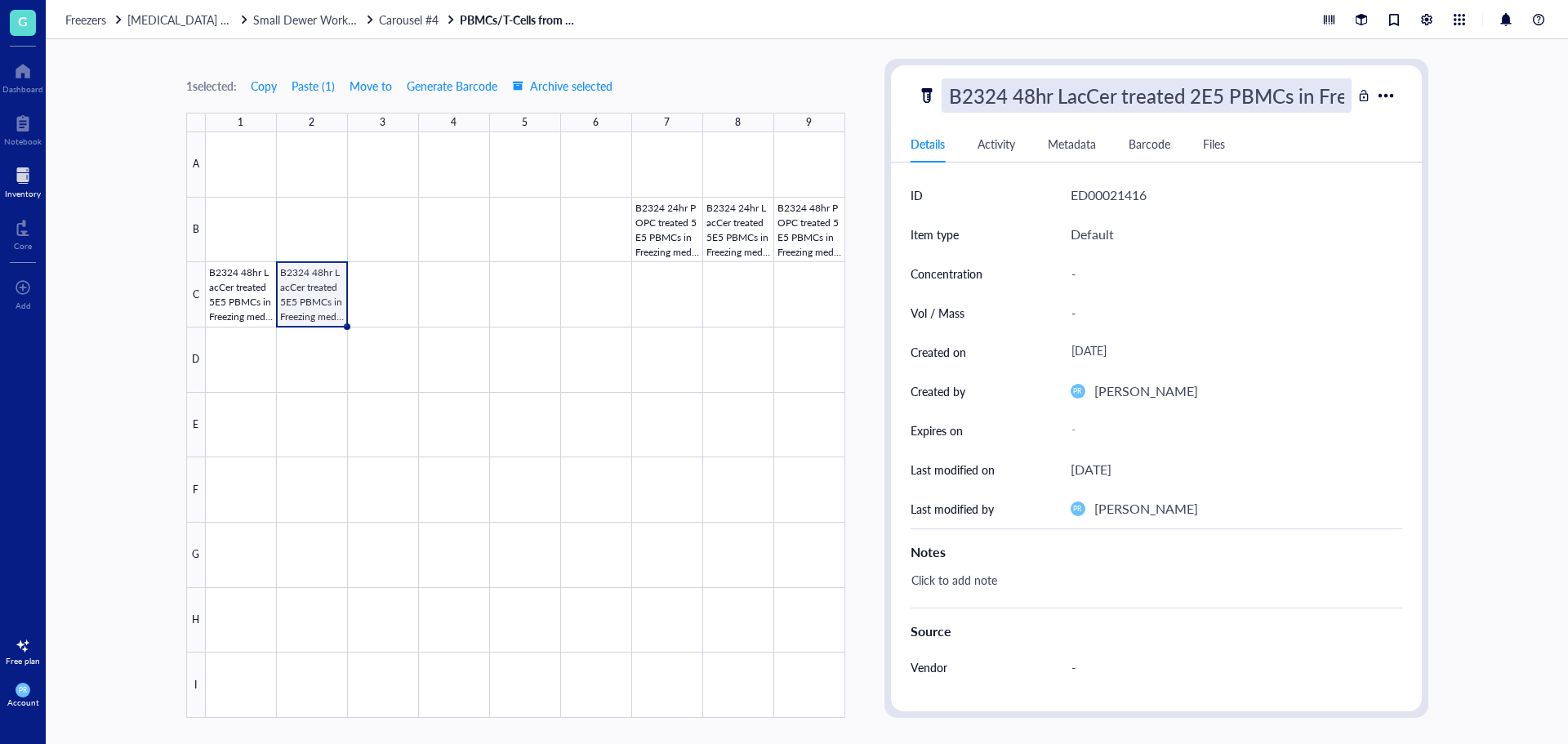
drag, startPoint x: 1284, startPoint y: 92, endPoint x: 1232, endPoint y: 95, distance: 52.1
click at [1045, 95] on input "B2324 48hr LacCer treated 2E5 PBMCs in Freezing media from Conditioned Media Ha…" at bounding box center [1147, 95] width 408 height 32
type input "B2324 48hr LacCer treated 2E5 T-Cells in Freezing media from Conditioned Media …"
drag, startPoint x: 951, startPoint y: 95, endPoint x: 1394, endPoint y: 112, distance: 443.3
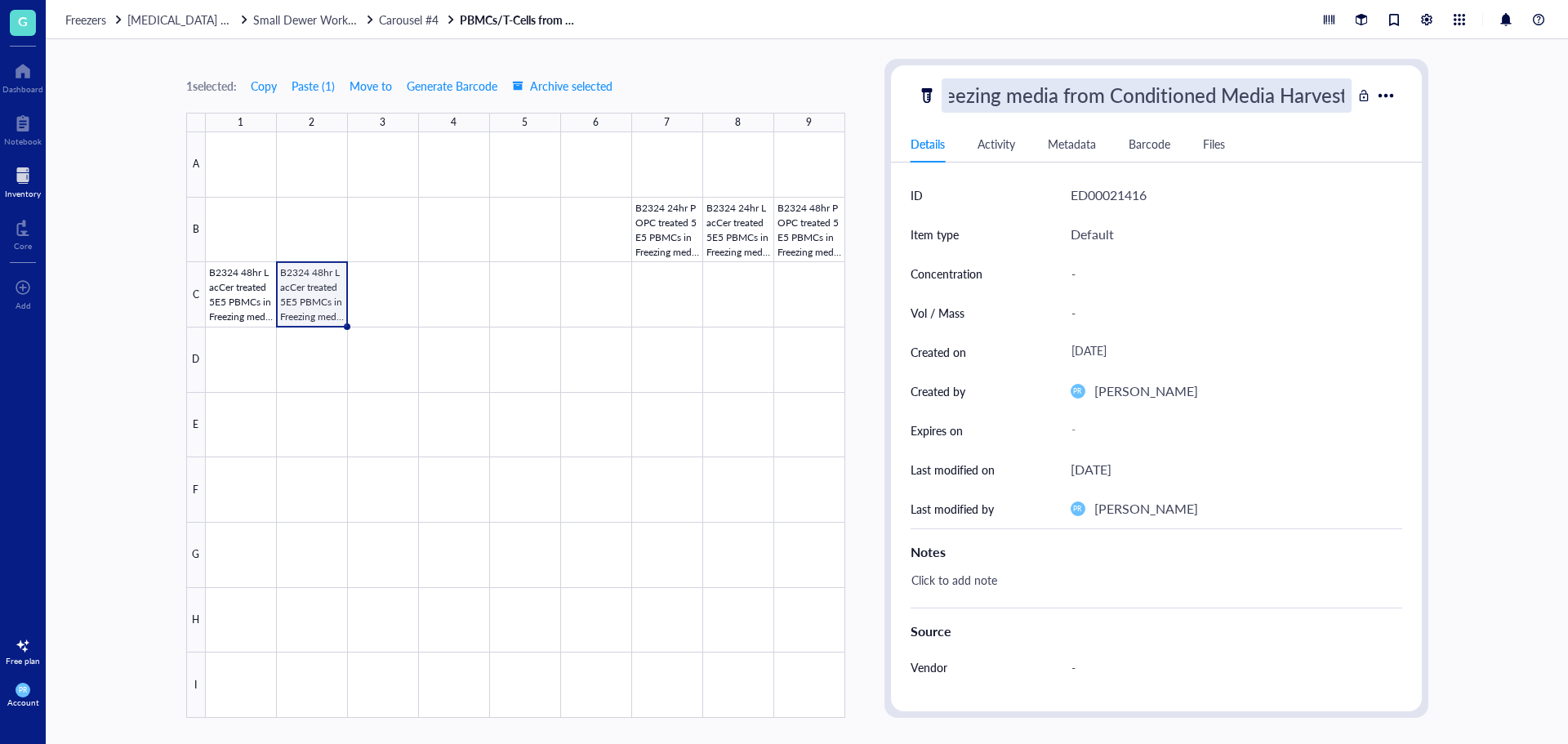
click at [1045, 112] on div "B2324 48hr LacCer treated 2E5 T-Cells in Freezing media from Conditioned Media …" at bounding box center [1157, 95] width 531 height 34
click at [406, 299] on div at bounding box center [525, 425] width 639 height 586
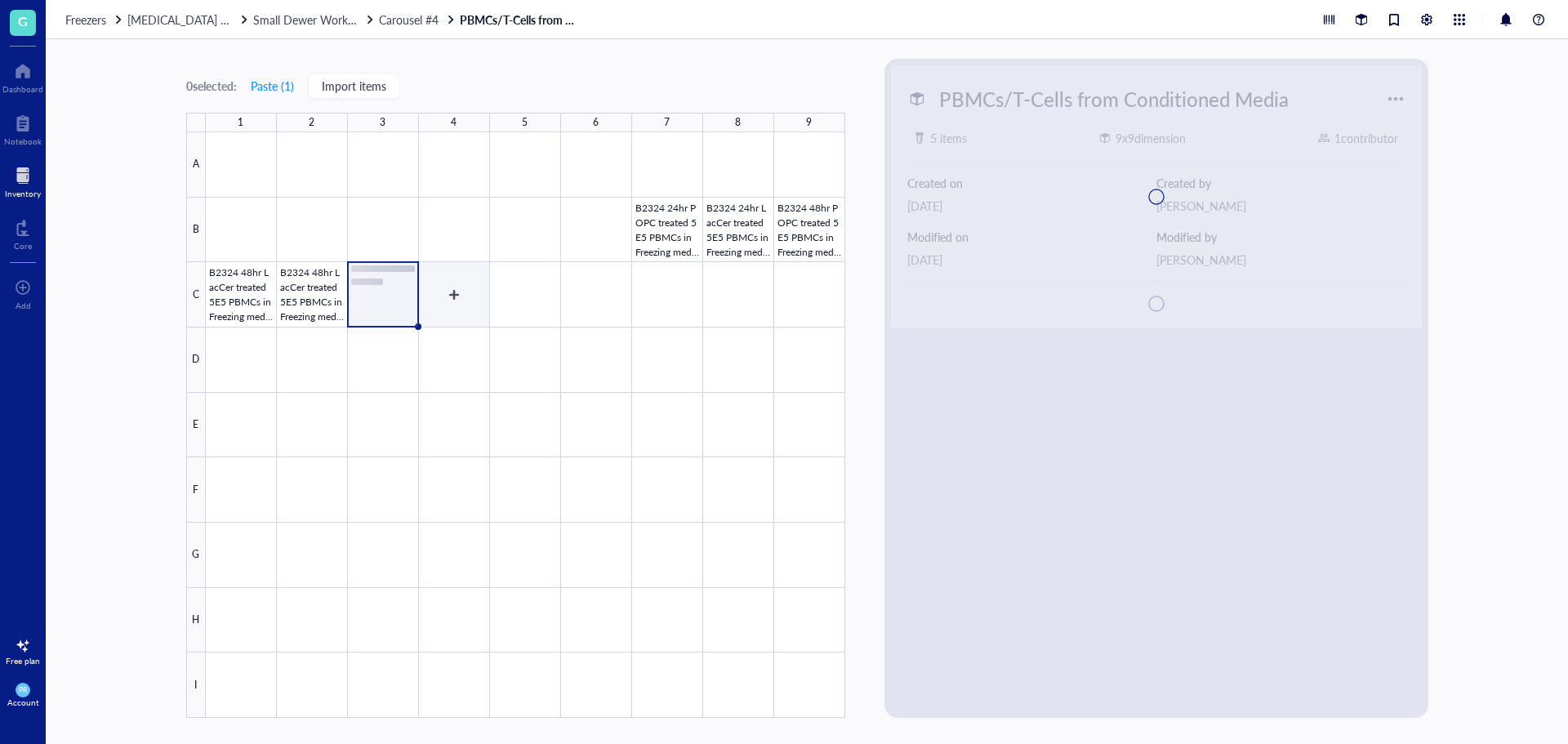
click at [459, 309] on div at bounding box center [525, 425] width 639 height 586
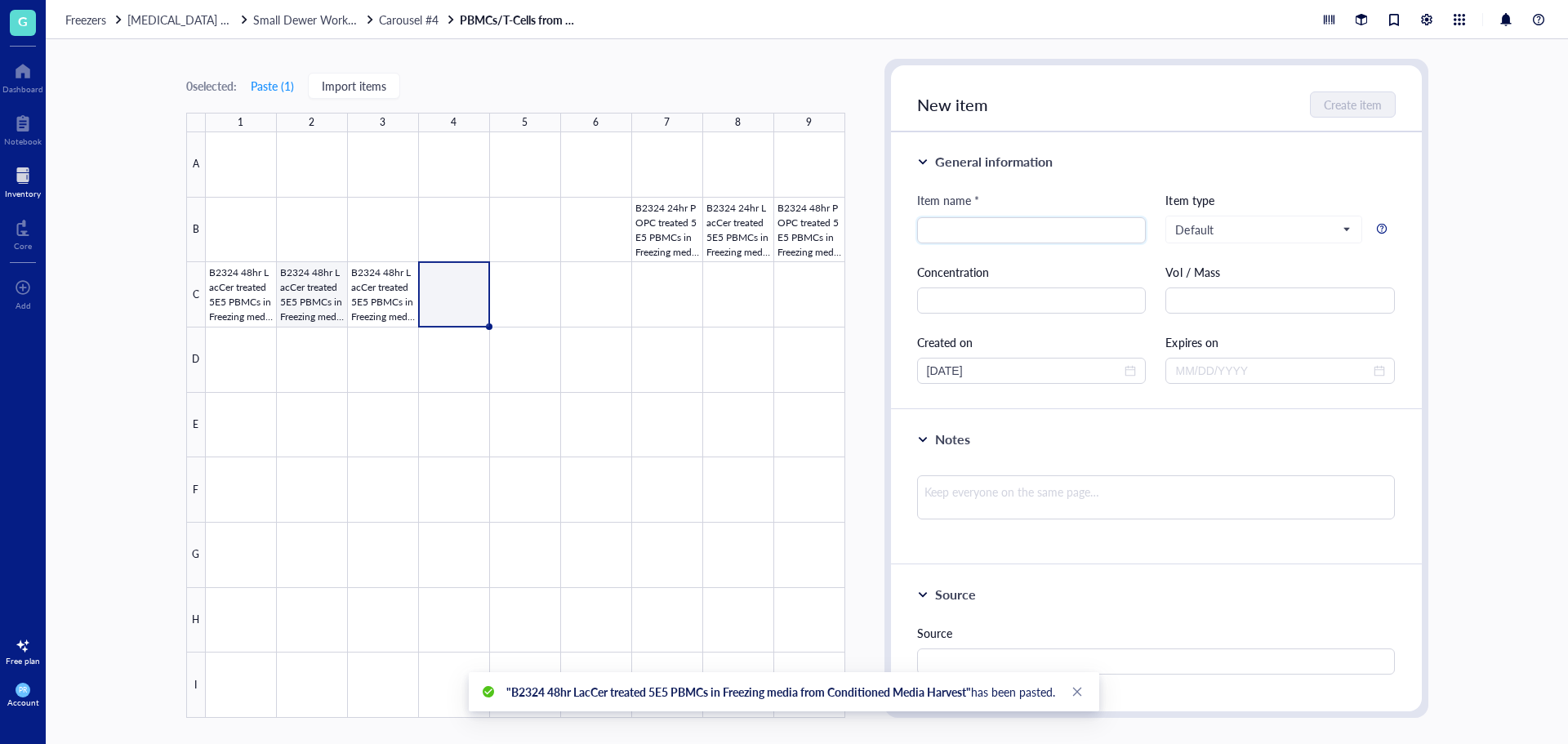
click at [317, 309] on div at bounding box center [525, 425] width 639 height 586
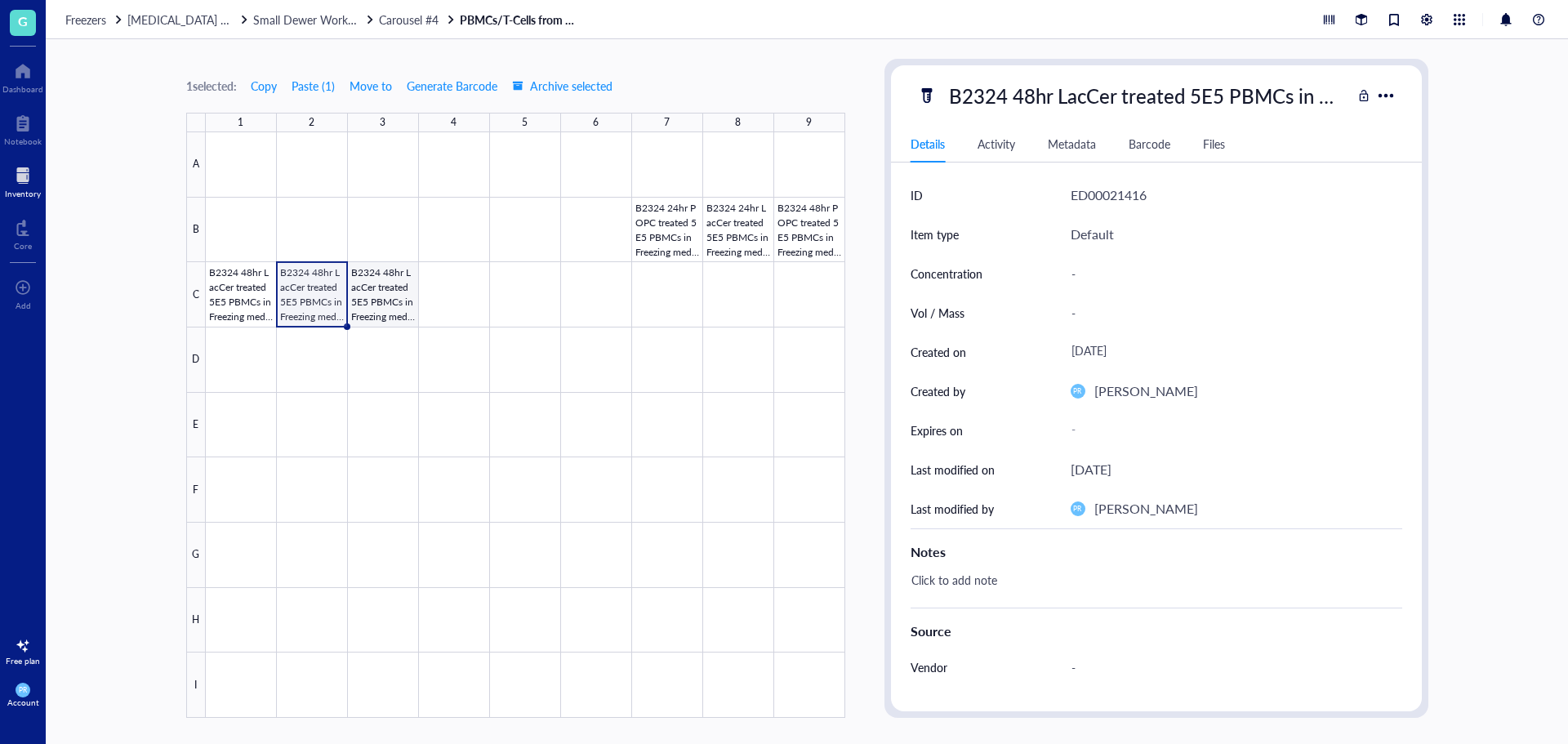
click at [387, 298] on div at bounding box center [525, 425] width 639 height 586
click at [395, 287] on div at bounding box center [525, 425] width 639 height 586
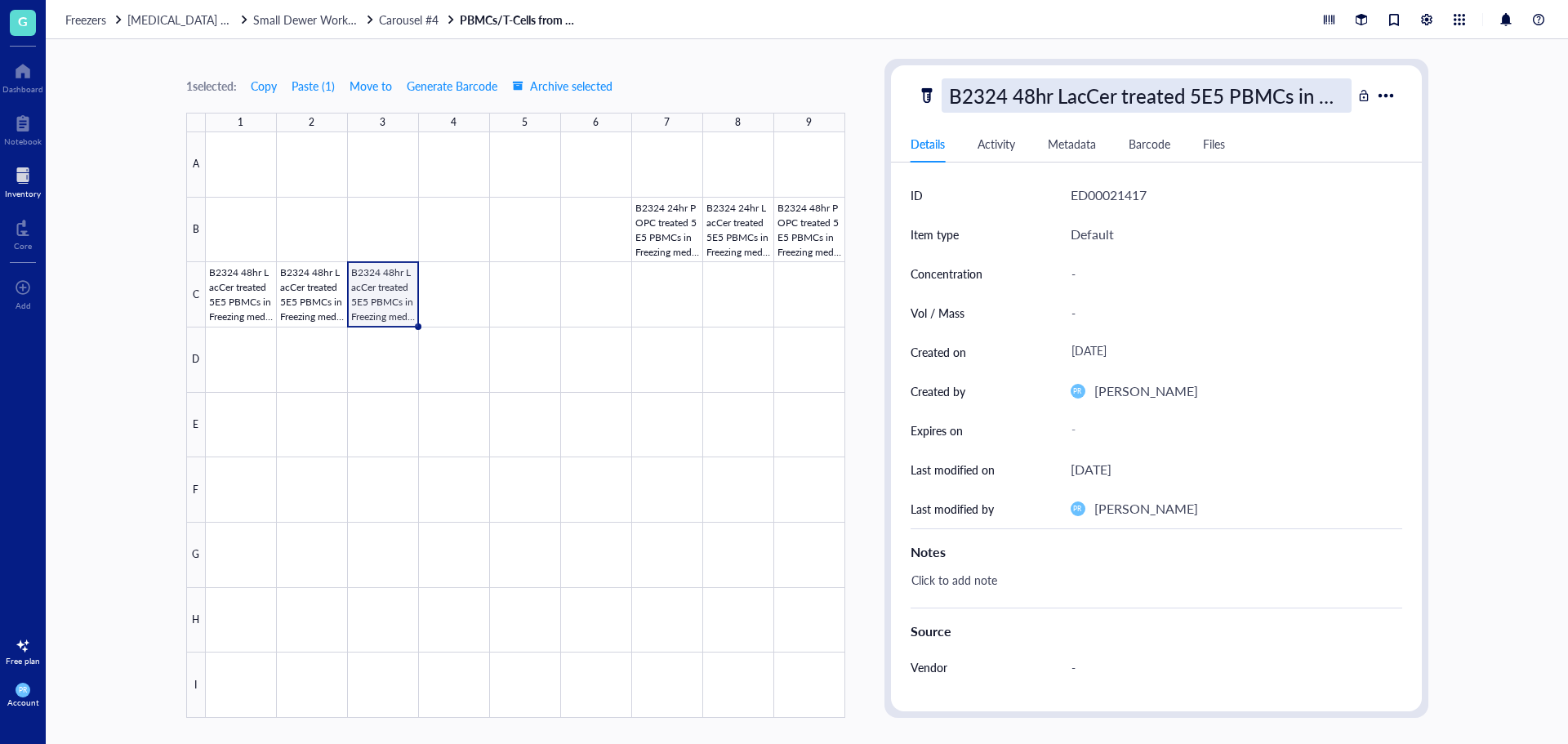
click at [1014, 104] on div "B2324 48hr LacCer treated 5E5 PBMCs in Freezing media from Conditioned Media Ha…" at bounding box center [1147, 95] width 410 height 34
click at [1045, 99] on input "B2324 48hr LacCer treated 5E5 PBMCs in Freezing media from Conditioned Media Ha…" at bounding box center [1147, 95] width 408 height 32
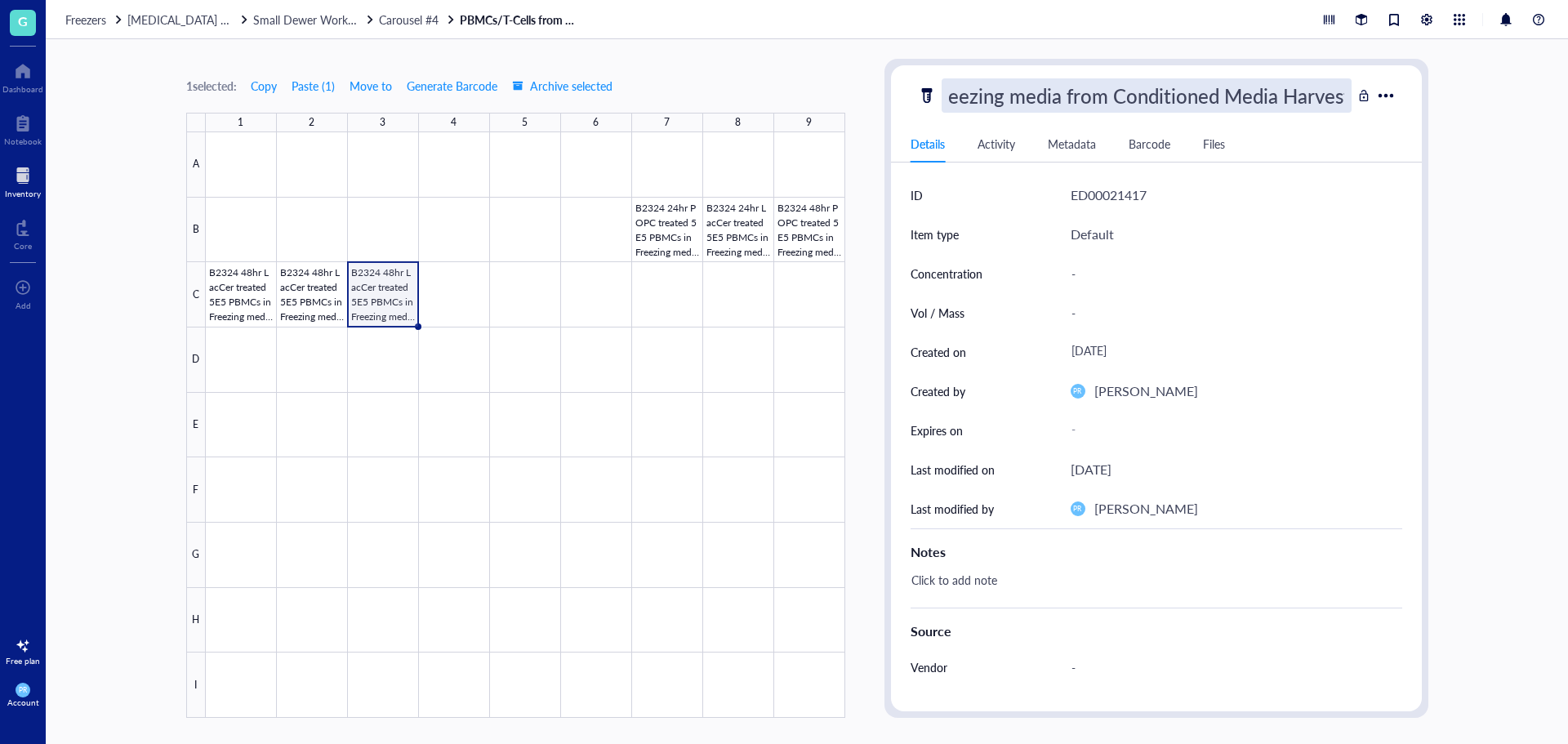
type input "B2324 48hr LacCer treated 2E5 T-Cells in Freezing media from Conditioned Media …"
drag, startPoint x: 1049, startPoint y: 99, endPoint x: 688, endPoint y: 108, distance: 361.1
click at [688, 108] on div "1 selected: Copy Paste ( 1 ) Move to Generate Barcode Archive selected 1 2 3 4 …" at bounding box center [807, 391] width 1522 height 705
click at [319, 291] on div at bounding box center [525, 425] width 639 height 586
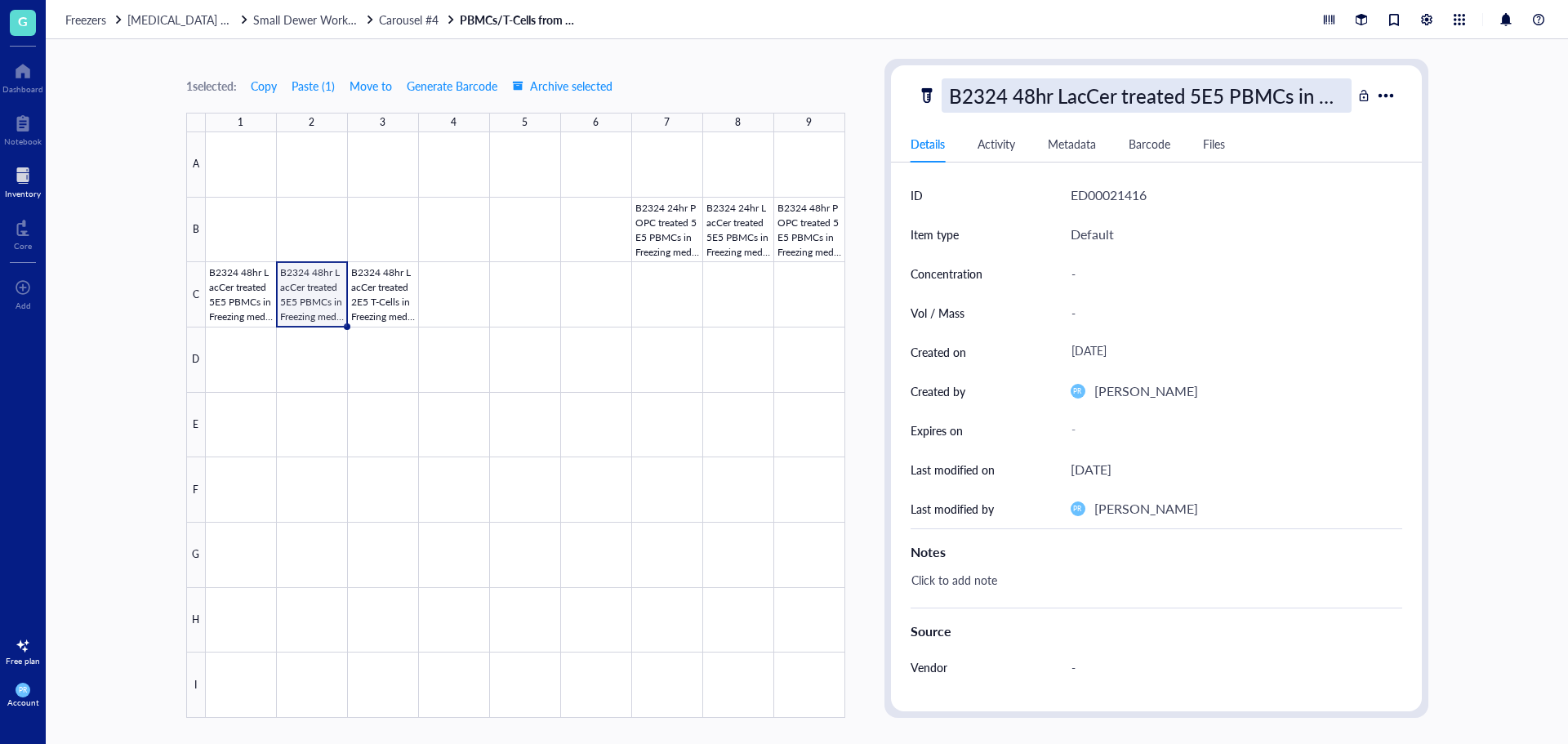
click at [1008, 95] on div "B2324 48hr LacCer treated 5E5 PBMCs in Freezing media from Conditioned Media Ha…" at bounding box center [1147, 95] width 410 height 34
click at [1008, 95] on input "B2324 48hr LacCer treated 5E5 PBMCs in Freezing media from Conditioned Media Ha…" at bounding box center [1147, 95] width 408 height 32
drag, startPoint x: 1008, startPoint y: 95, endPoint x: 834, endPoint y: 84, distance: 174.3
click at [834, 84] on div "1 selected: Copy Paste ( 1 ) Move to Generate Barcode Archive selected 1 2 3 4 …" at bounding box center [807, 391] width 1522 height 705
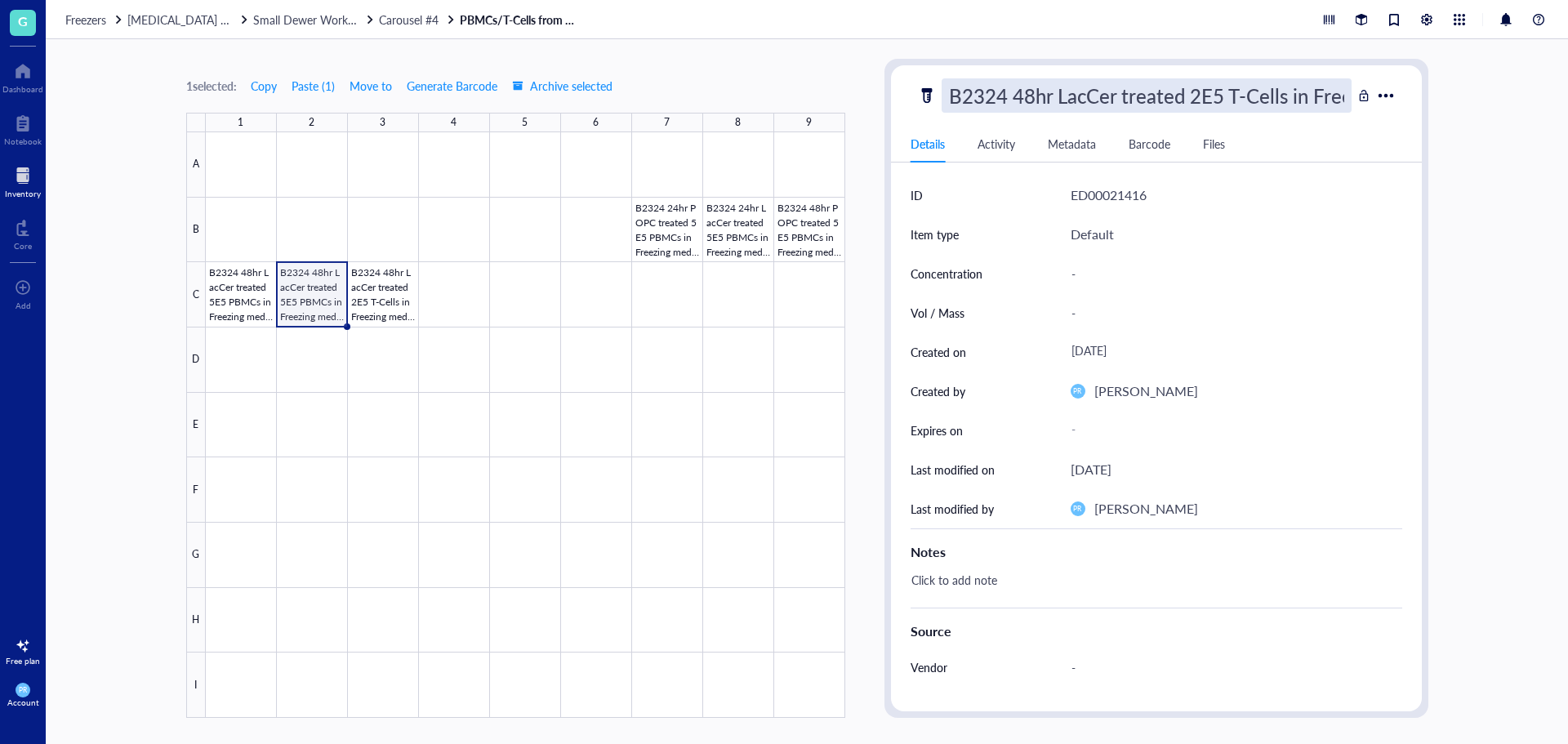
click at [1045, 99] on input "B2324 48hr LacCer treated 2E5 T-Cells in Freezing media from Conditioned Media …" at bounding box center [1147, 95] width 408 height 32
drag, startPoint x: 1116, startPoint y: 99, endPoint x: 1060, endPoint y: 99, distance: 56.0
click at [1045, 99] on input "B2324 48hr LacCer treated 2E5 T-Cells in Freezing media from Conditioned Media …" at bounding box center [1147, 95] width 408 height 32
type input "B2324 48hr POPC treated 2E5 T-Cells in Freezing media from Conditioned Media Ha…"
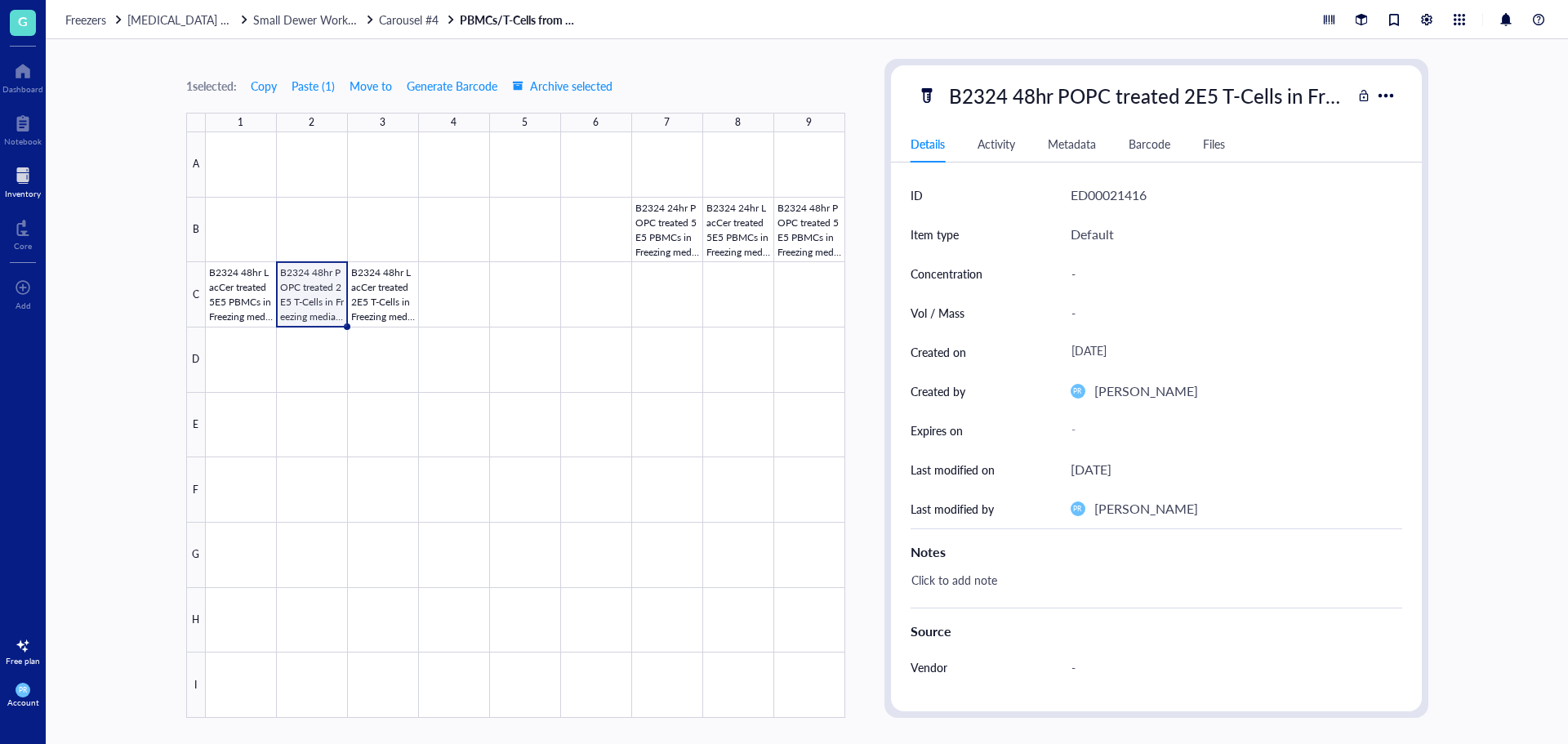
click at [301, 309] on div at bounding box center [525, 425] width 639 height 586
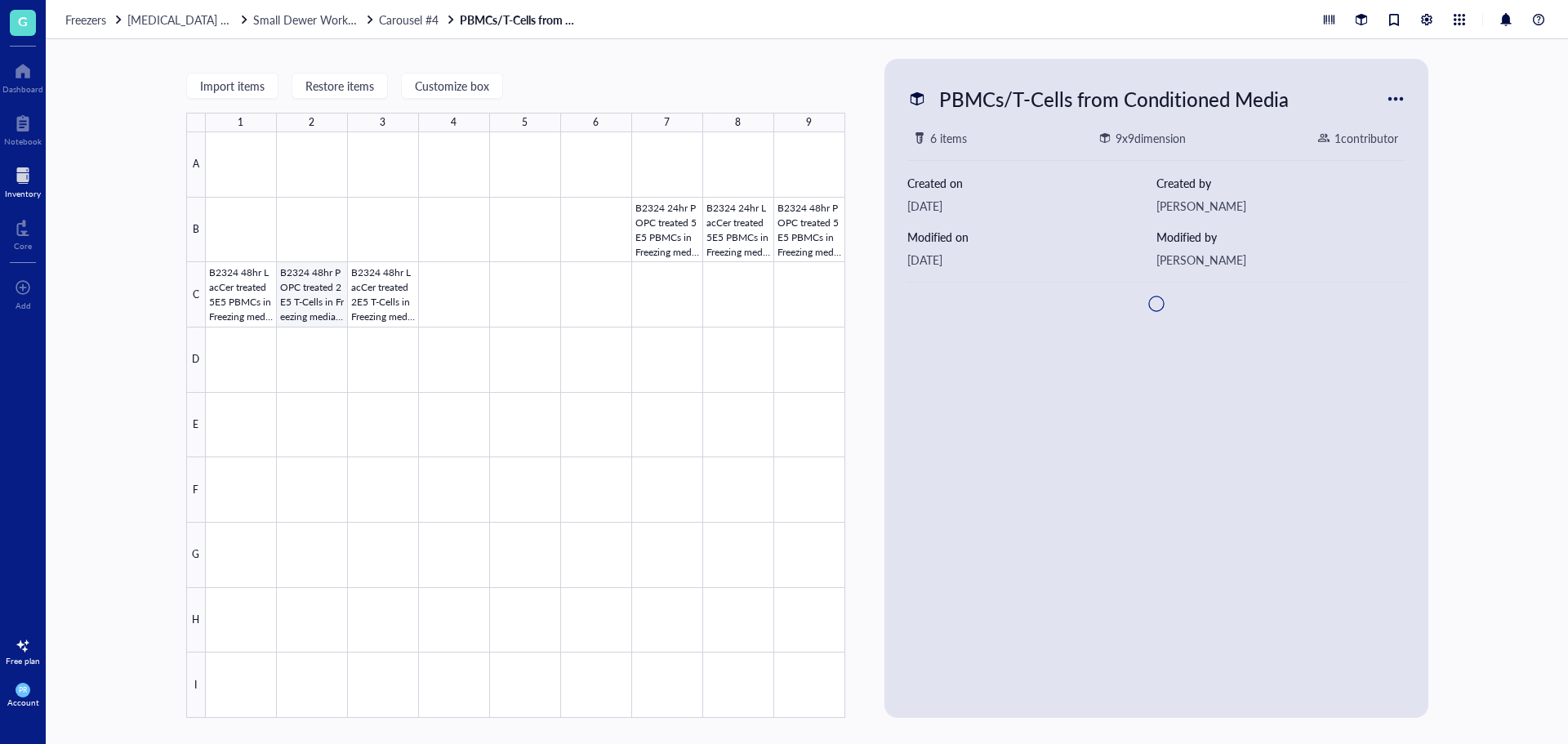
click at [322, 304] on div at bounding box center [525, 425] width 639 height 586
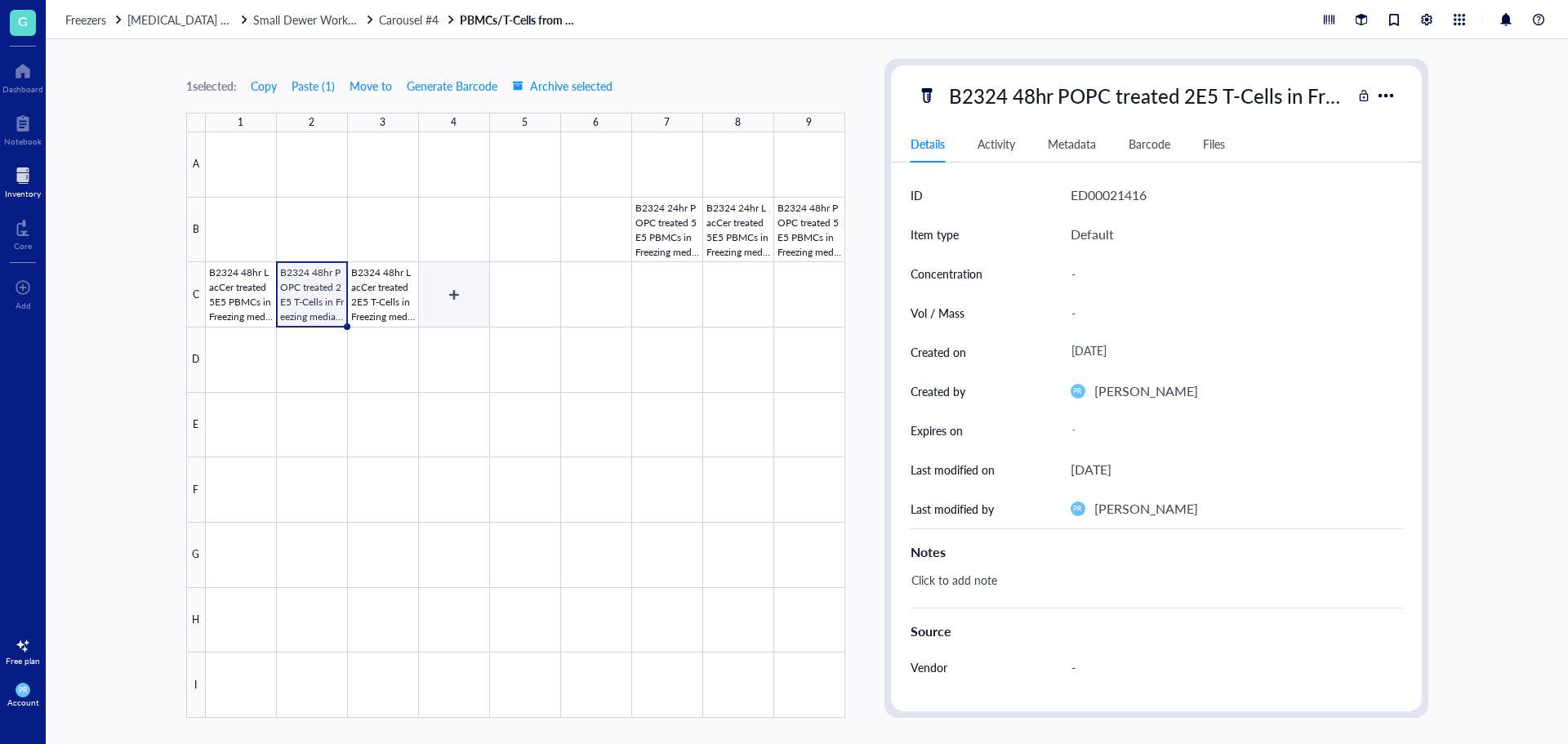
click at [431, 294] on div at bounding box center [525, 425] width 639 height 586
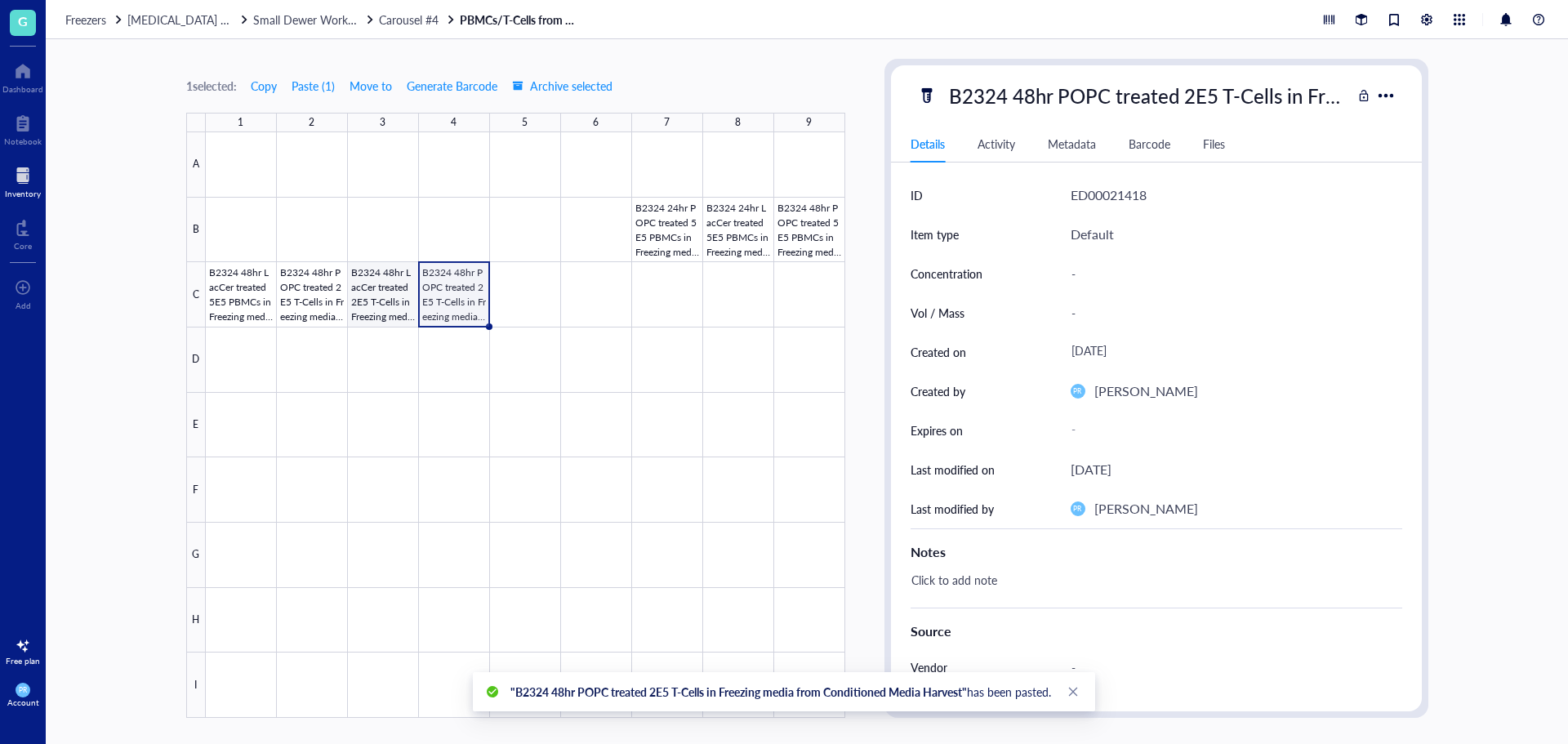
click at [372, 304] on div at bounding box center [525, 425] width 639 height 586
click at [519, 303] on div at bounding box center [525, 425] width 639 height 586
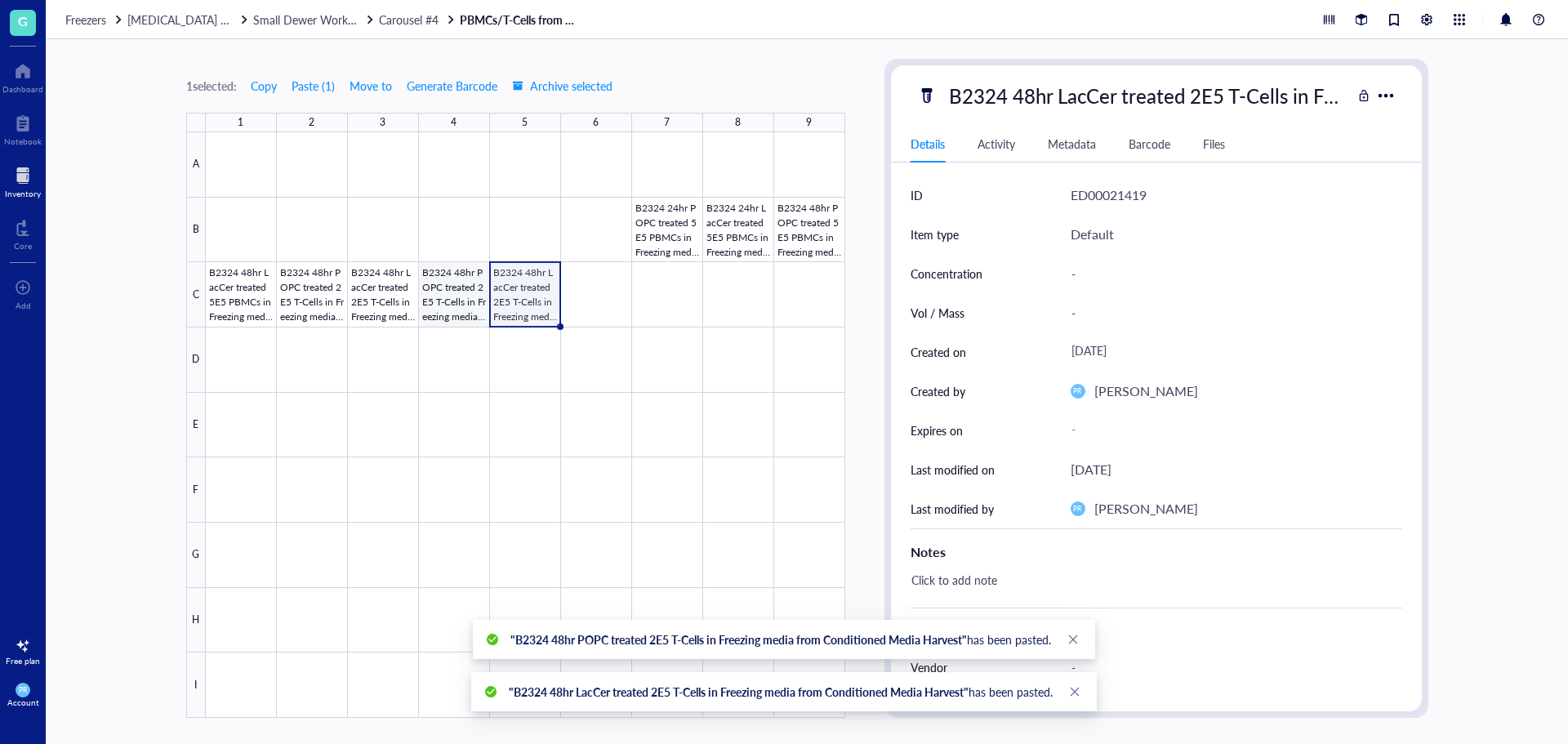
click at [457, 298] on div at bounding box center [525, 425] width 639 height 586
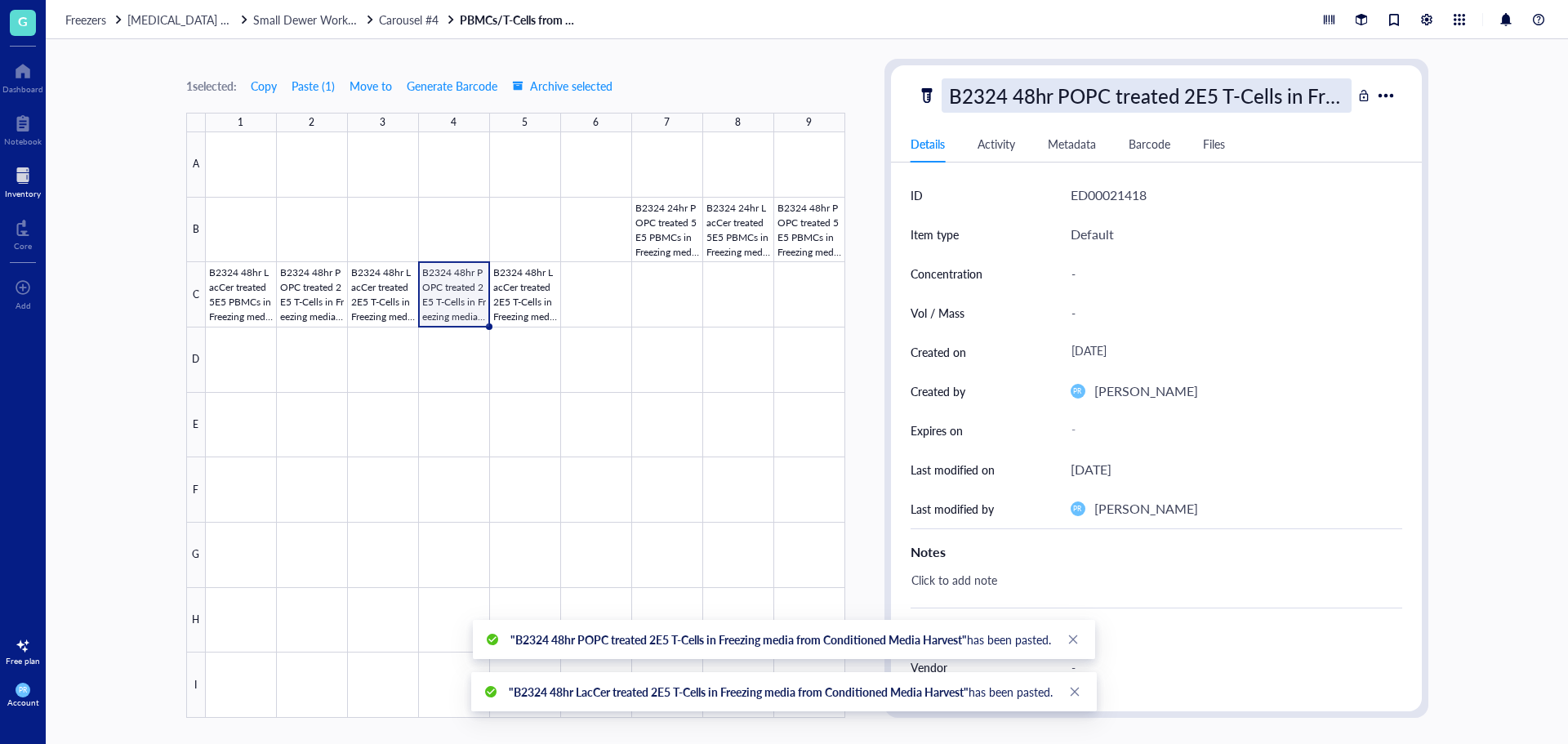
click at [1045, 96] on div "B2324 48hr POPC treated 2E5 T-Cells in Freezing media from Conditioned Media Ha…" at bounding box center [1147, 95] width 410 height 34
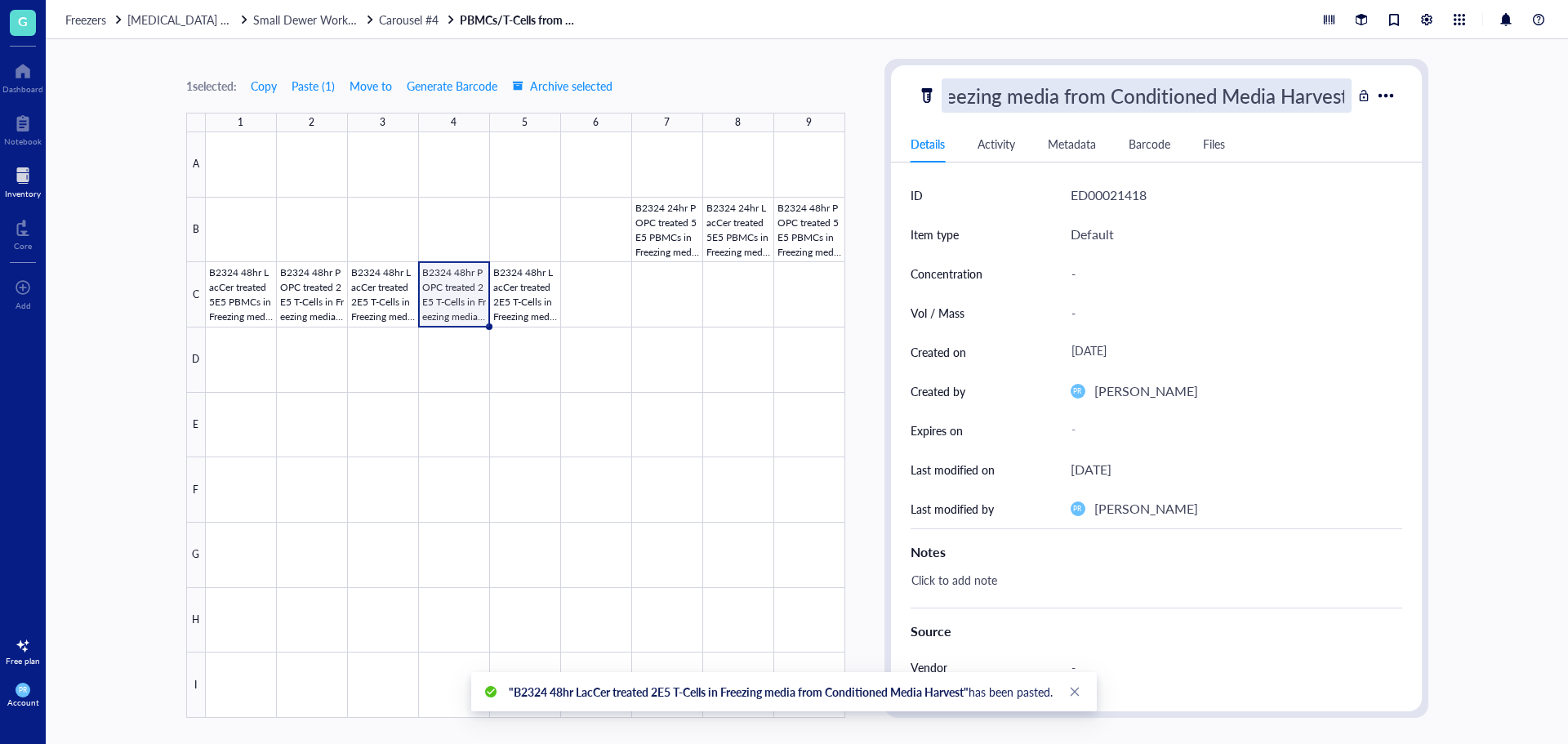
scroll to position [1, 239]
drag, startPoint x: 1039, startPoint y: 101, endPoint x: 803, endPoint y: 101, distance: 236.0
click at [803, 101] on div "1 selected: Copy Paste ( 1 ) Move to Generate Barcode Archive selected 1 2 3 4 …" at bounding box center [807, 391] width 1522 height 705
click at [1045, 101] on input "B2324 48hr POPC treated 2E5 T-Cells in Freezing media from Conditioned Media Ha…" at bounding box center [1147, 95] width 408 height 32
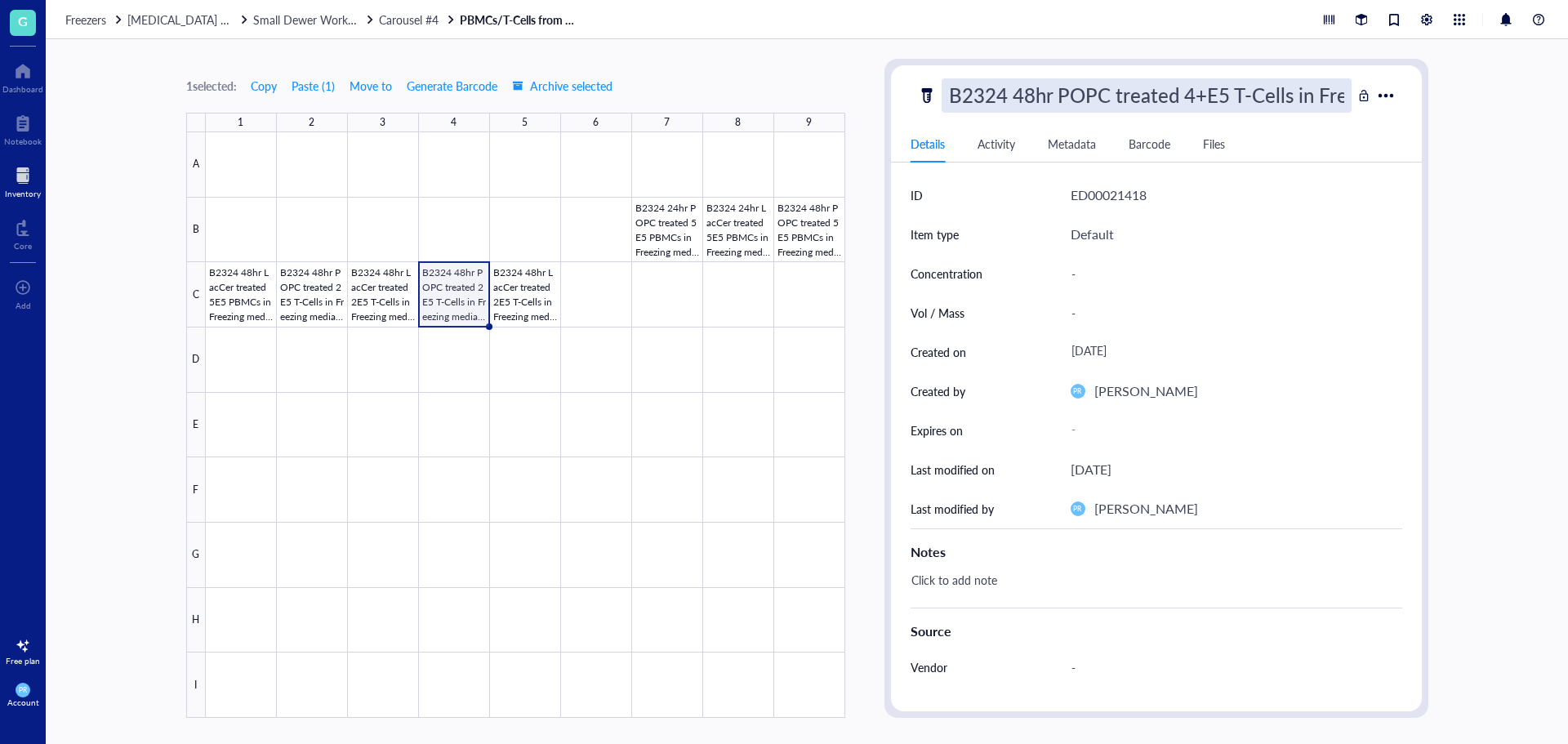
type input "B2324 48hr POPC treated 4E5 T-Cells in Freezing media from Conditioned Media Ha…"
click at [548, 285] on div at bounding box center [525, 425] width 639 height 586
click at [1045, 98] on div "B2324 48hr LacCer treated 2E5 T-Cells in Freezing media from Conditioned Media …" at bounding box center [1147, 95] width 410 height 34
drag, startPoint x: 1185, startPoint y: 104, endPoint x: 1486, endPoint y: 115, distance: 301.2
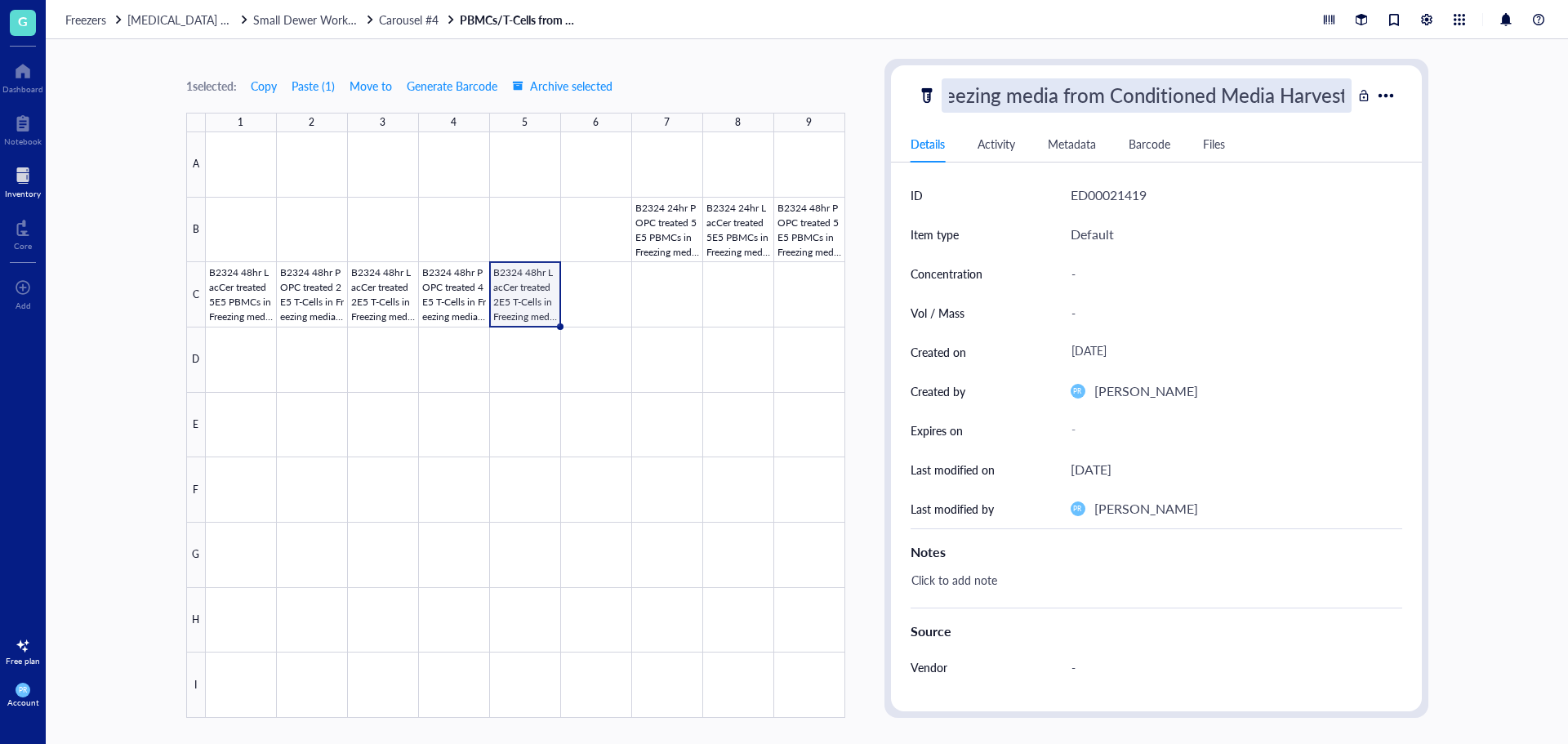
click at [1045, 115] on div "1 selected: Copy Paste ( 1 ) Move to Generate Barcode Archive selected 1 2 3 4 …" at bounding box center [807, 391] width 1522 height 705
click at [1045, 97] on input "B2324 48hr LacCer treated 2E5 T-Cells in Freezing media from Conditioned Media …" at bounding box center [1147, 95] width 408 height 32
drag, startPoint x: 1159, startPoint y: 102, endPoint x: 711, endPoint y: 72, distance: 449.0
click at [711, 72] on div "1 selected: Copy Paste ( 1 ) Move to Generate Barcode Archive selected 1 2 3 4 …" at bounding box center [807, 391] width 1522 height 705
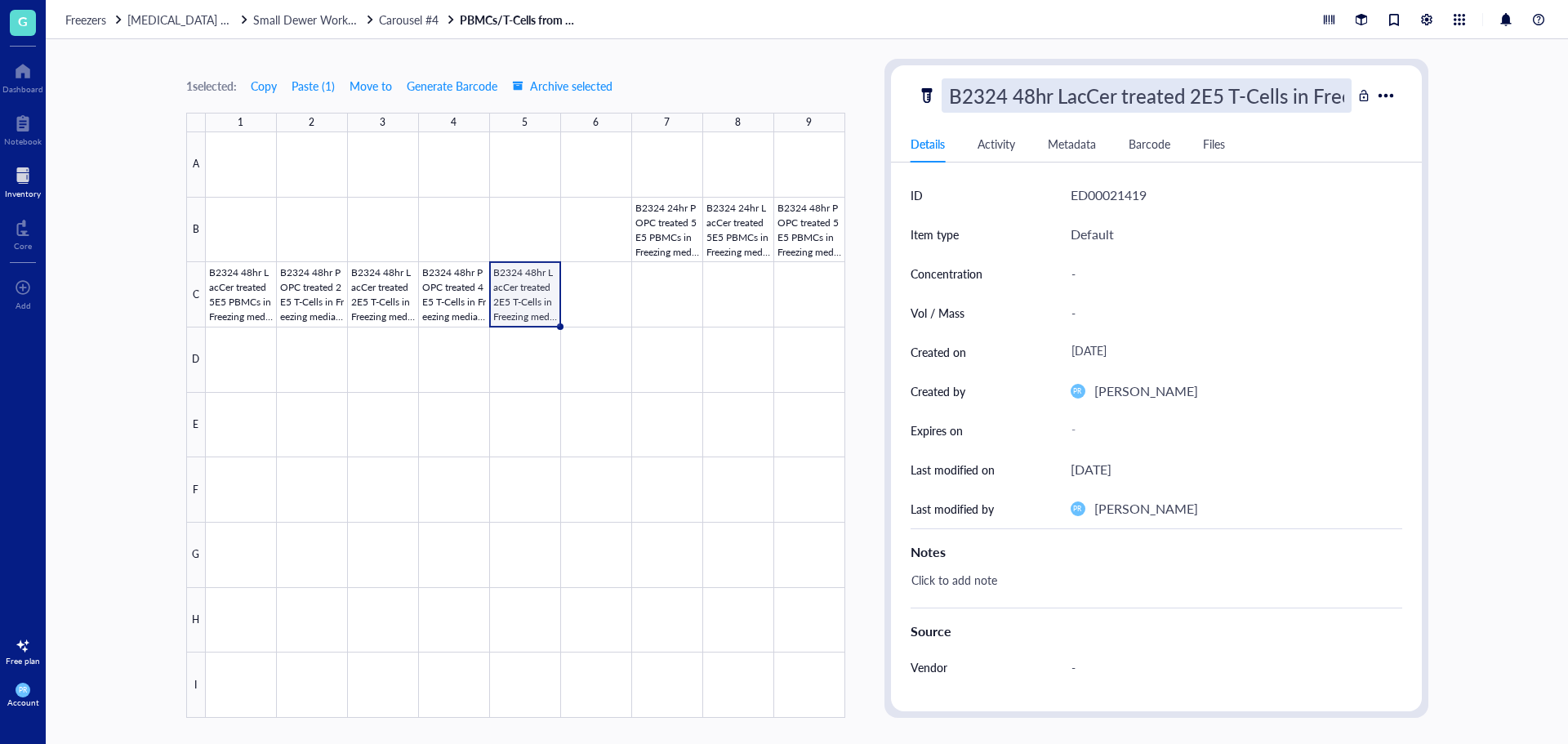
click at [1045, 102] on input "B2324 48hr LacCer treated 2E5 T-Cells in Freezing media from Conditioned Media …" at bounding box center [1147, 95] width 408 height 32
type input "B2324 48hr LacCer treated 4E5 T-Cells in Freezing media from Conditioned Media …"
click at [603, 251] on div at bounding box center [525, 425] width 639 height 586
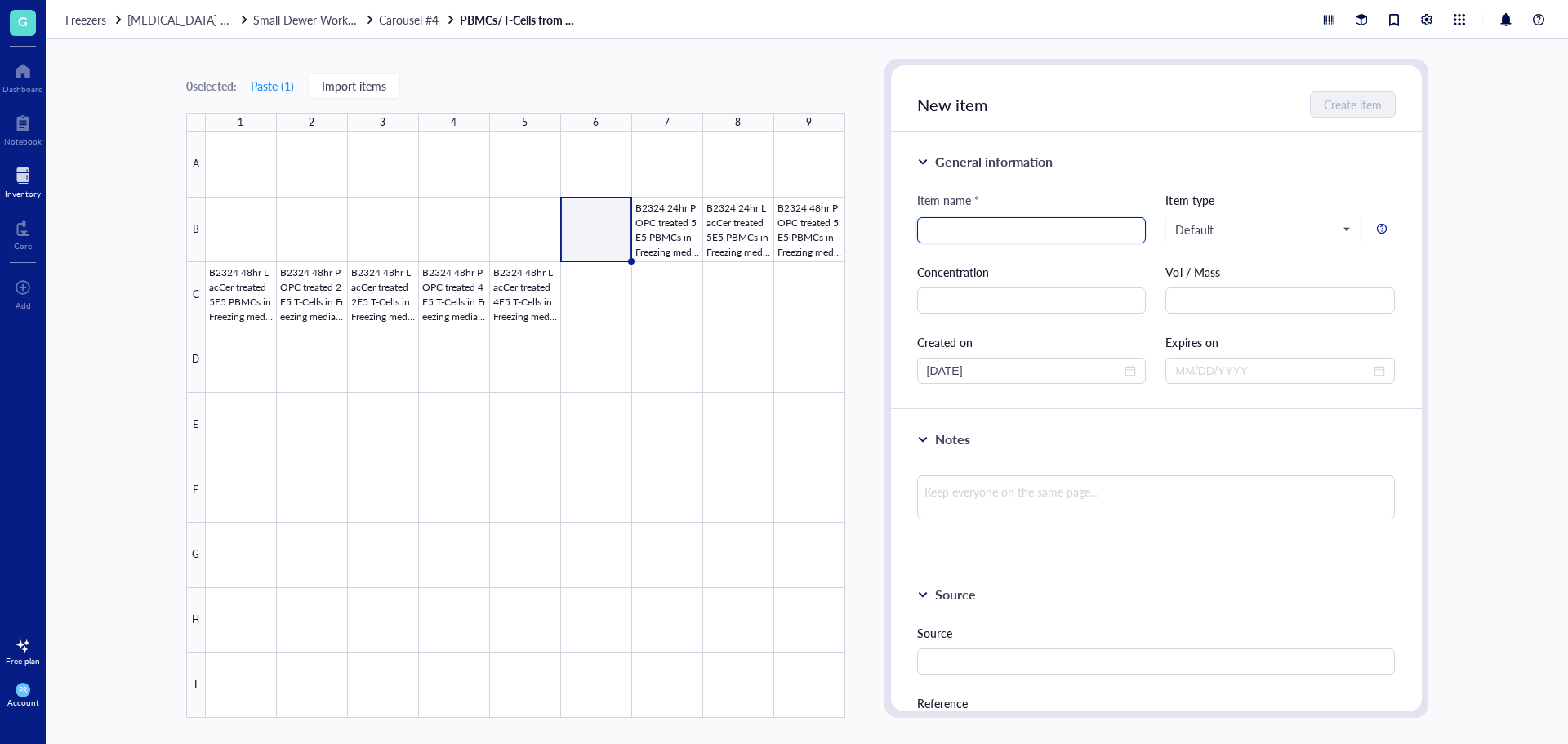
click at [974, 228] on input "search" at bounding box center [1031, 230] width 210 height 25
paste input "B2324 48hr LacCer treated 2E5 T-Cells in Freezing media from Conditioned Media …"
drag, startPoint x: 1133, startPoint y: 232, endPoint x: 770, endPoint y: 270, distance: 365.0
click at [770, 270] on div "0 selected: Paste ( 1 ) Import items 1 2 3 4 5 6 7 8 9 A B C D E F G H I B2324 …" at bounding box center [807, 391] width 1522 height 705
click at [969, 229] on input "B2324 48hr LacCer treated 2E5 T-Cells in Freezing media from Conditioned Media …" at bounding box center [1031, 230] width 210 height 25
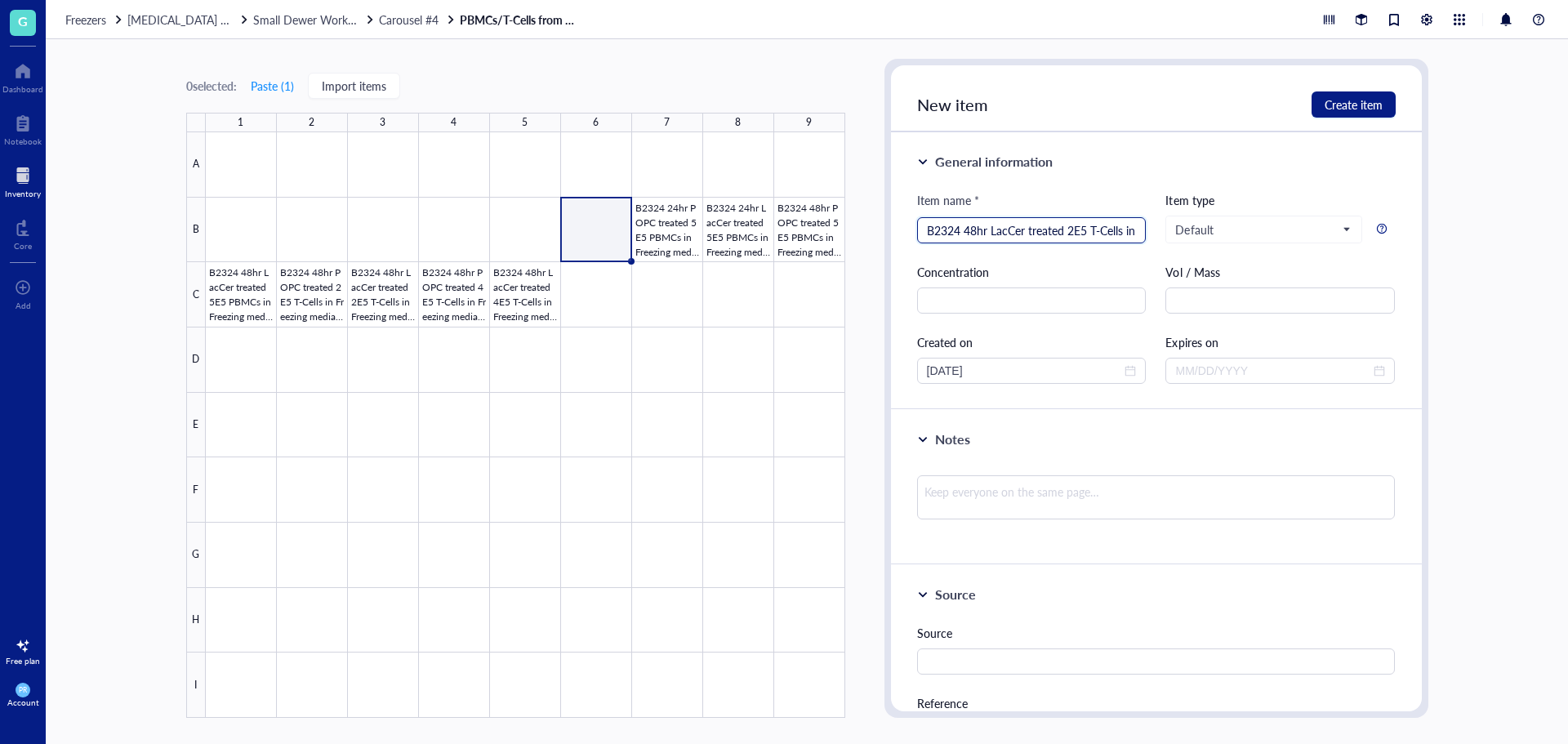
drag, startPoint x: 961, startPoint y: 229, endPoint x: 988, endPoint y: 226, distance: 27.2
click at [988, 226] on input "B2324 48hr LacCer treated 2E5 T-Cells in Freezing media from Conditioned Media …" at bounding box center [1031, 230] width 210 height 25
drag, startPoint x: 964, startPoint y: 228, endPoint x: 1000, endPoint y: 232, distance: 36.2
click at [1000, 232] on input "B2324 LacCer treated 2E5 T-Cells in Freezing media from Conditioned Media Harve…" at bounding box center [1031, 230] width 210 height 25
drag, startPoint x: 1034, startPoint y: 231, endPoint x: 1016, endPoint y: 231, distance: 18.0
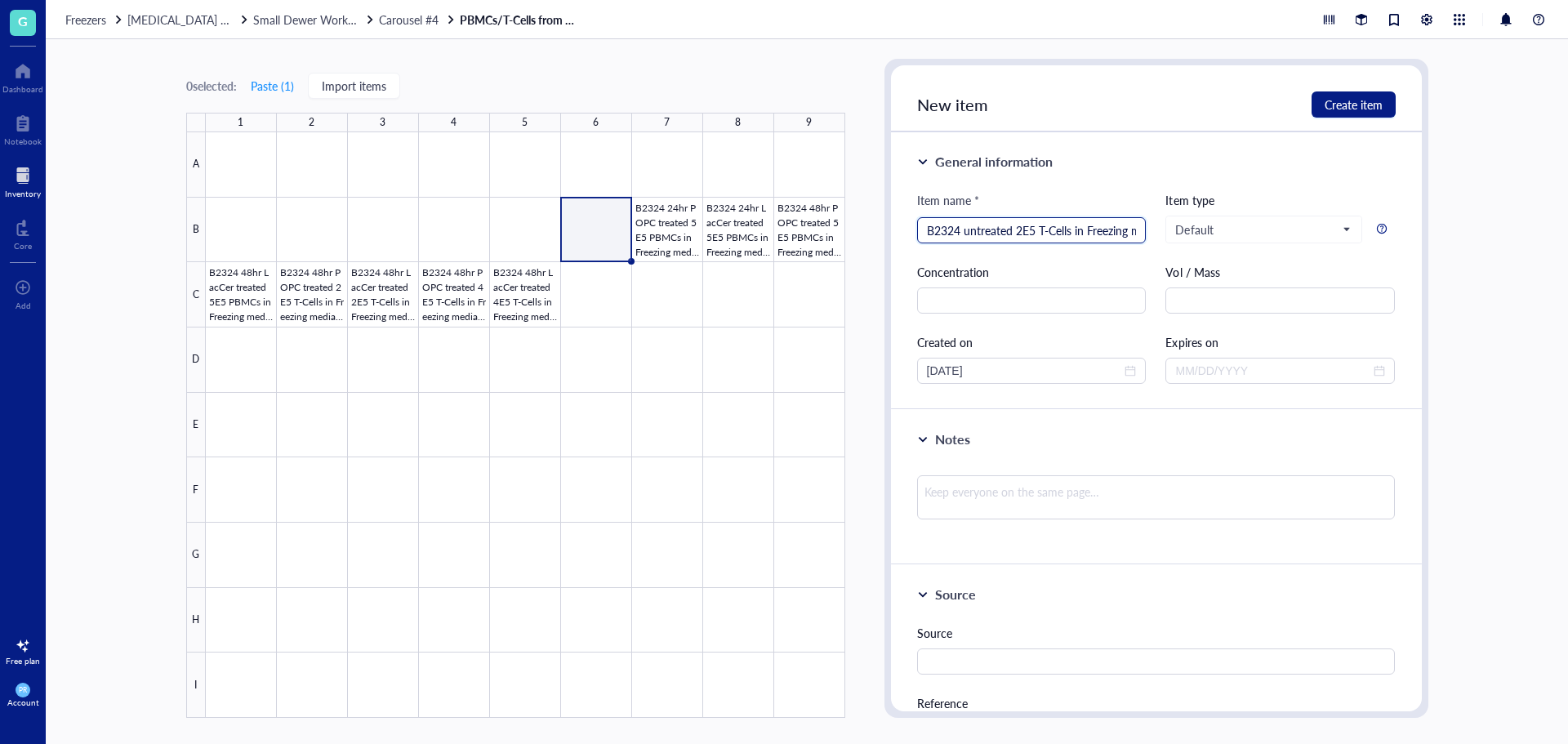
click at [1016, 231] on input "B2324 untreated 2E5 T-Cells in Freezing media from Conditioned Media Harvest" at bounding box center [1031, 230] width 210 height 25
drag, startPoint x: 1112, startPoint y: 231, endPoint x: 1134, endPoint y: 231, distance: 22.0
click at [1045, 231] on div "B2324 untreated T-Cells in Freezing media from Conditioned Media Harvest" at bounding box center [1031, 229] width 229 height 26
click at [1045, 232] on div "B2324 untreated T-Cells in Freezing media from Conditioned Media Harvest" at bounding box center [1031, 229] width 229 height 26
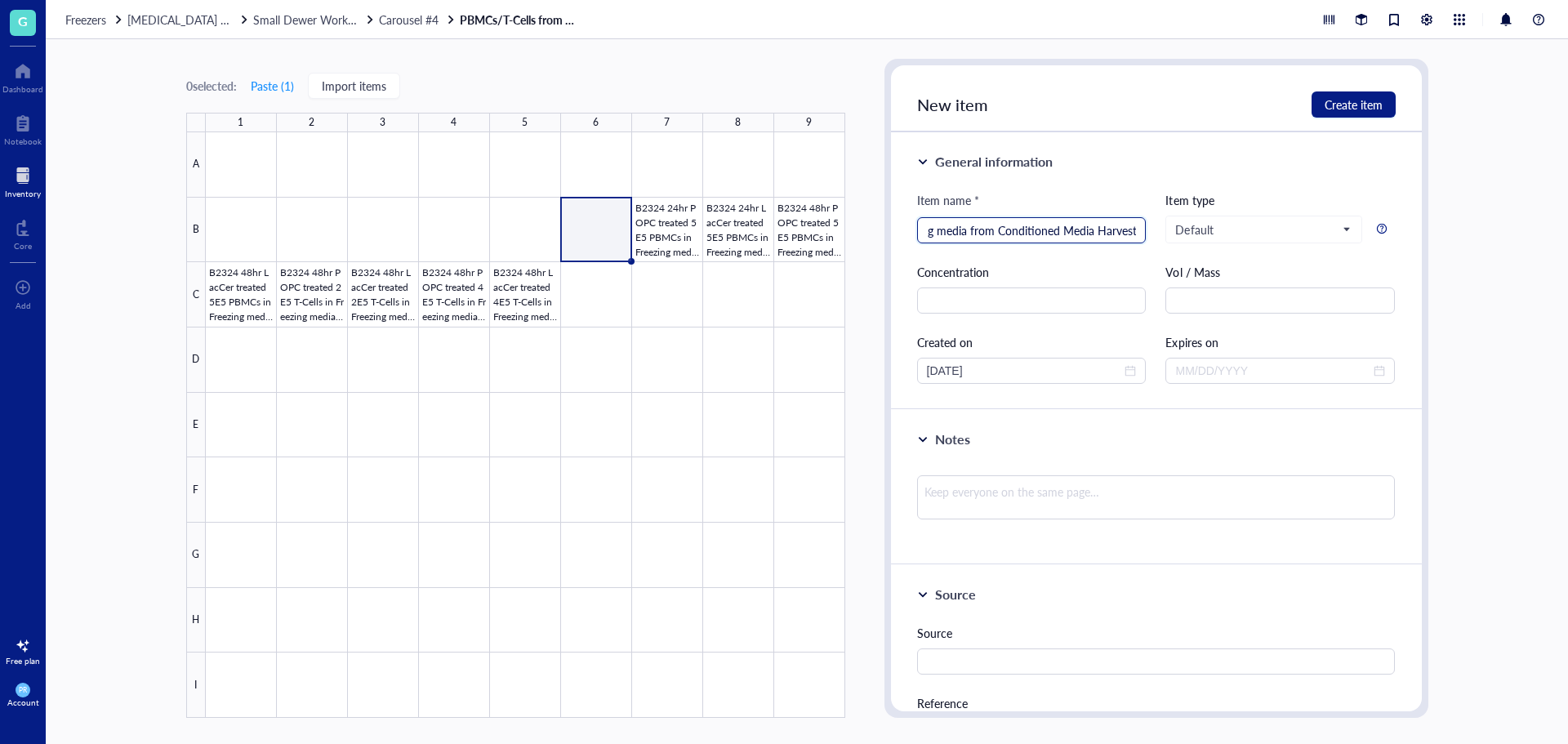
click at [1045, 232] on div "B2324 untreated T-Cells in Freezing media from Conditioned Media Harvest" at bounding box center [1031, 229] width 229 height 26
click at [1045, 233] on input "B2324 untreated T-Cells in Freezing media from Conditioned Media Harvest" at bounding box center [1031, 230] width 210 height 25
drag, startPoint x: 1128, startPoint y: 238, endPoint x: 1115, endPoint y: 235, distance: 13.3
click at [1045, 238] on input "B2324 untreated T-Cells in Freezing media from Conditioned Media Harvest" at bounding box center [1031, 230] width 210 height 25
click at [1045, 235] on input "B2324 untreated T-Cells in Freezing media from Conditioned Media Harvest" at bounding box center [1031, 230] width 210 height 25
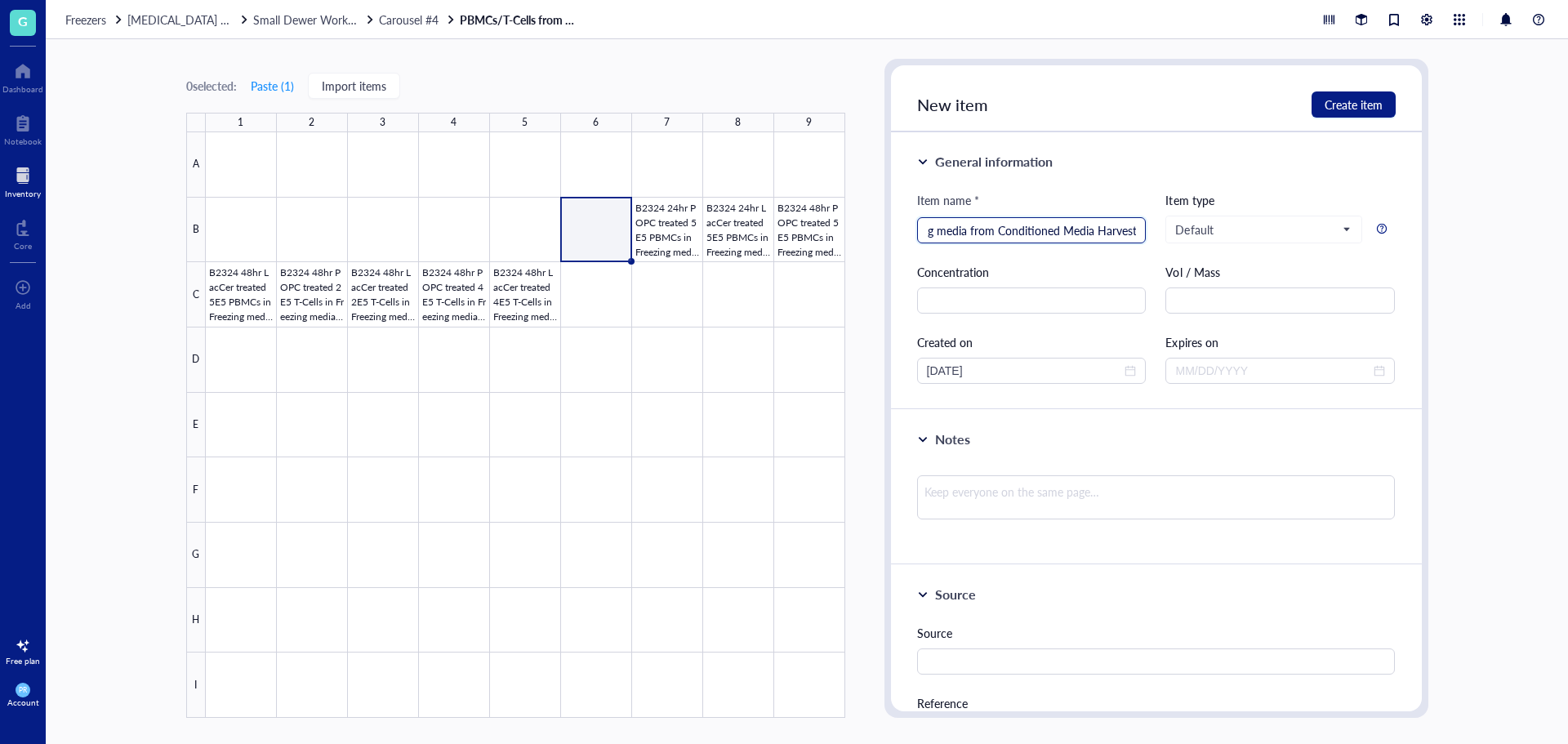
drag, startPoint x: 1133, startPoint y: 235, endPoint x: 967, endPoint y: 233, distance: 166.0
click at [967, 233] on input "B2324 untreated T-Cells in Freezing media from Conditioned Media Harvest" at bounding box center [1031, 230] width 210 height 25
type input "B2324 untreated T-Cells in Freezing media"
click at [1045, 109] on span "Create item" at bounding box center [1354, 105] width 58 height 13
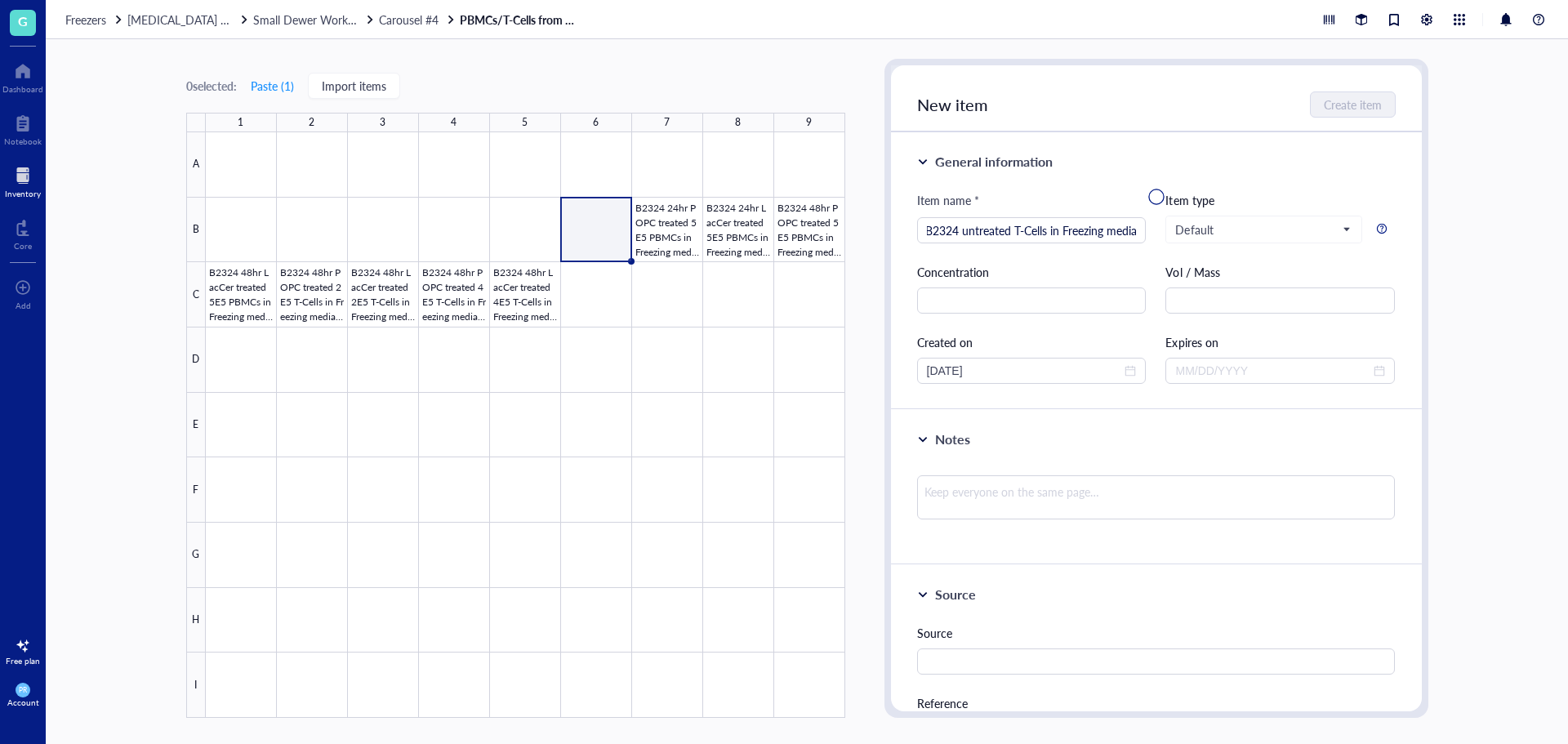
scroll to position [0, 0]
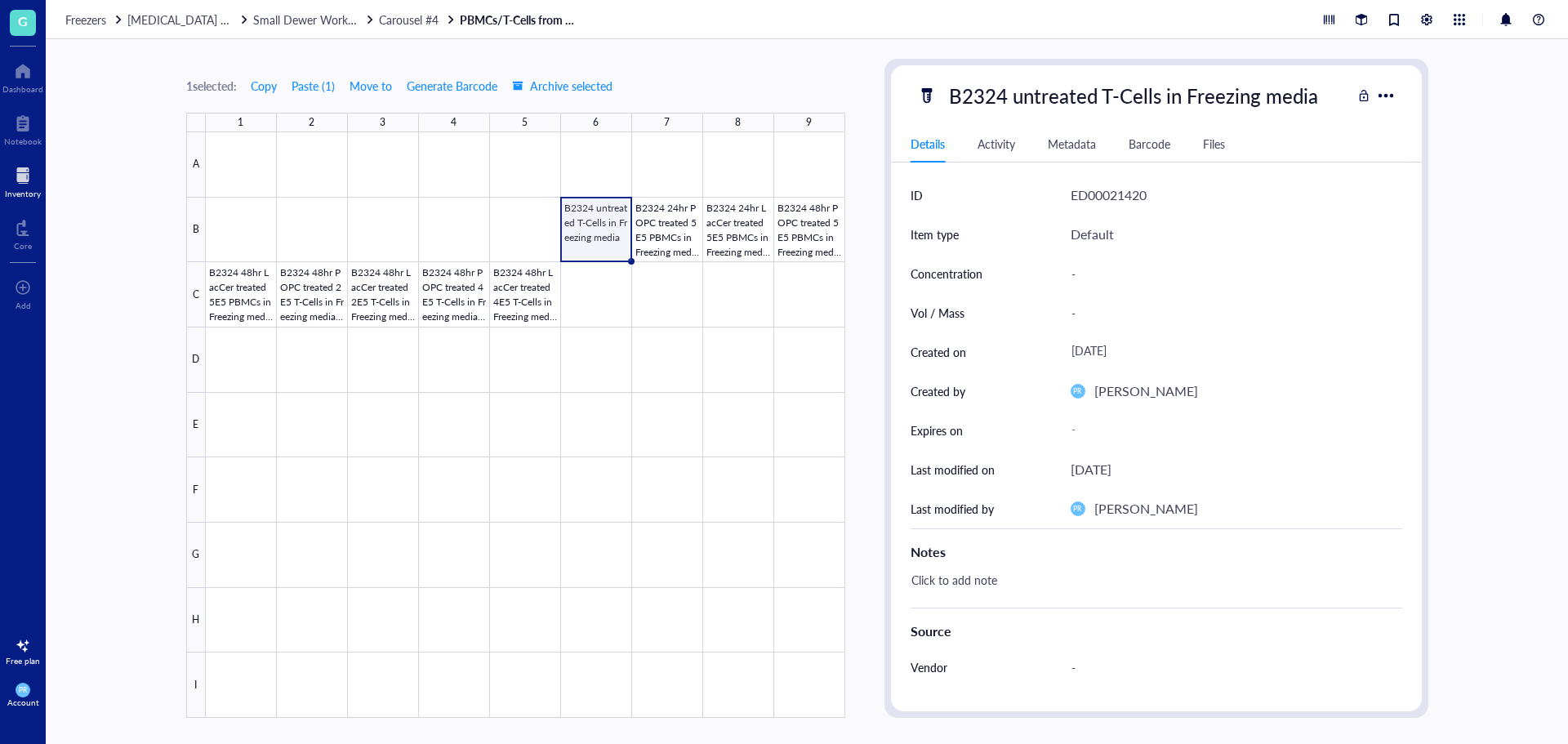
click at [593, 235] on div at bounding box center [525, 425] width 639 height 586
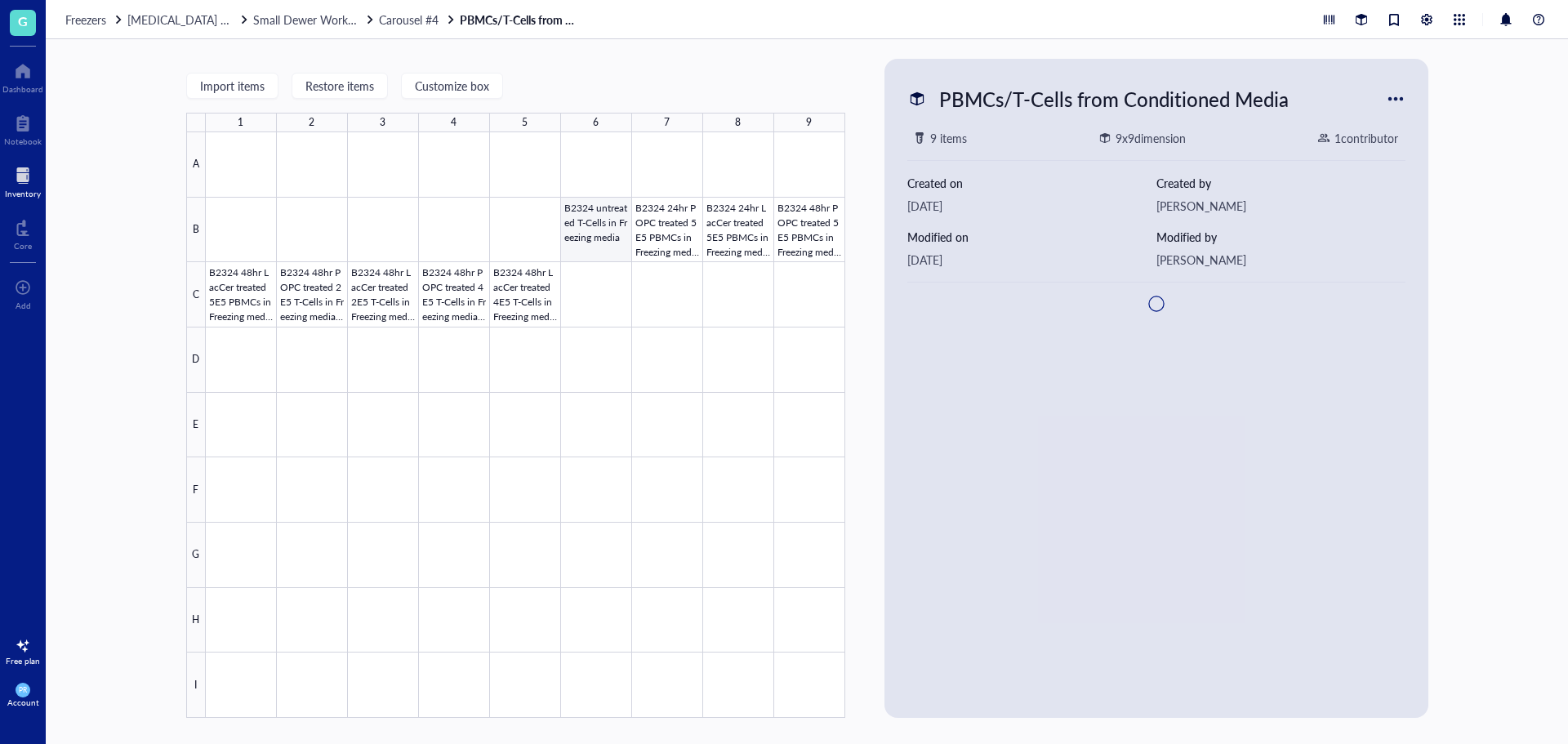
click at [593, 235] on div at bounding box center [525, 425] width 639 height 586
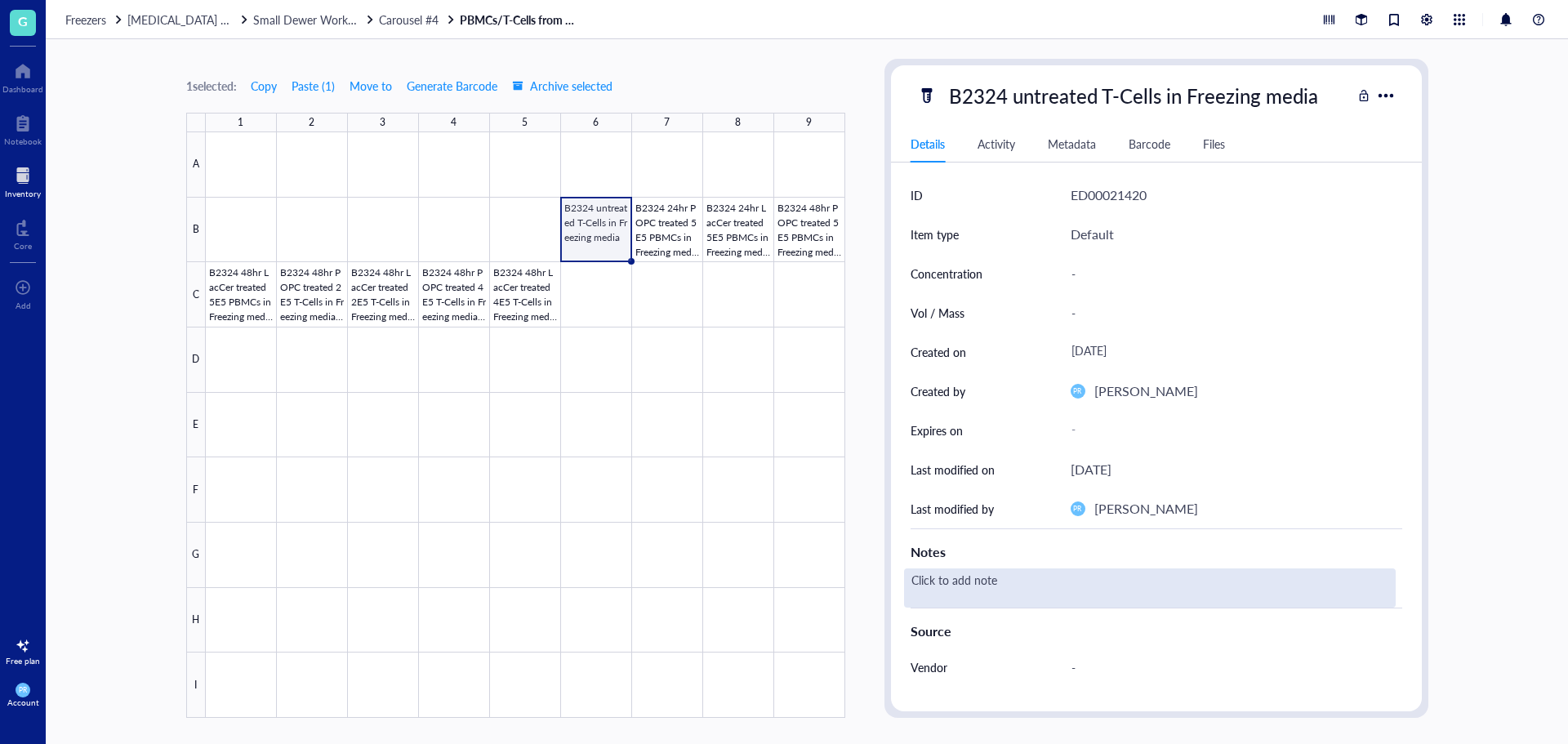
click at [979, 449] on div "Click to add note" at bounding box center [1149, 588] width 492 height 39
type textarea "left over after plating for CM"
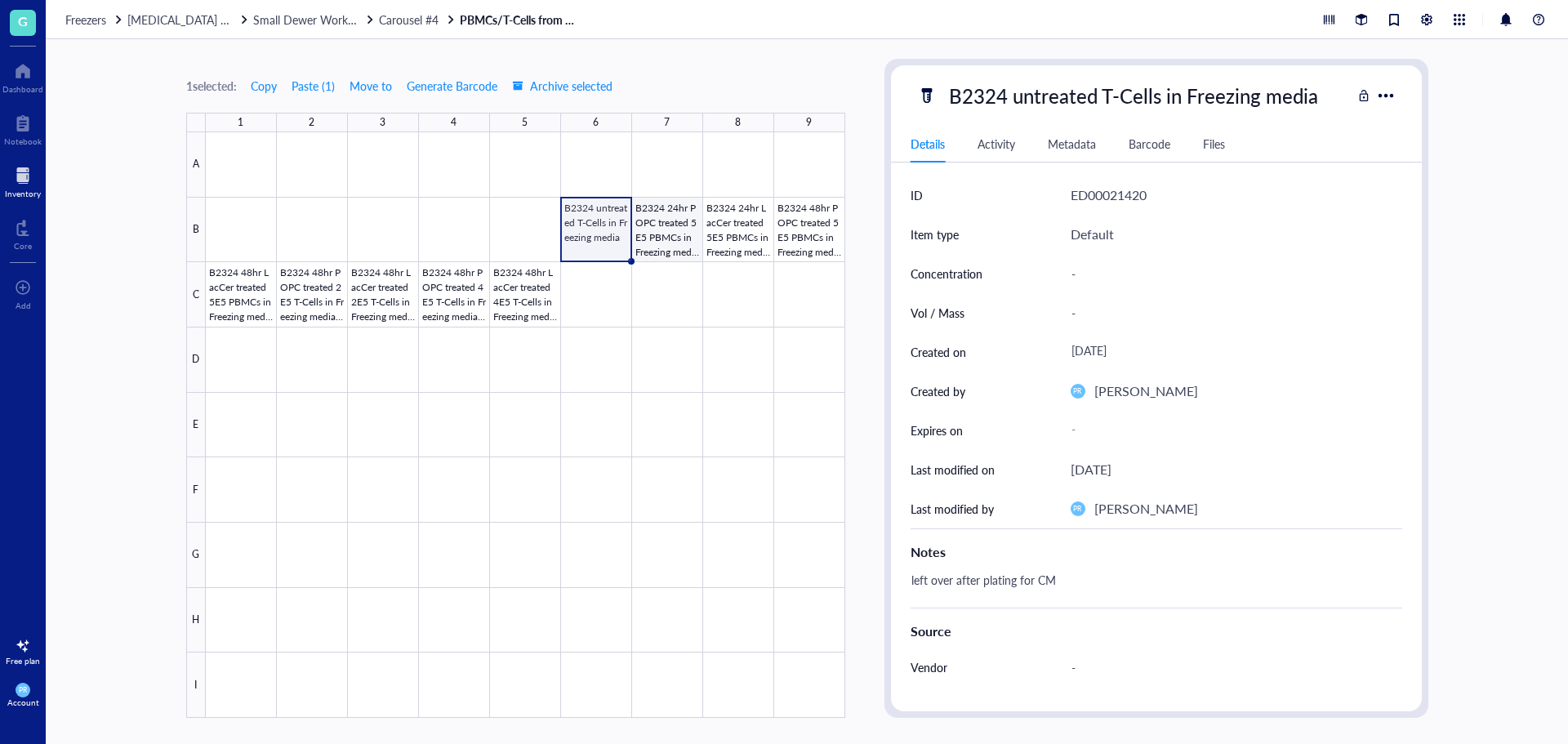
click at [669, 228] on div at bounding box center [525, 425] width 639 height 586
click at [769, 247] on div at bounding box center [525, 425] width 639 height 586
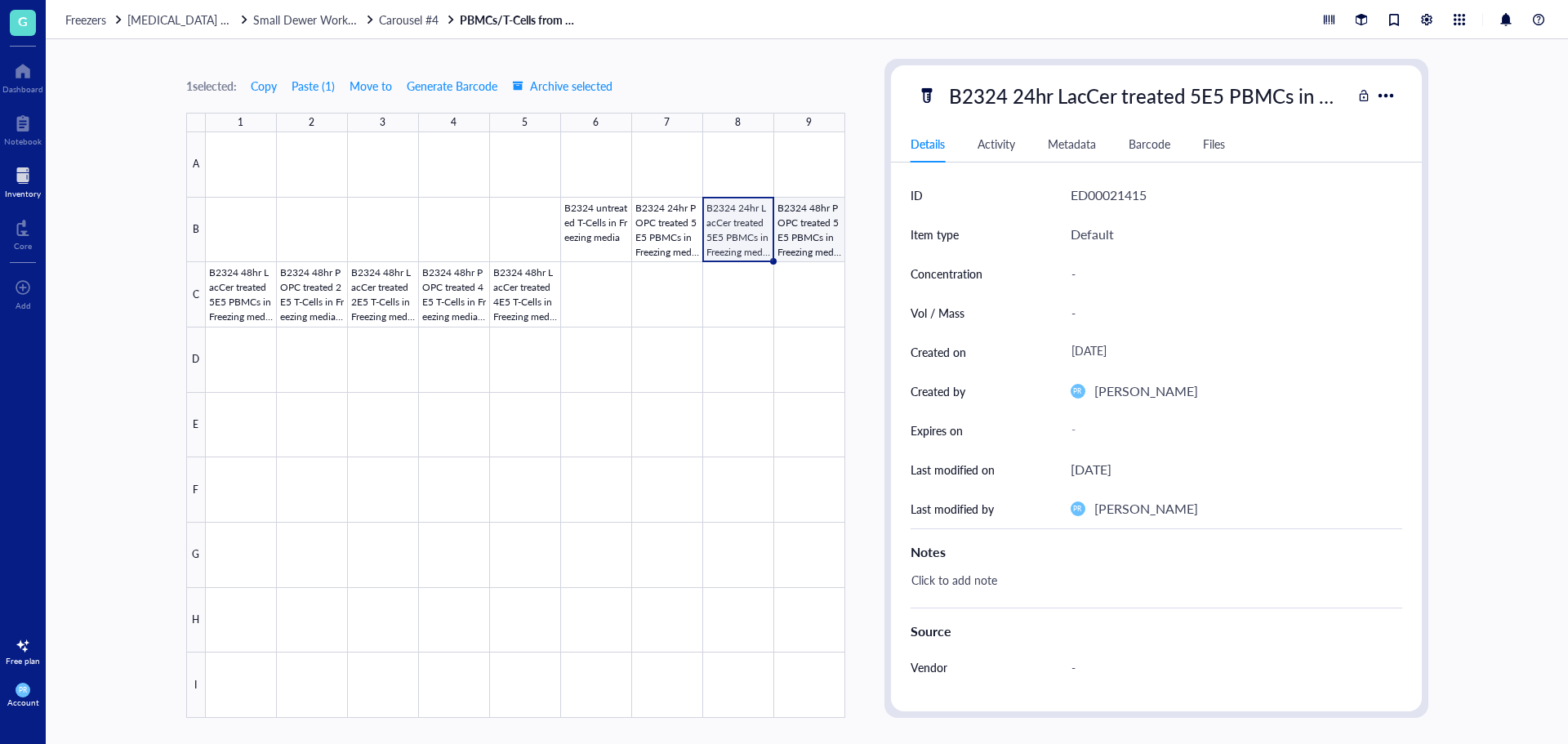
click at [814, 245] on div at bounding box center [525, 425] width 639 height 586
click at [251, 302] on div at bounding box center [525, 425] width 639 height 586
click at [335, 307] on div at bounding box center [525, 425] width 639 height 586
click at [395, 307] on div at bounding box center [525, 425] width 639 height 586
click at [422, 307] on div at bounding box center [525, 425] width 639 height 586
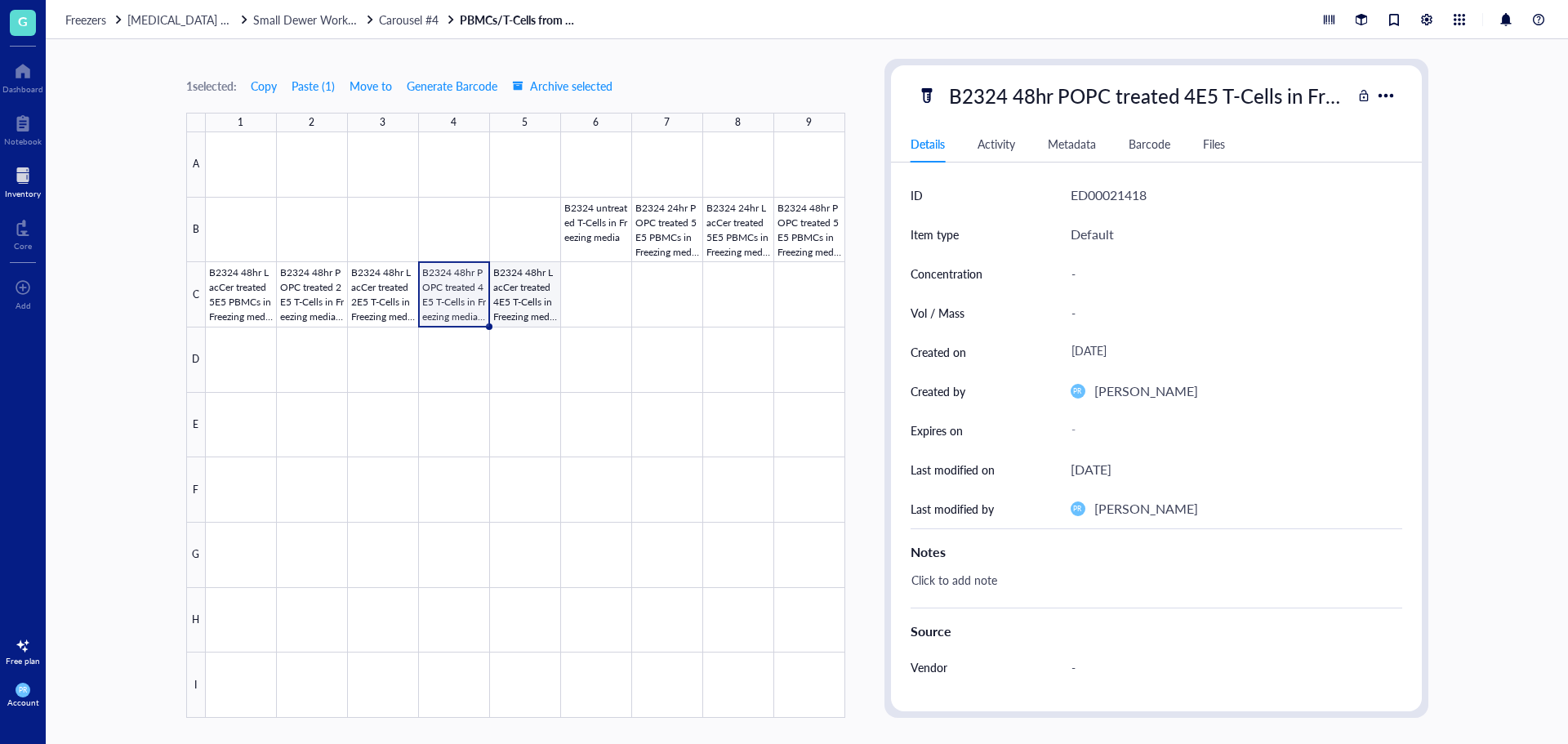
click at [495, 310] on div at bounding box center [525, 425] width 639 height 586
click at [813, 224] on div at bounding box center [525, 425] width 639 height 586
click at [753, 242] on div at bounding box center [525, 425] width 639 height 586
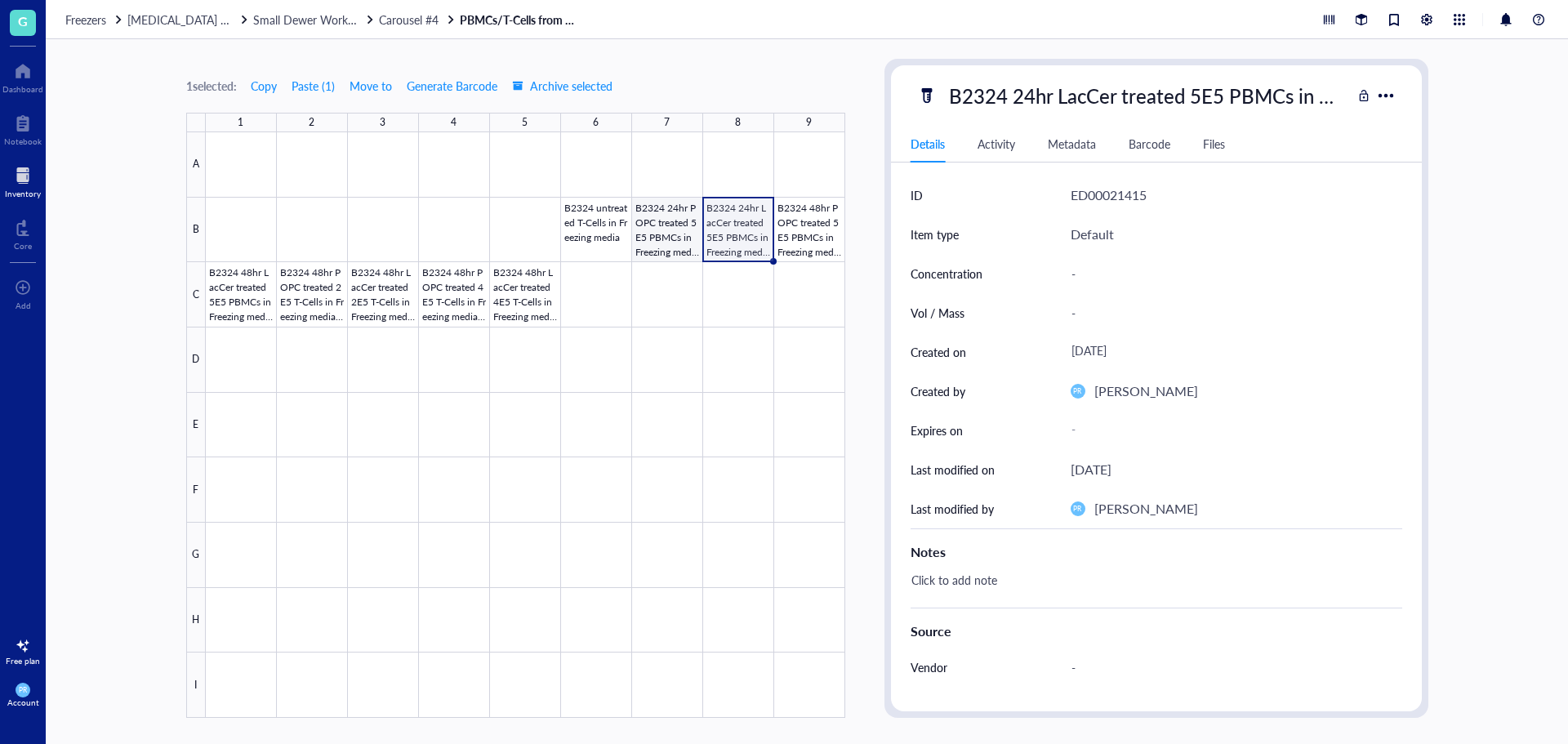
click at [680, 239] on div at bounding box center [525, 425] width 639 height 586
click at [596, 234] on div at bounding box center [525, 425] width 639 height 586
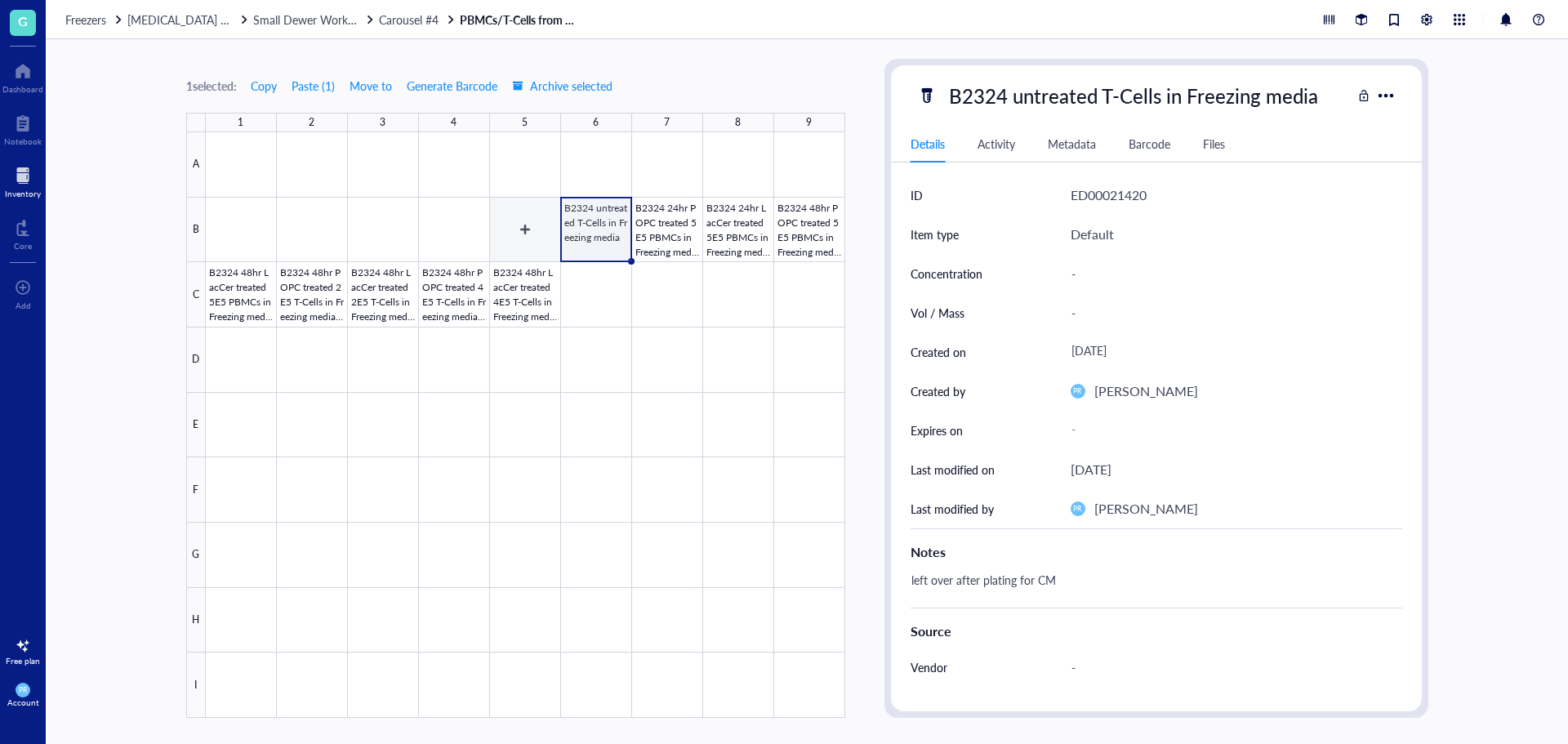
click at [523, 234] on div at bounding box center [525, 425] width 639 height 586
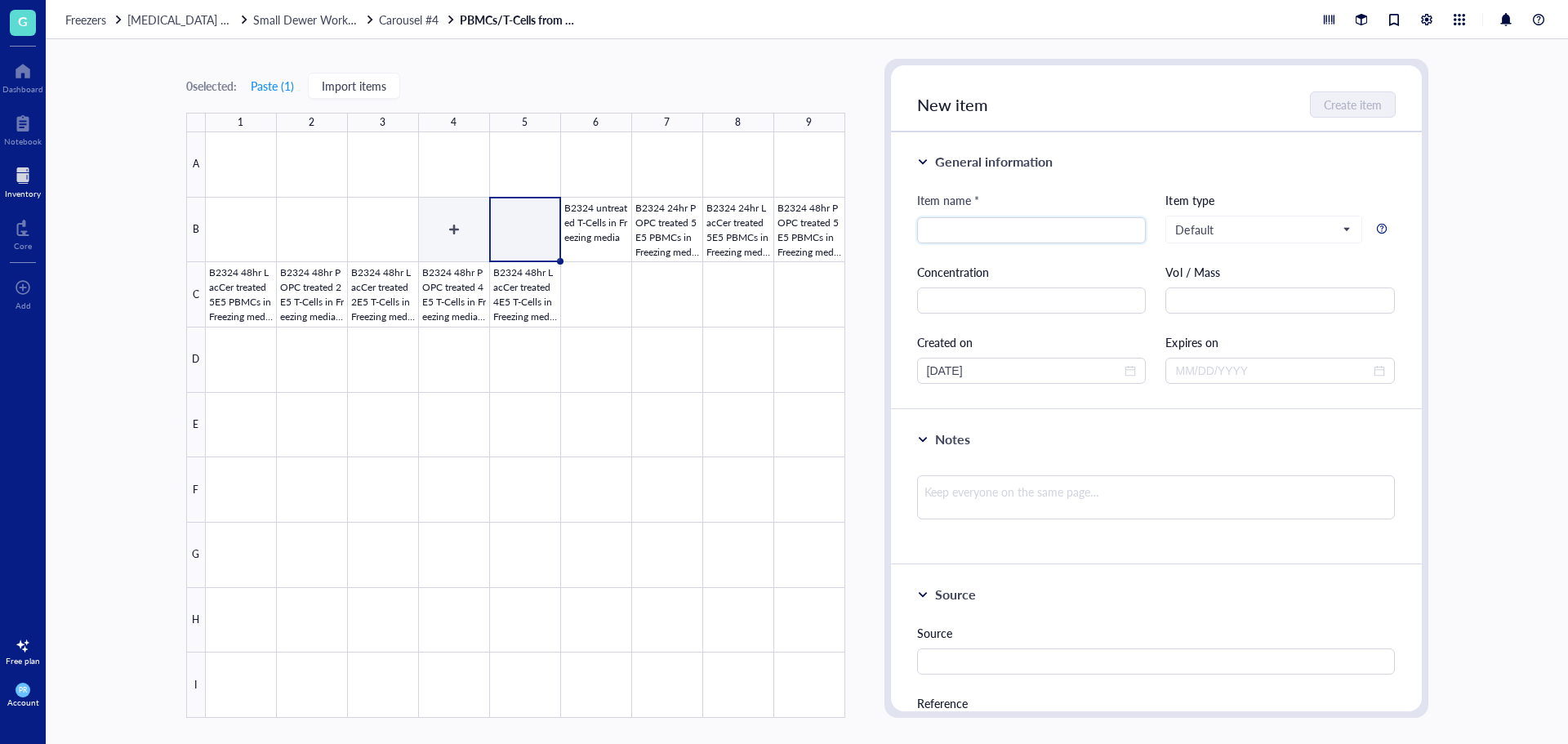
click at [443, 247] on div at bounding box center [525, 425] width 639 height 586
click at [382, 239] on div at bounding box center [525, 425] width 639 height 586
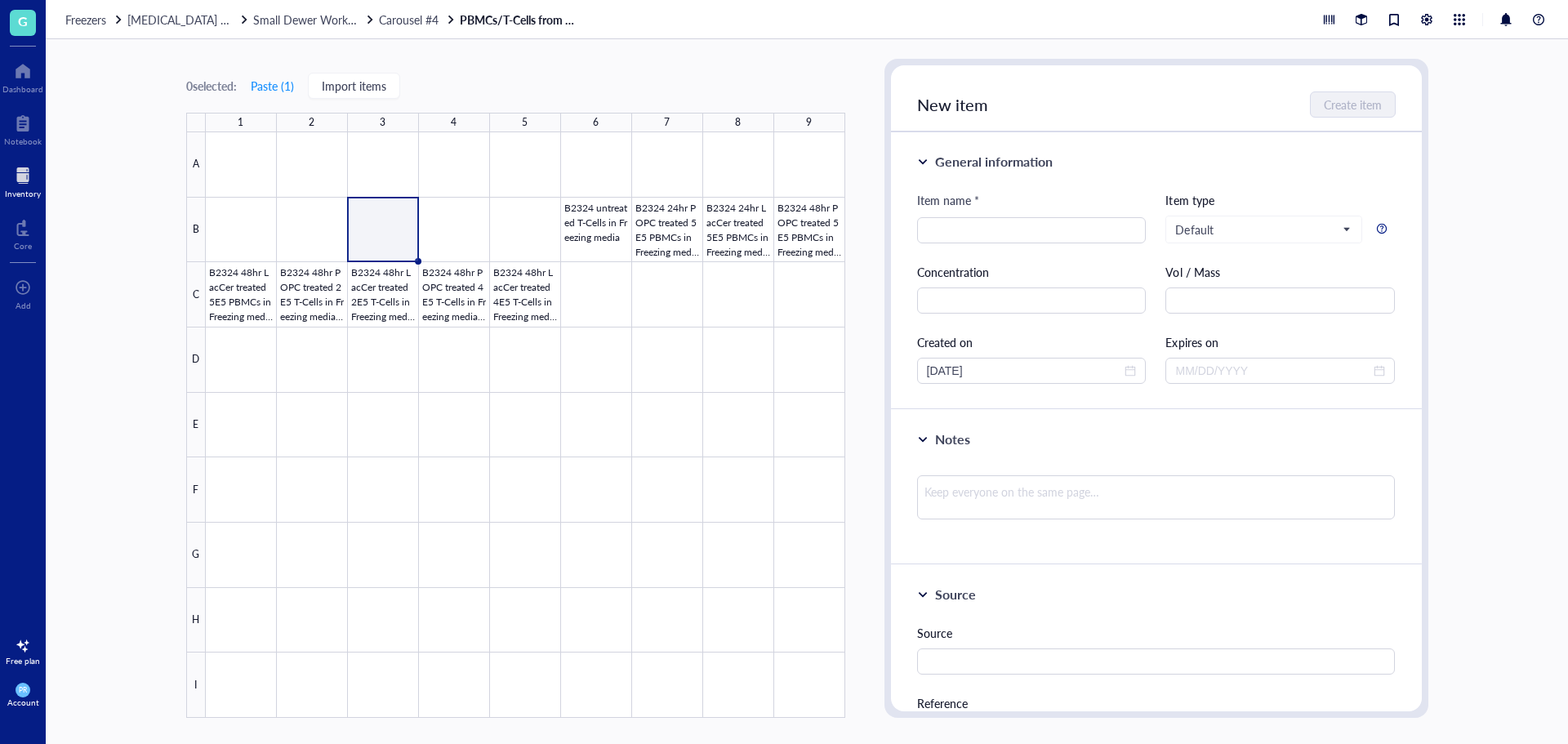
click at [338, 240] on div at bounding box center [525, 425] width 639 height 586
click at [240, 247] on div at bounding box center [525, 425] width 639 height 586
click at [794, 168] on div at bounding box center [525, 425] width 639 height 586
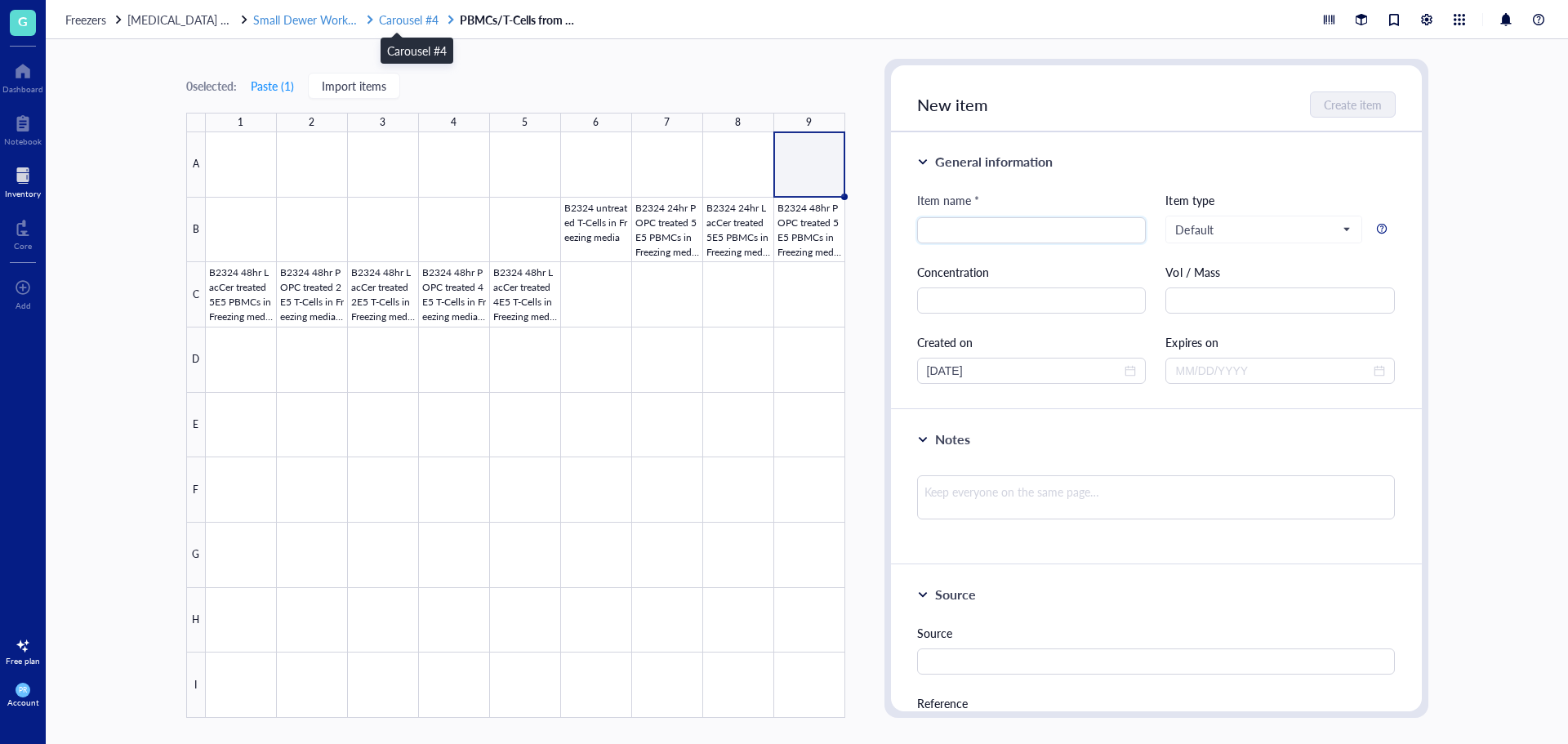
click at [403, 22] on span "Carousel #4" at bounding box center [408, 19] width 60 height 16
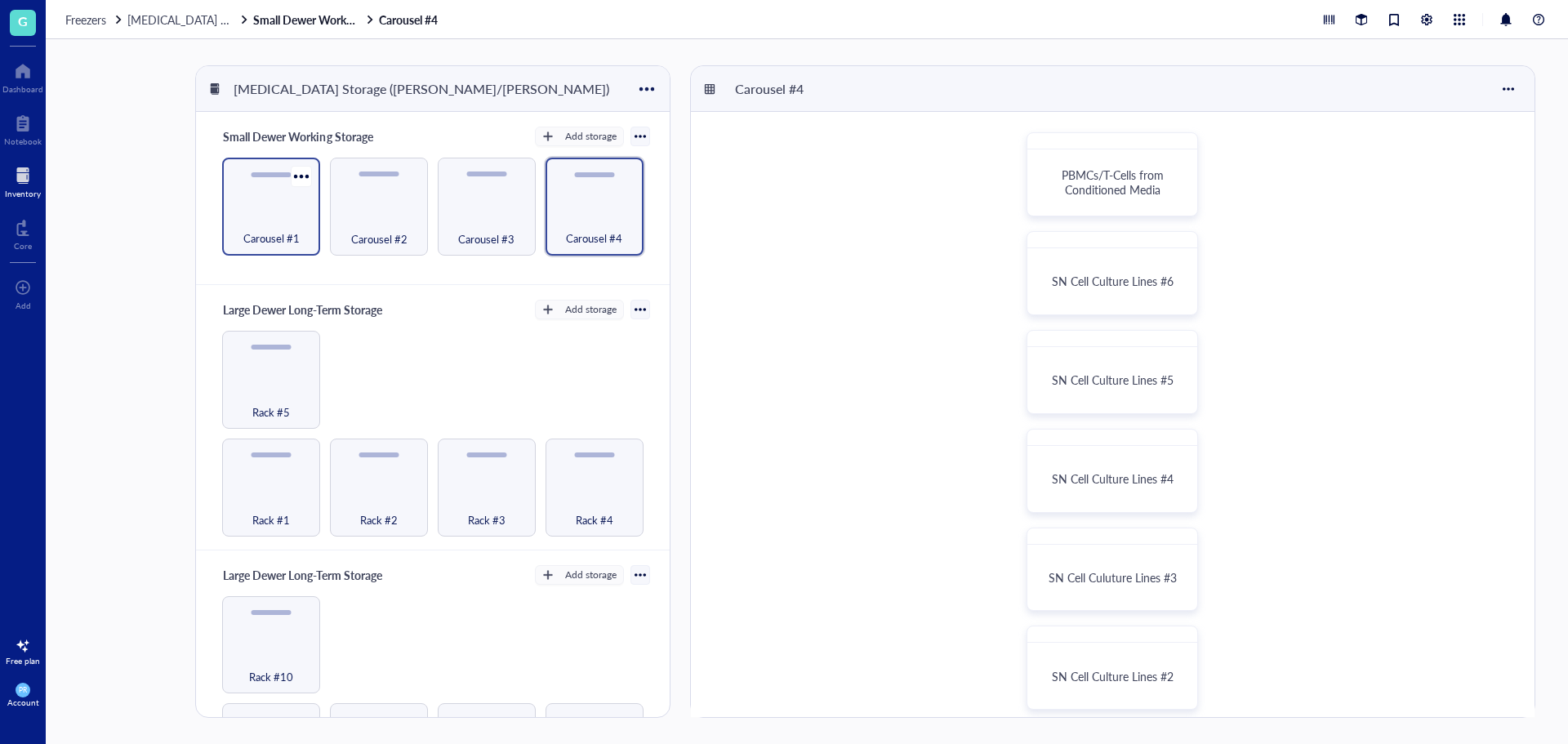
click at [283, 202] on div "Carousel #1" at bounding box center [271, 206] width 98 height 98
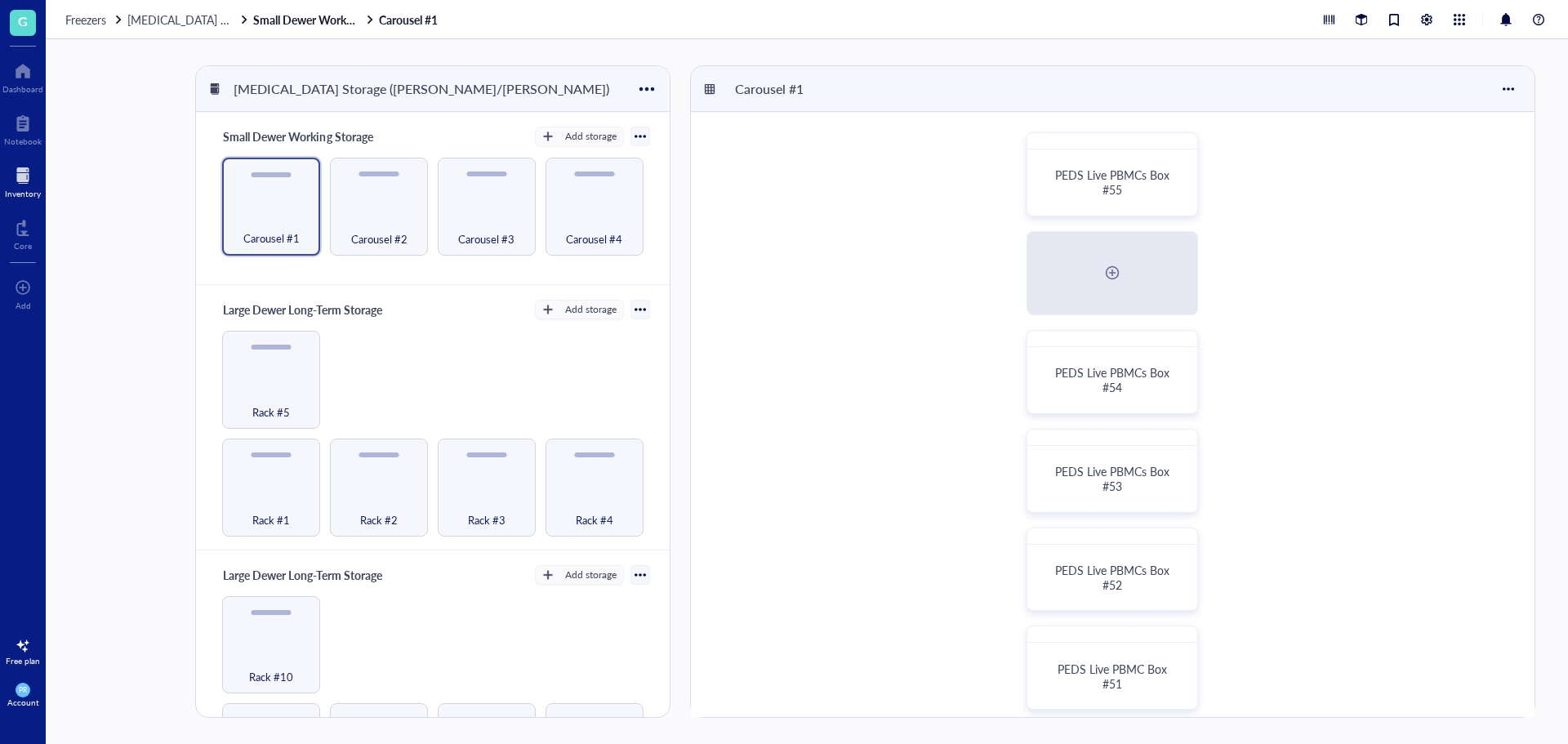
click at [324, 224] on div "Carousel #1 Carousel #2 Carousel #3 Carousel #4" at bounding box center [433, 206] width 434 height 98
click at [343, 228] on div "Carousel #2" at bounding box center [379, 229] width 82 height 36
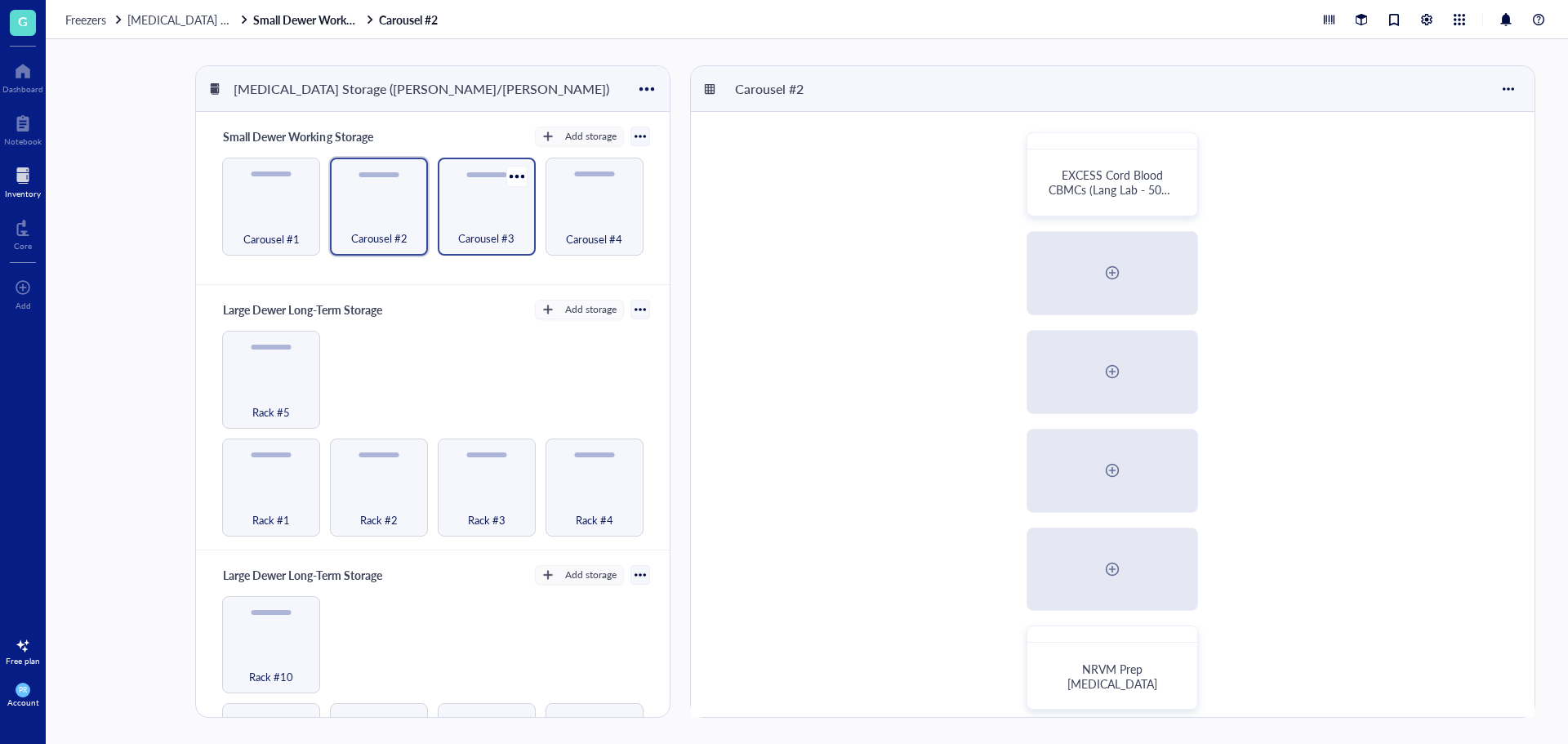
click at [444, 205] on div "Carousel #3" at bounding box center [486, 206] width 98 height 98
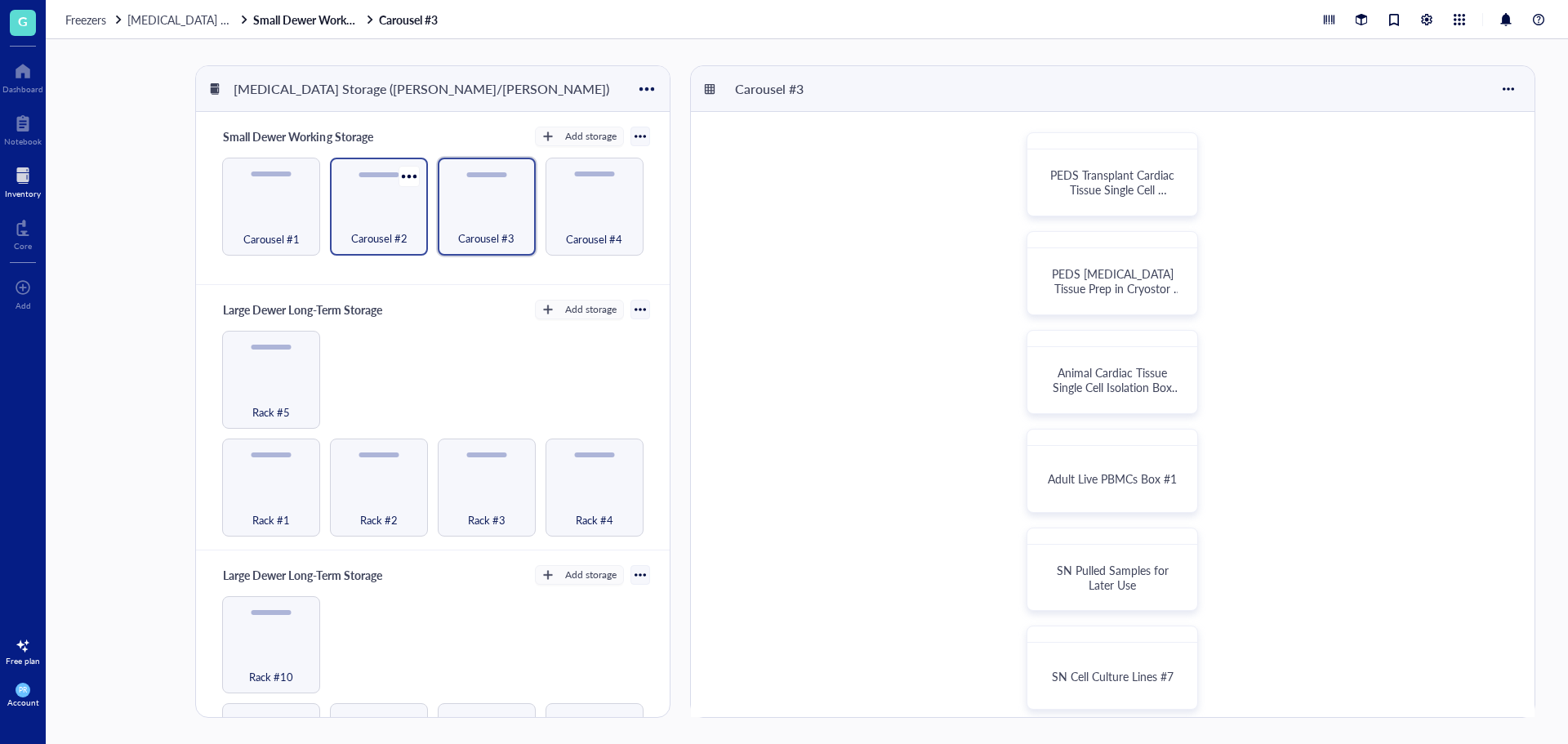
click at [382, 247] on div "Carousel #2" at bounding box center [379, 206] width 98 height 98
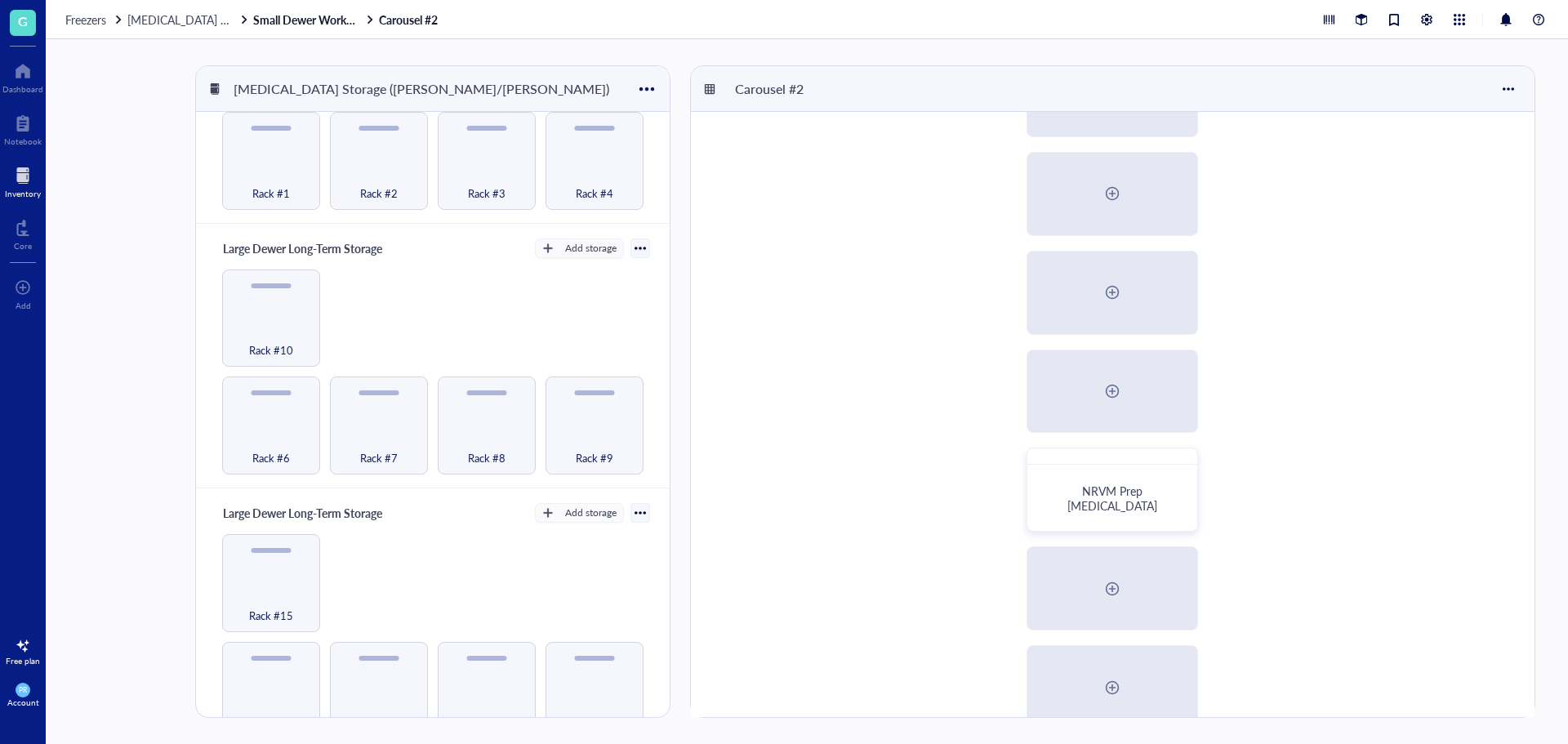
scroll to position [326, 0]
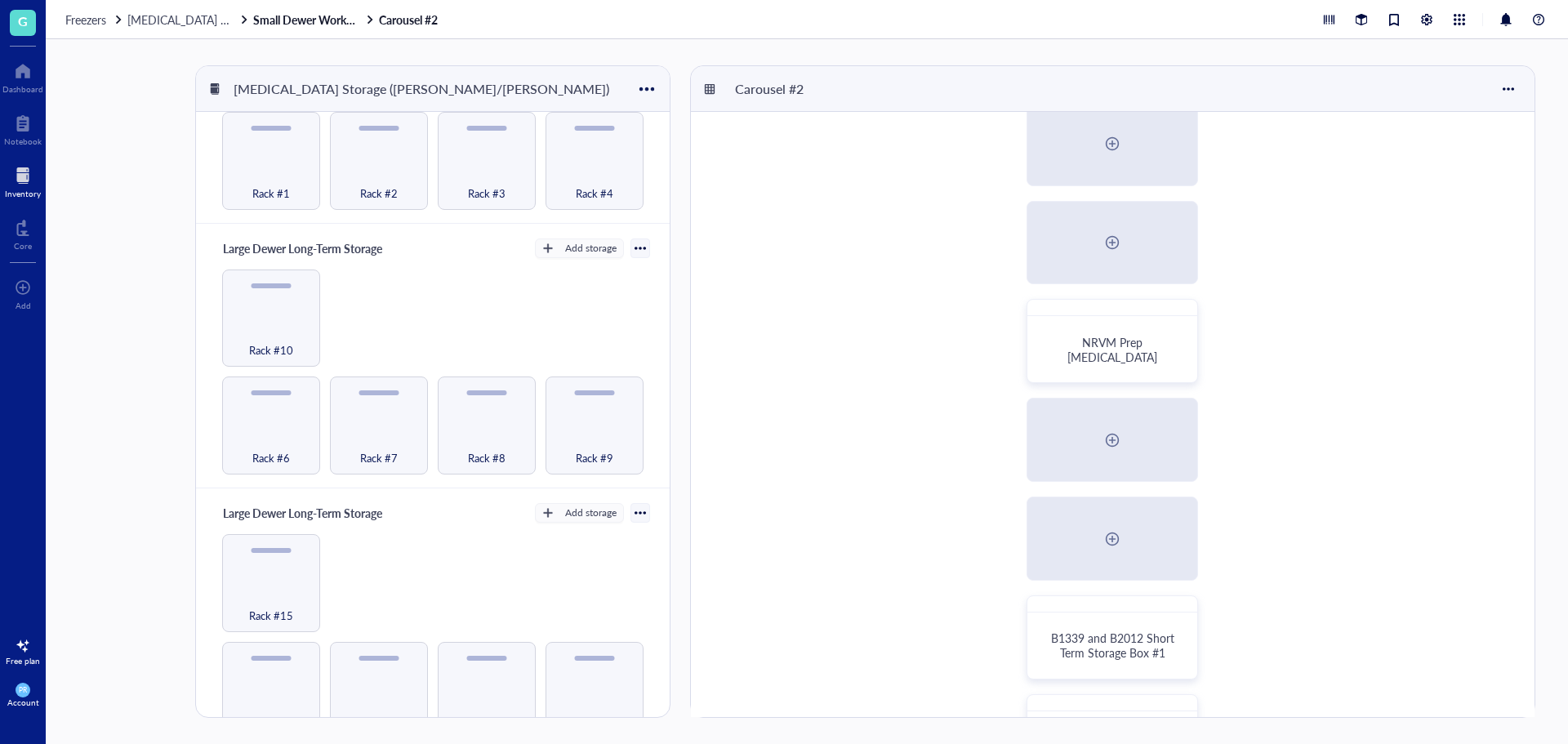
click at [1045, 396] on div "EXCESS Cord Blood CBMCs (Lang Lab - 50mL conicals) NRVM Prep [MEDICAL_DATA] B13…" at bounding box center [1112, 291] width 844 height 1013
click at [1045, 378] on div "NRVM Prep [MEDICAL_DATA]" at bounding box center [1112, 341] width 171 height 84
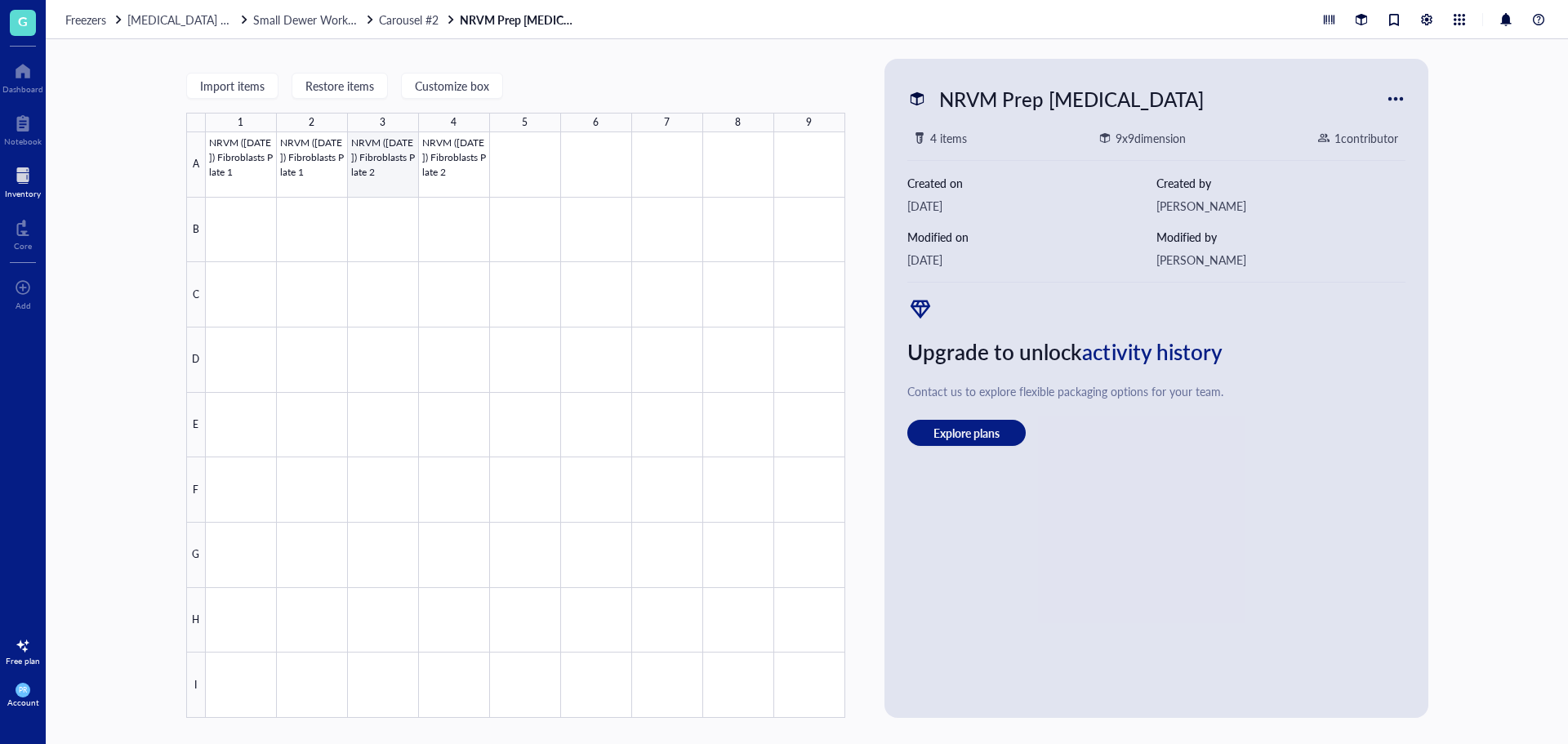
click at [378, 149] on div at bounding box center [525, 425] width 639 height 586
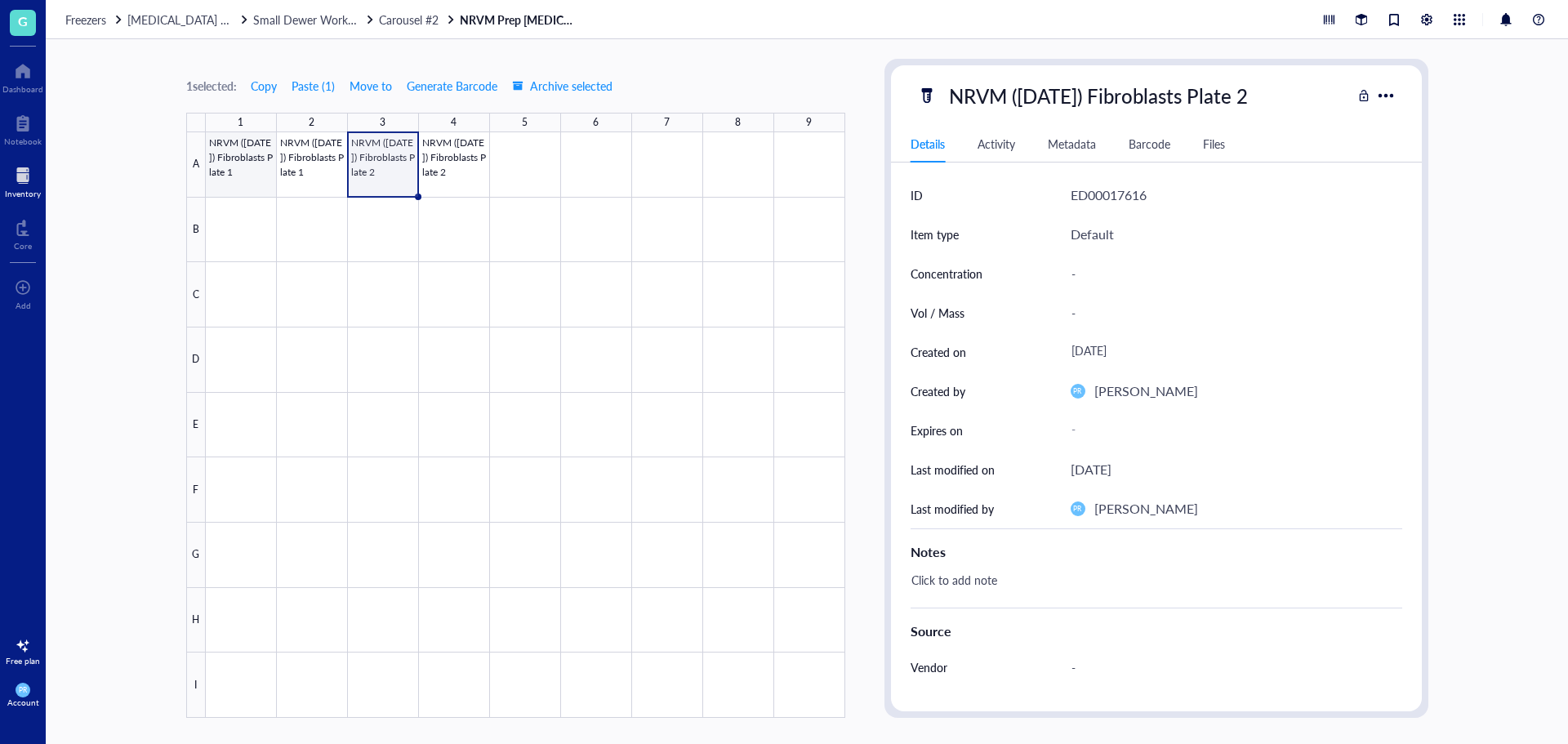
click at [268, 161] on div at bounding box center [525, 425] width 639 height 586
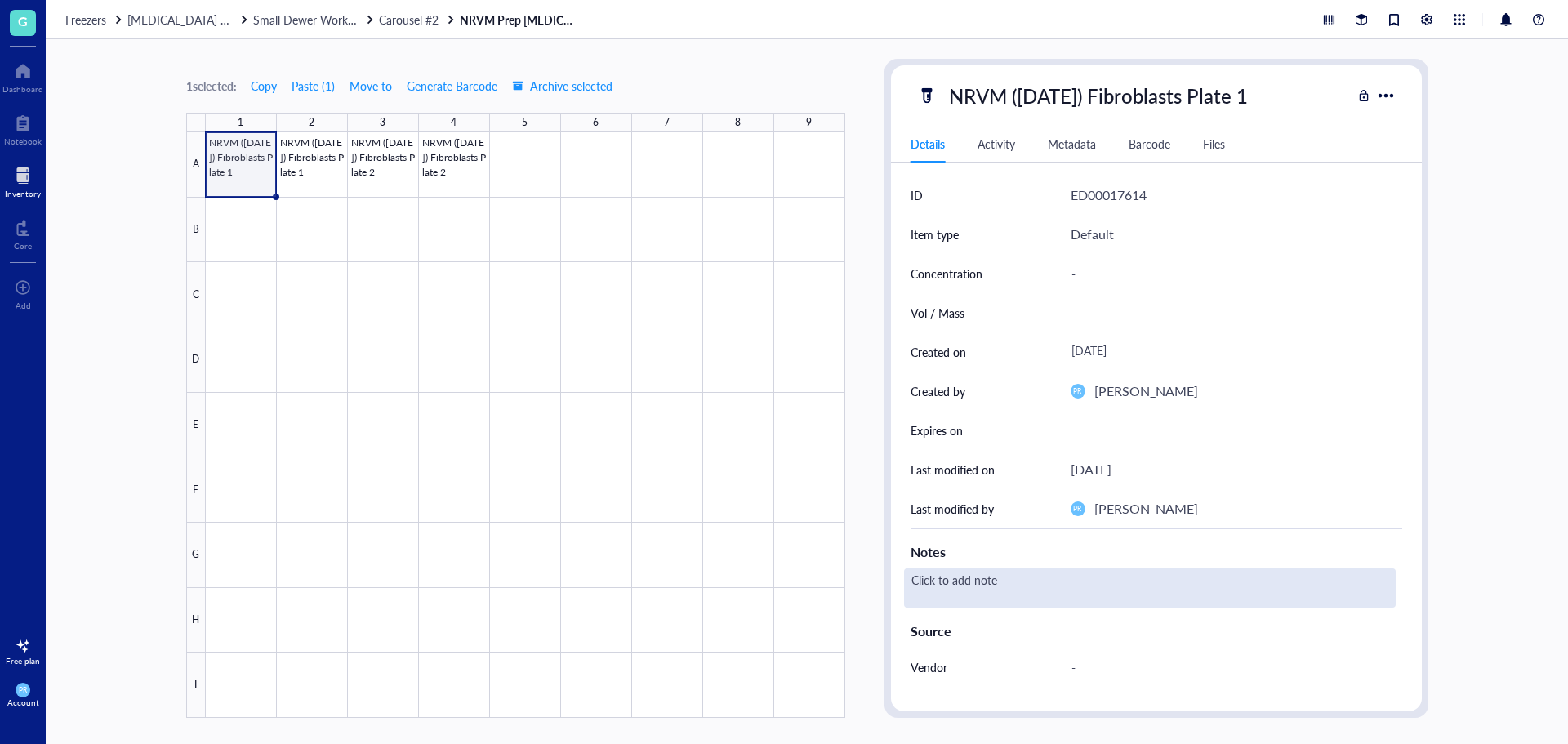
click at [994, 449] on div "Click to add note" at bounding box center [1149, 588] width 492 height 39
type textarea "Passage 0"
drag, startPoint x: 986, startPoint y: 575, endPoint x: 827, endPoint y: 555, distance: 160.3
click at [827, 449] on div "1 selected: Copy Paste ( 1 ) Move to Generate Barcode Archive selected 1 2 3 4 …" at bounding box center [807, 391] width 1522 height 705
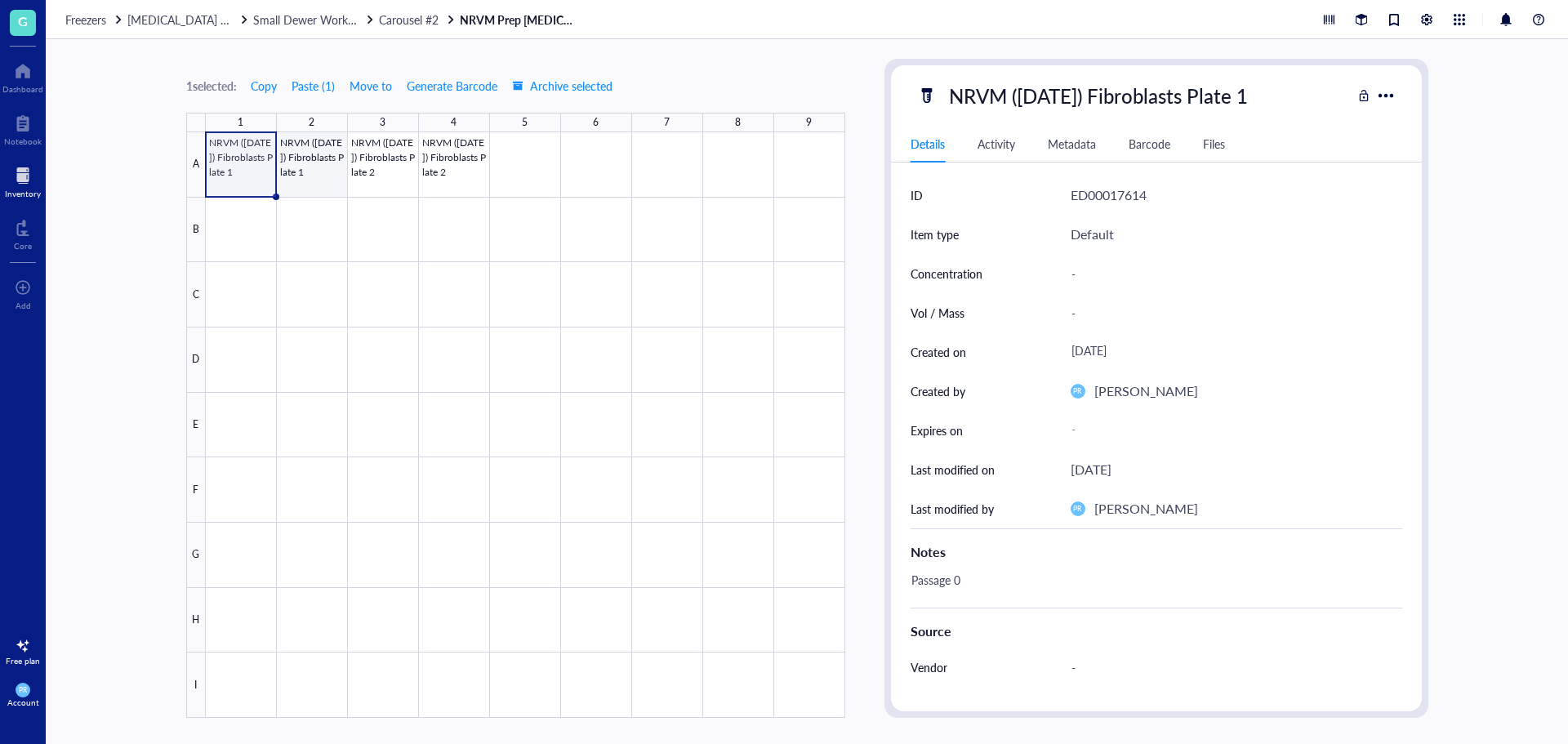
click at [325, 182] on div at bounding box center [525, 425] width 639 height 586
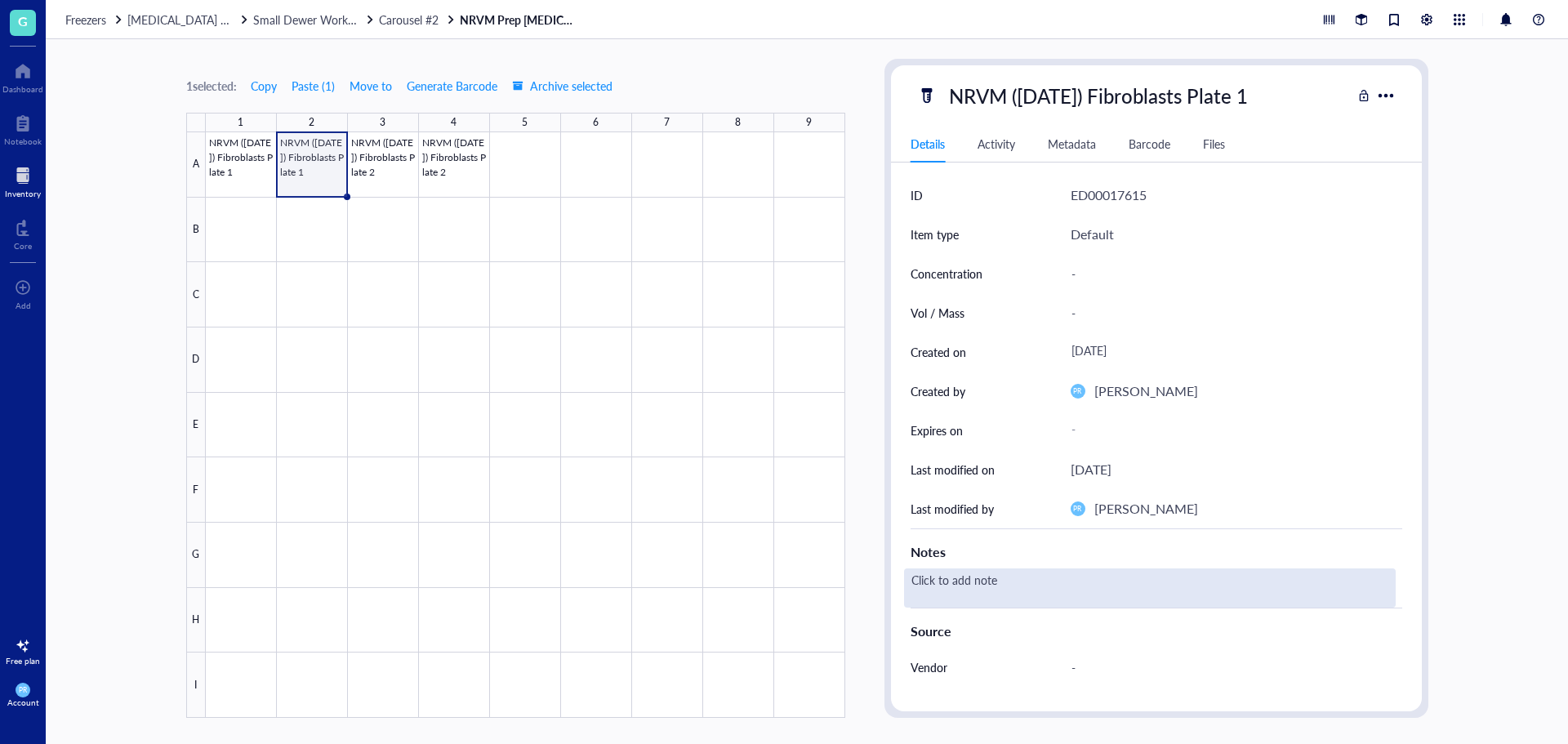
click at [1045, 449] on div "Click to add note" at bounding box center [1149, 588] width 492 height 39
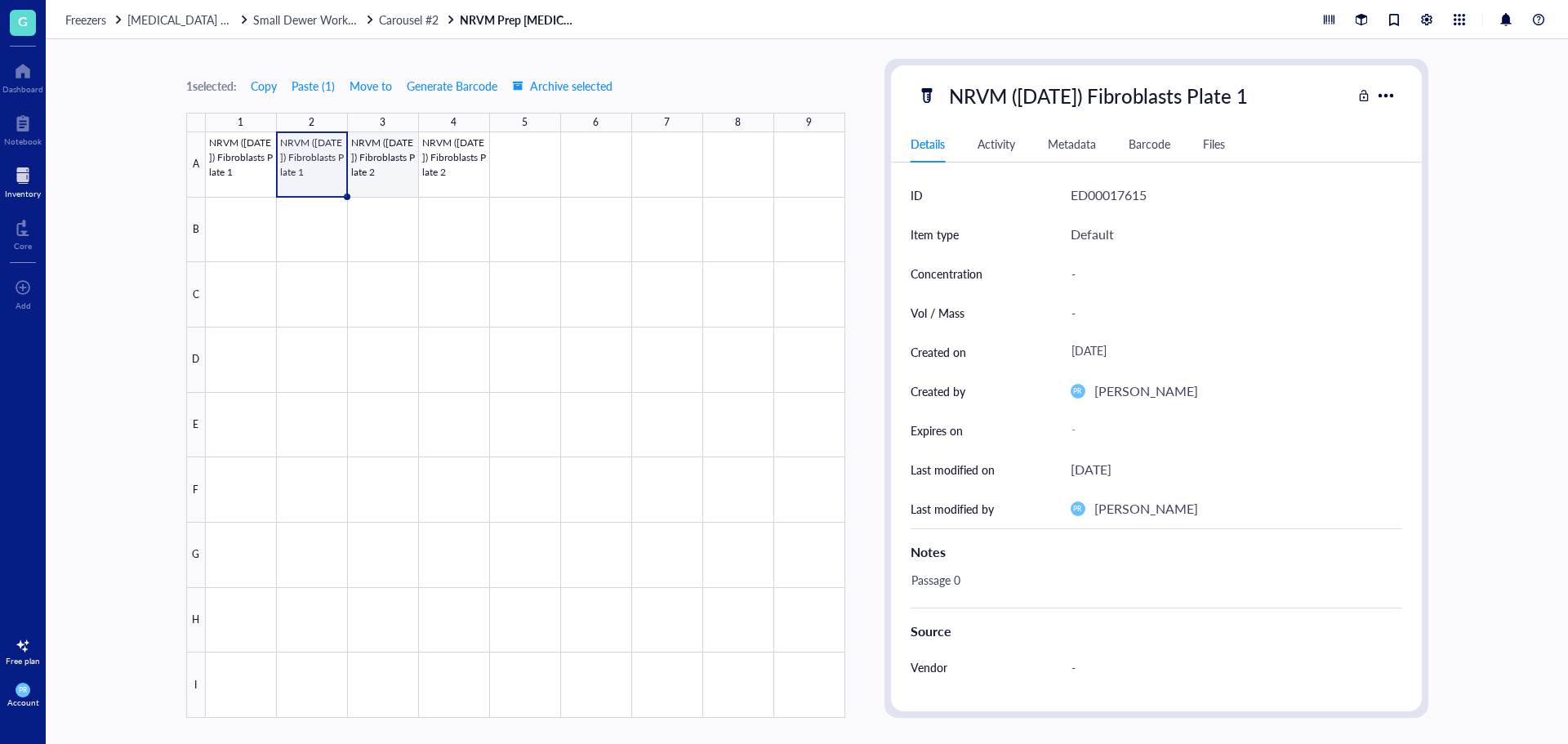
click at [370, 171] on div at bounding box center [525, 425] width 639 height 586
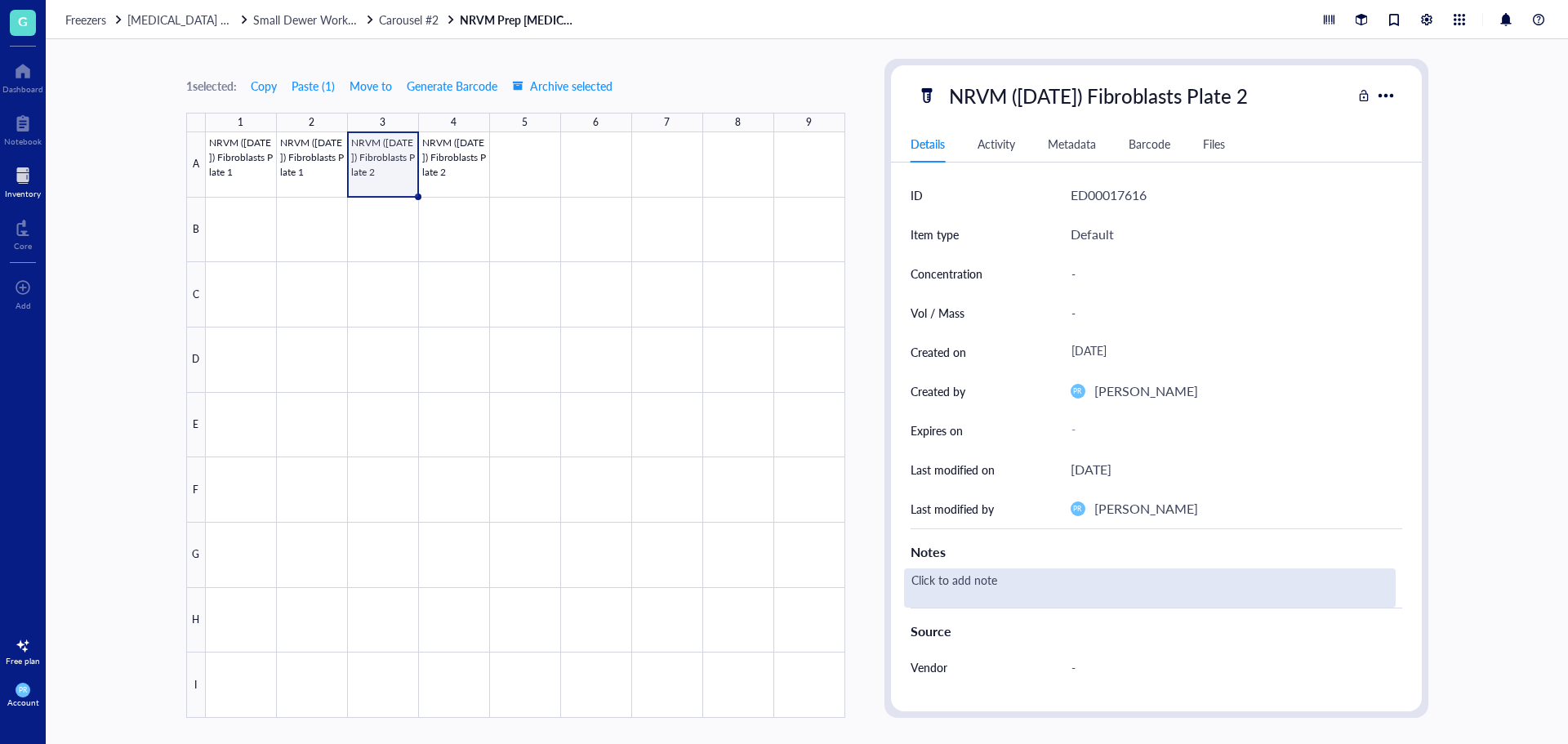
click at [1036, 449] on div "Click to add note" at bounding box center [1149, 588] width 492 height 39
type textarea "Passage 0"
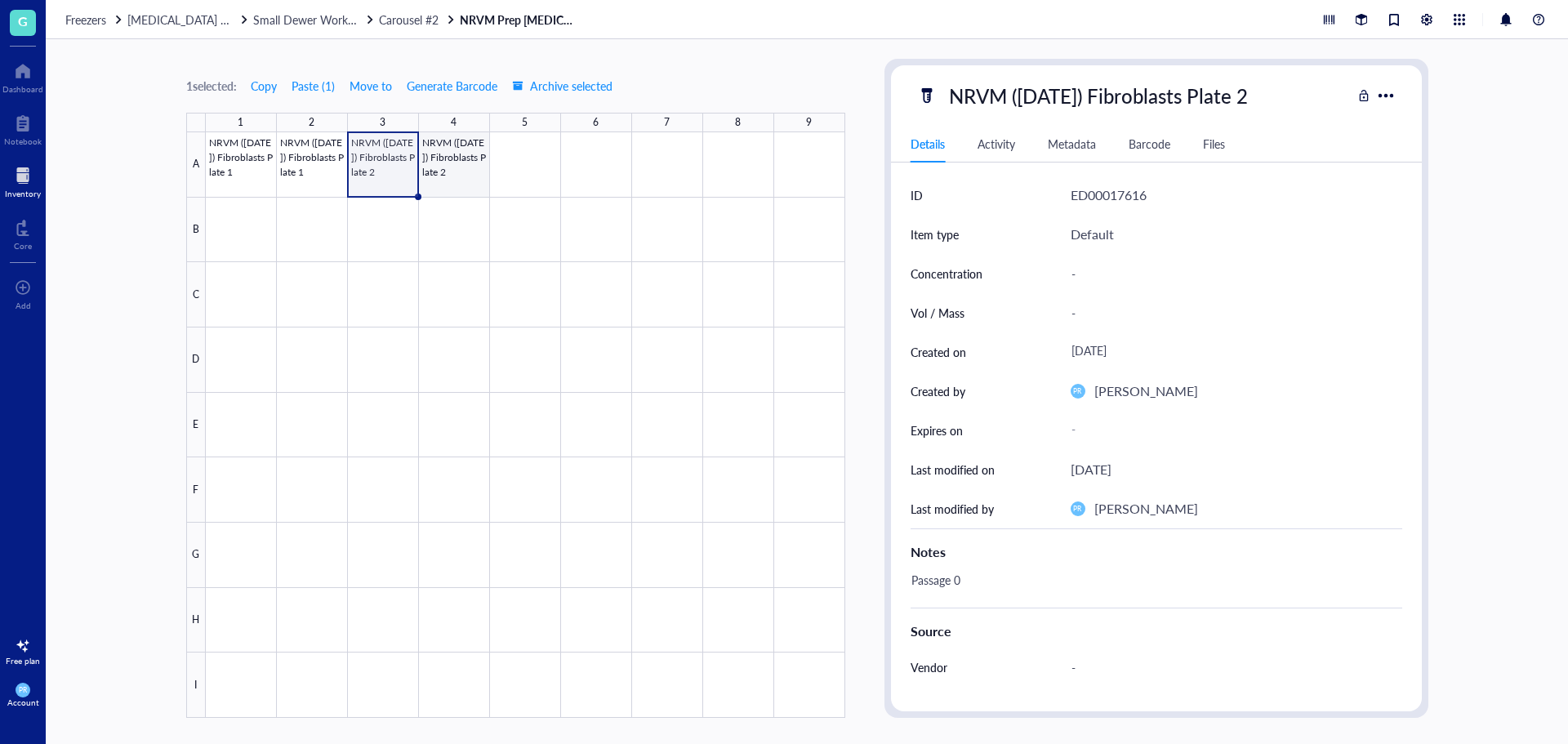
click at [436, 180] on div at bounding box center [525, 425] width 639 height 586
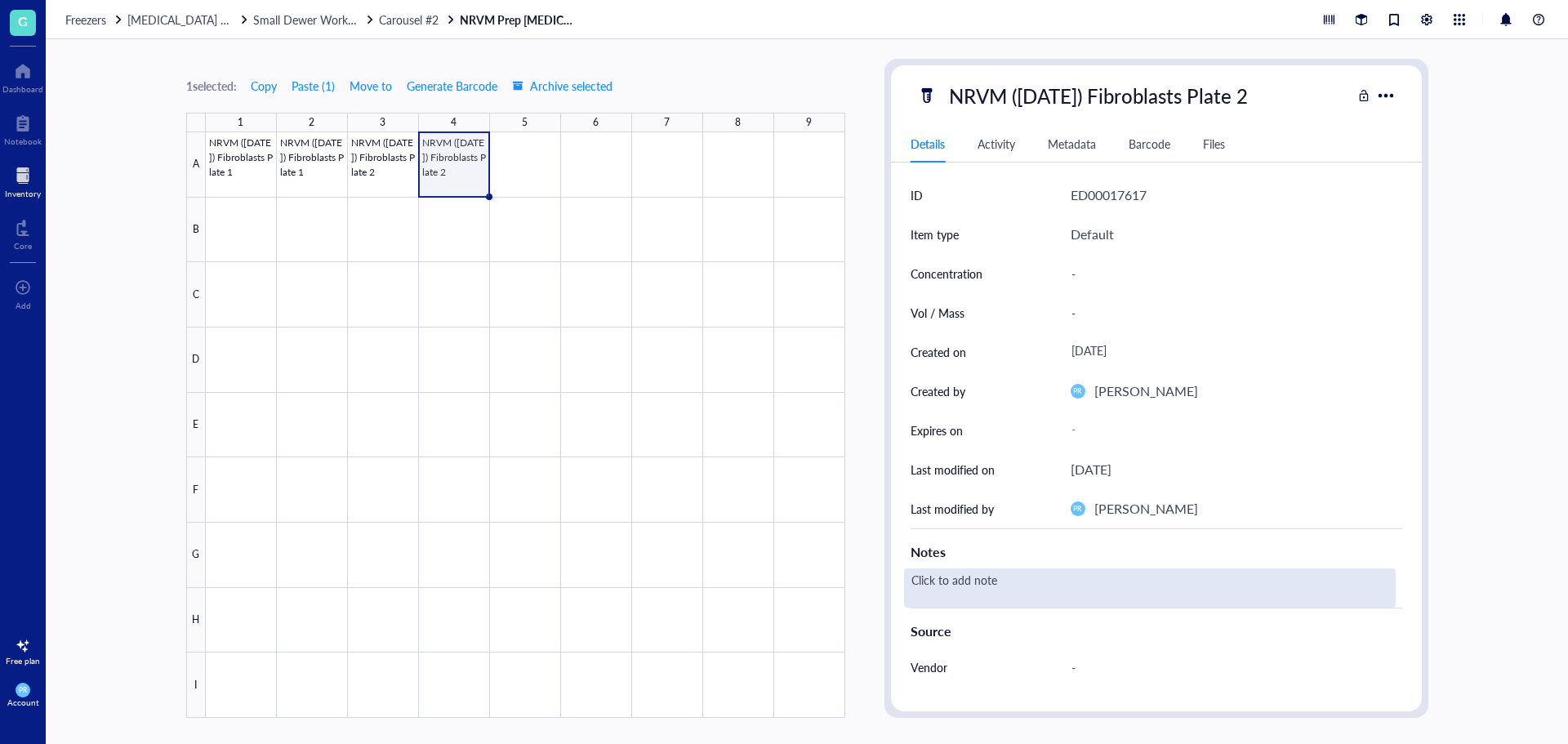
click at [1045, 449] on div "Click to add note" at bounding box center [1149, 588] width 492 height 39
type textarea "Passage 0"
